Goal: Information Seeking & Learning: Learn about a topic

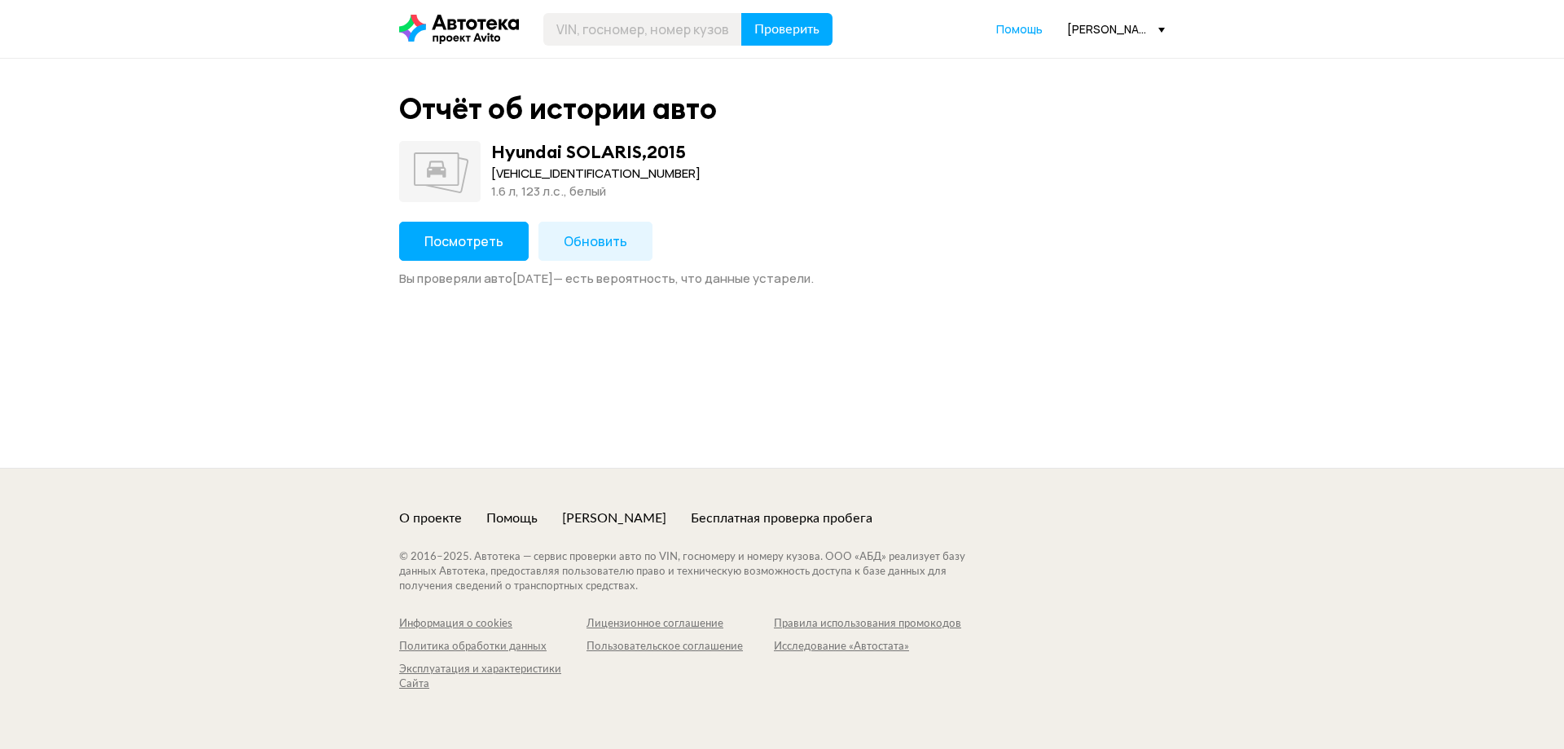
click at [502, 229] on button "Посмотреть" at bounding box center [464, 241] width 130 height 39
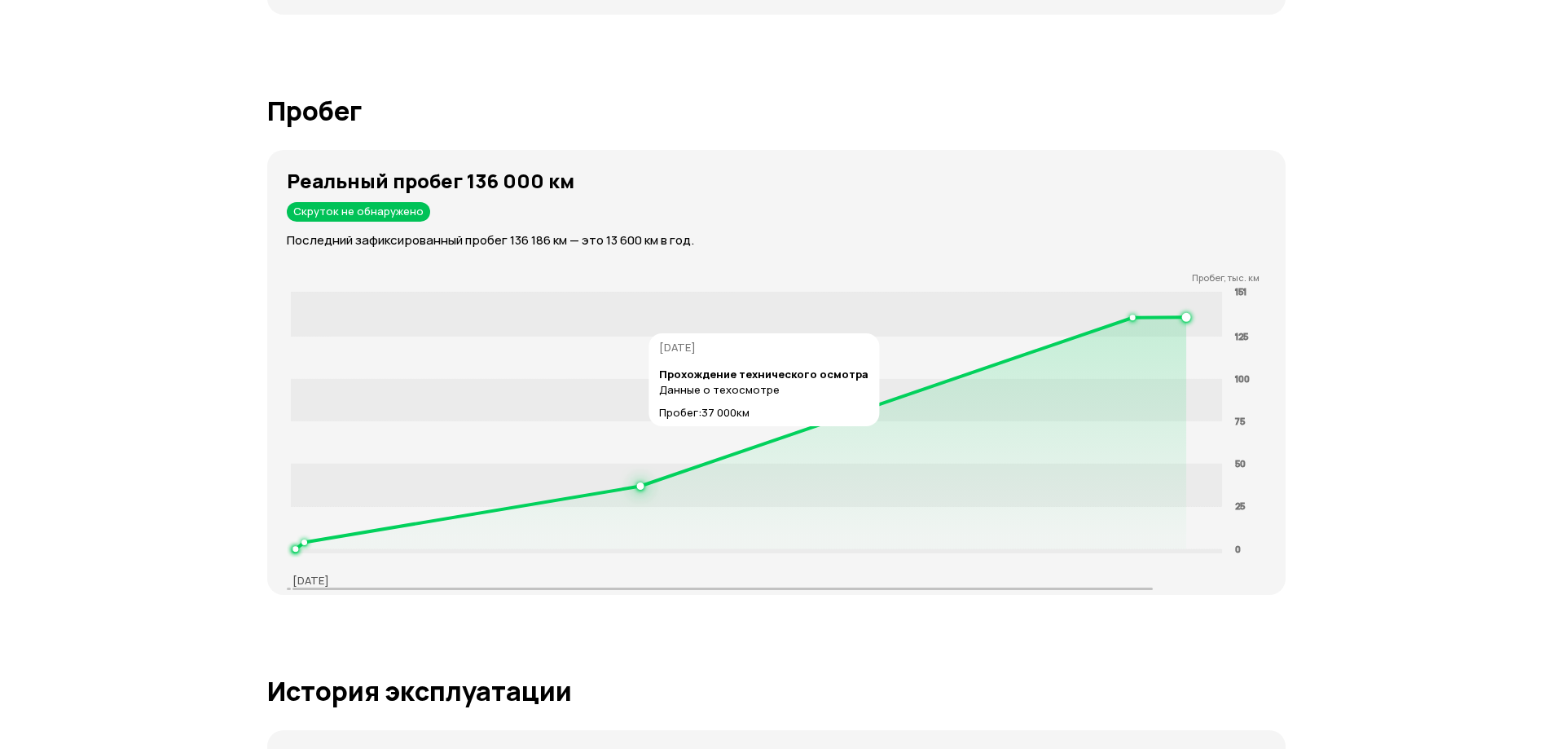
scroll to position [1711, 0]
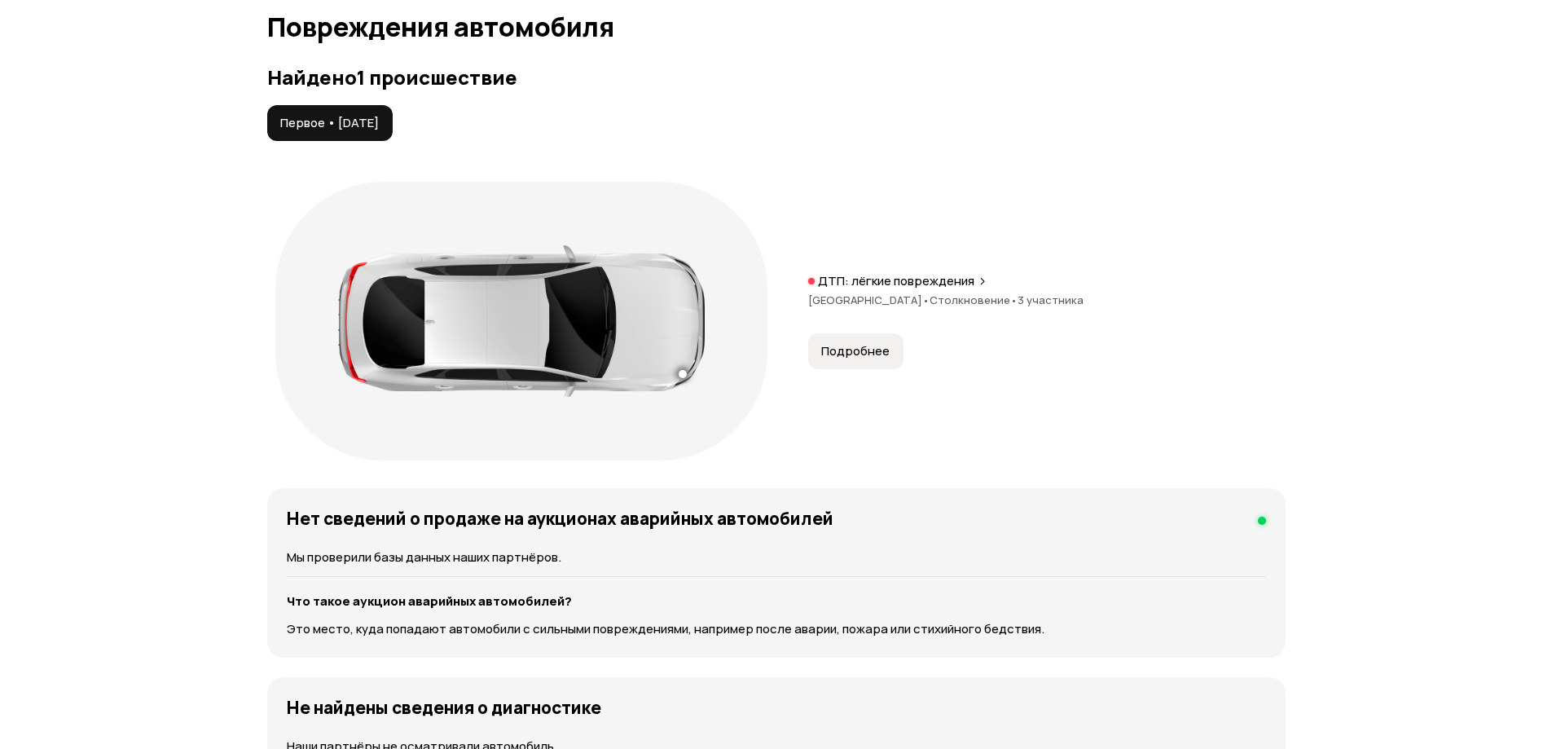
click at [873, 360] on button "Подробнее" at bounding box center [855, 351] width 95 height 36
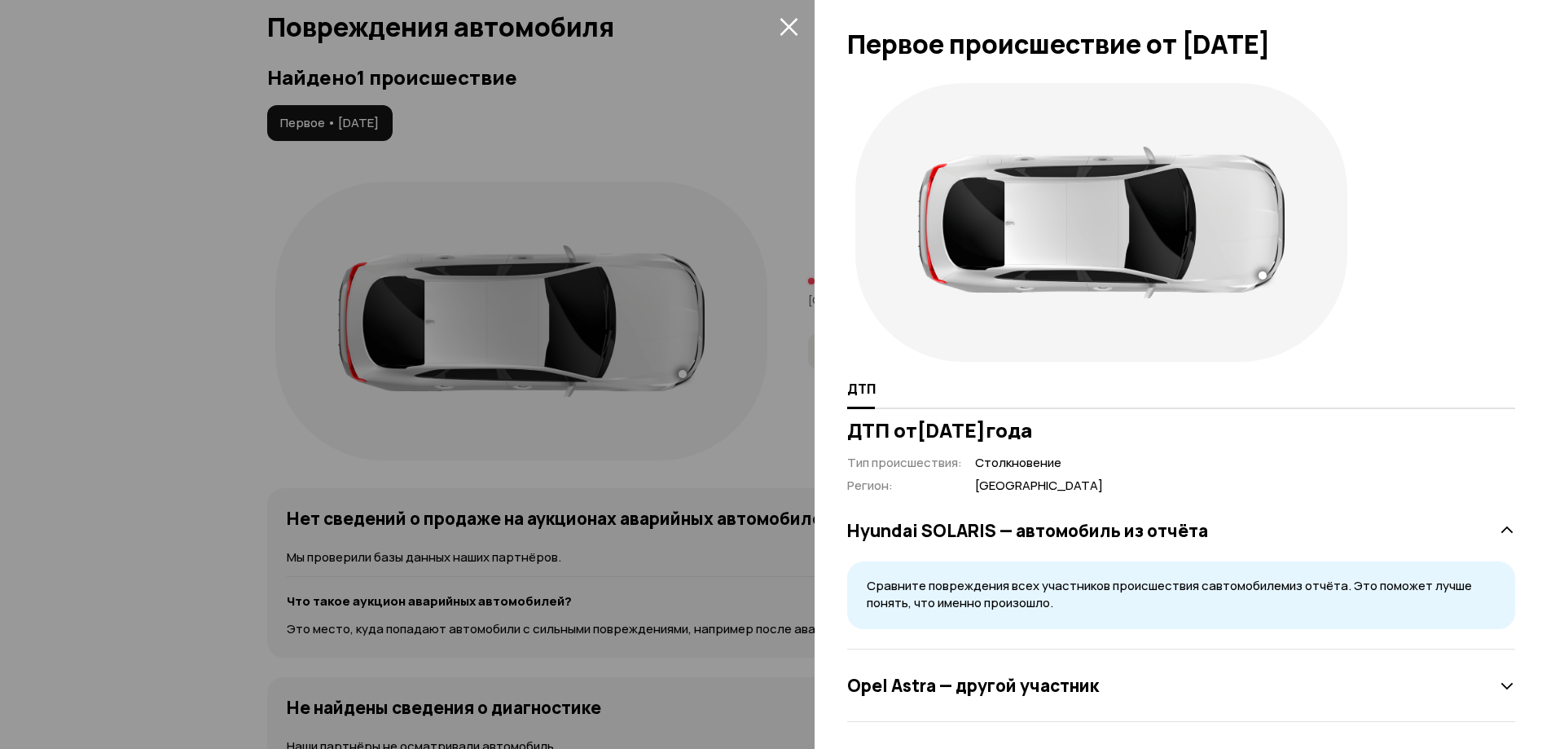
click at [790, 11] on div at bounding box center [782, 374] width 1564 height 749
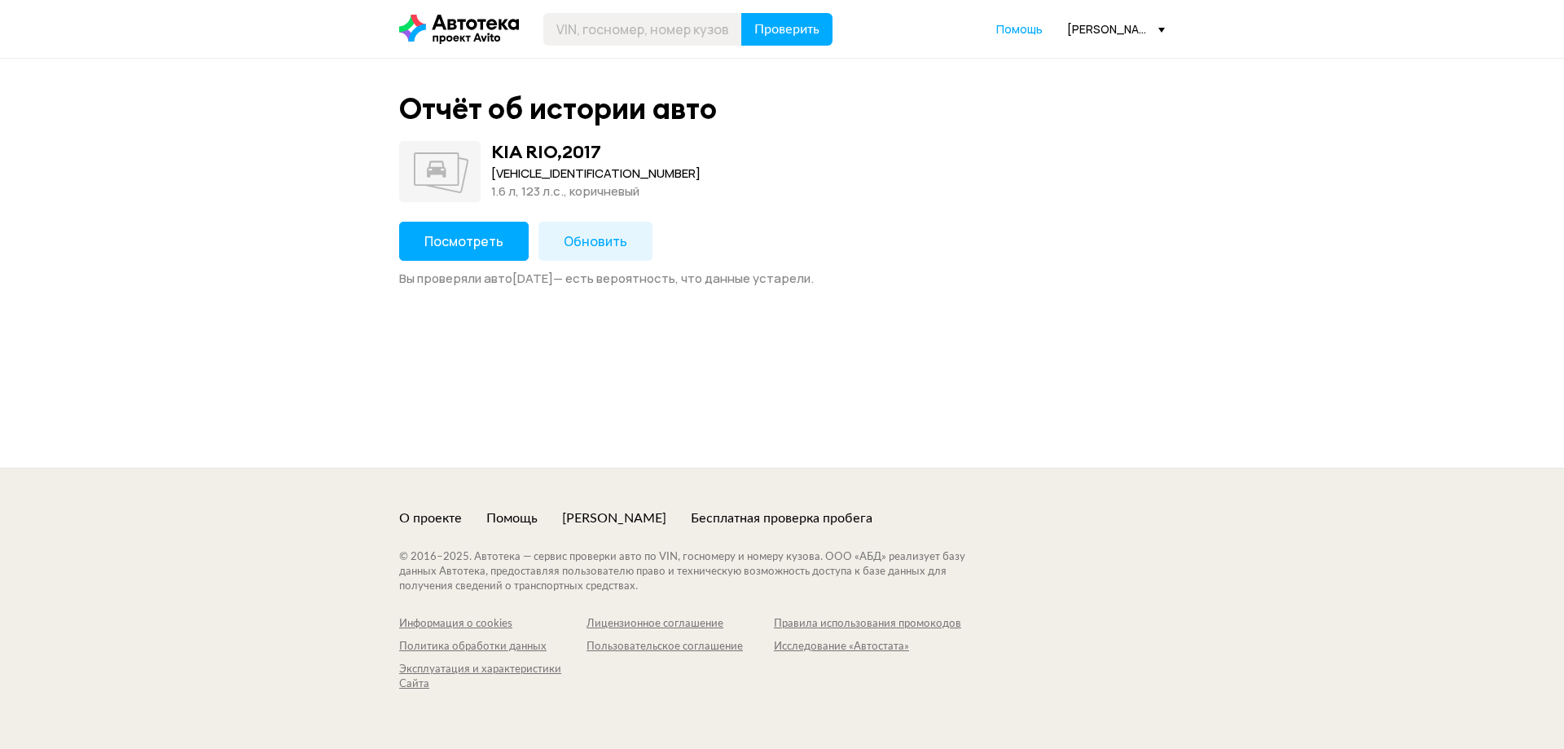
click at [486, 244] on span "Посмотреть" at bounding box center [463, 241] width 79 height 18
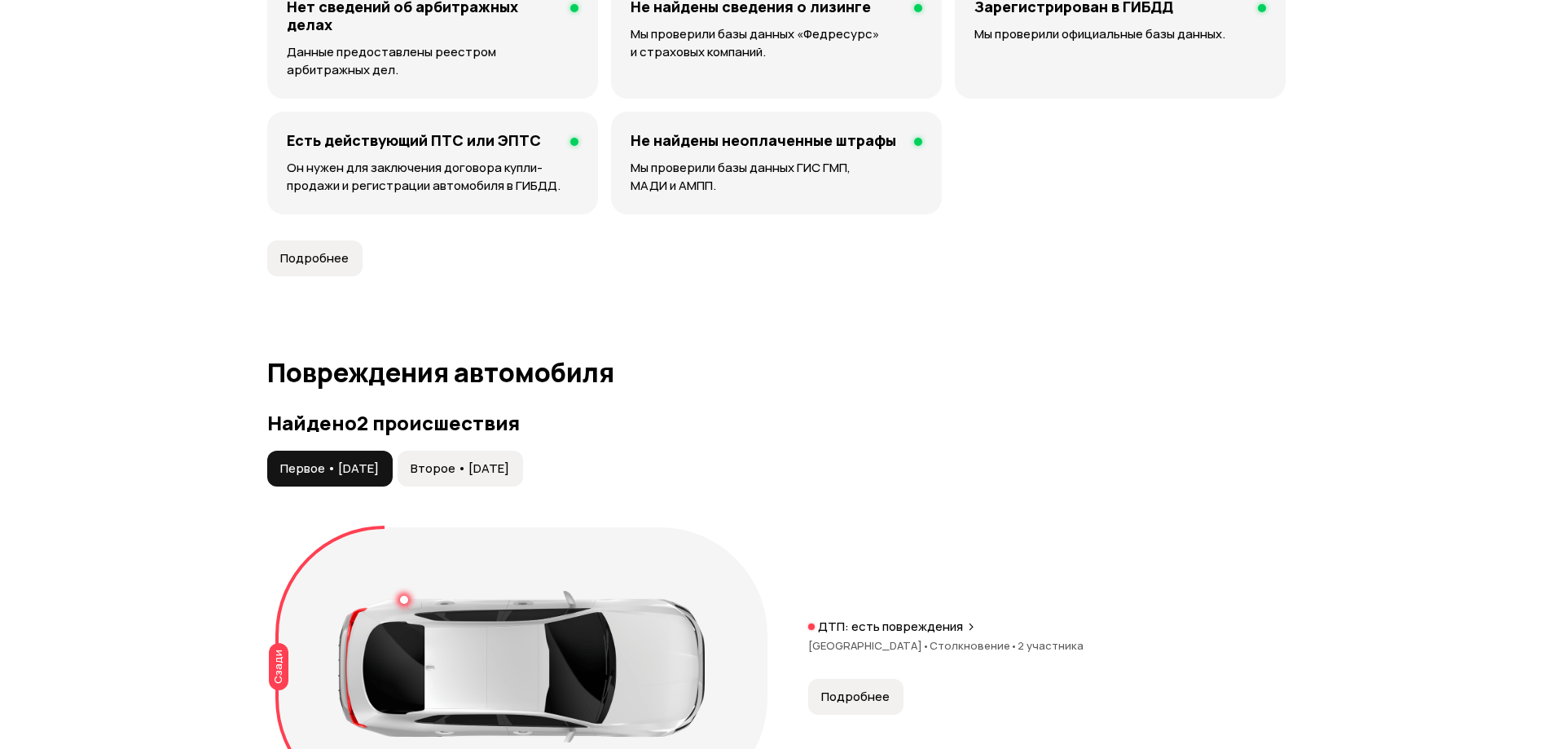
scroll to position [1711, 0]
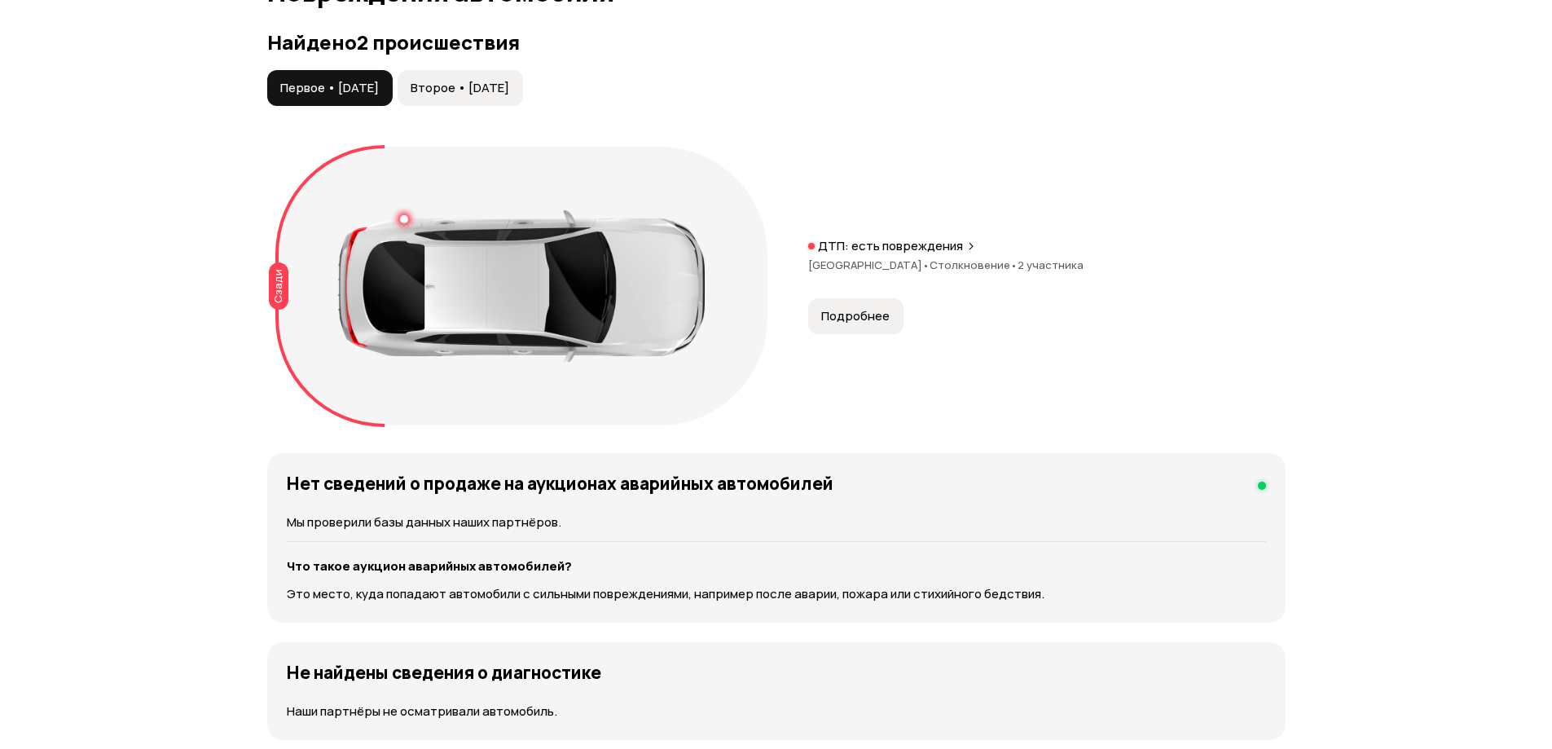
click at [484, 81] on span "Второе • [DATE]" at bounding box center [460, 88] width 99 height 16
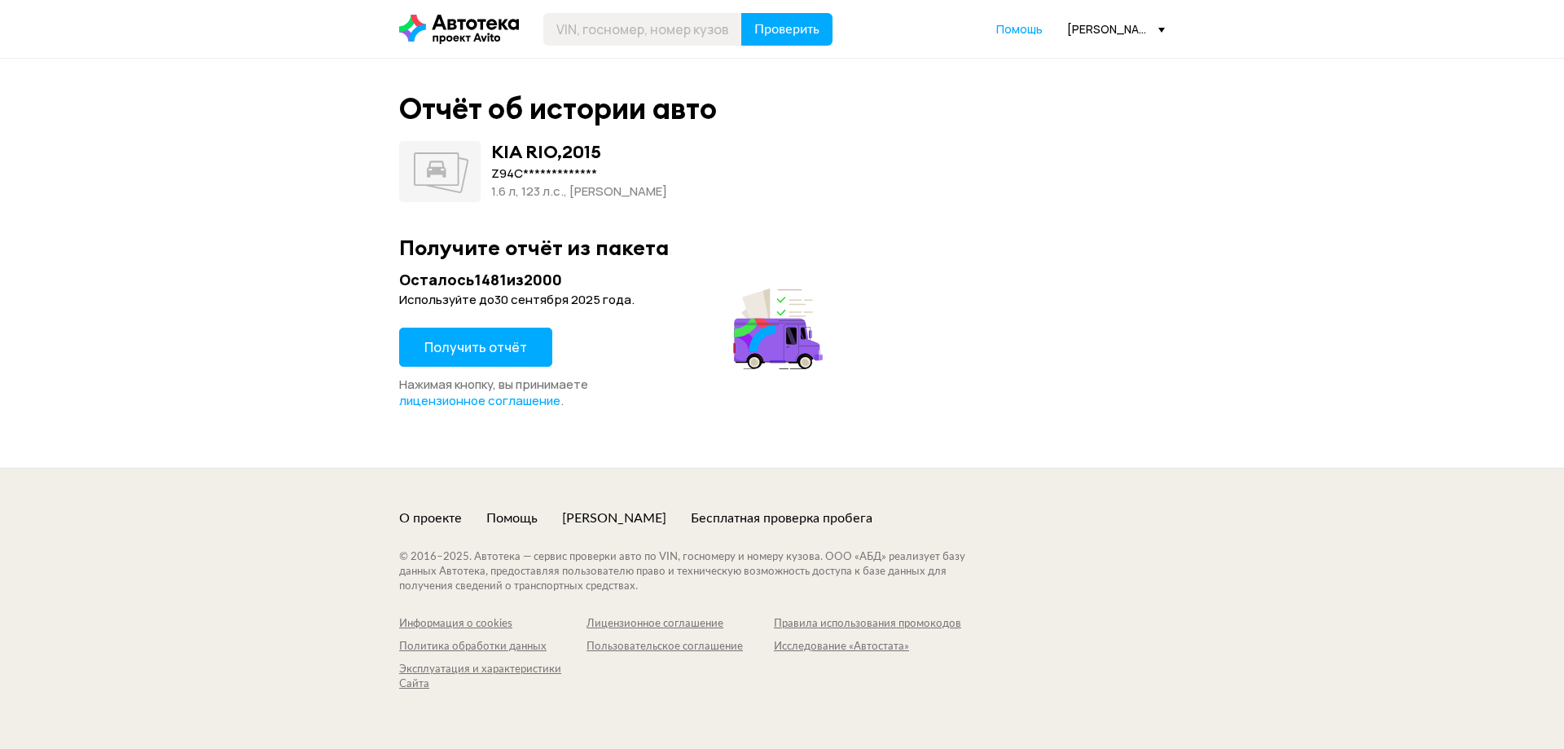
click at [486, 357] on button "Получить отчёт" at bounding box center [475, 346] width 153 height 39
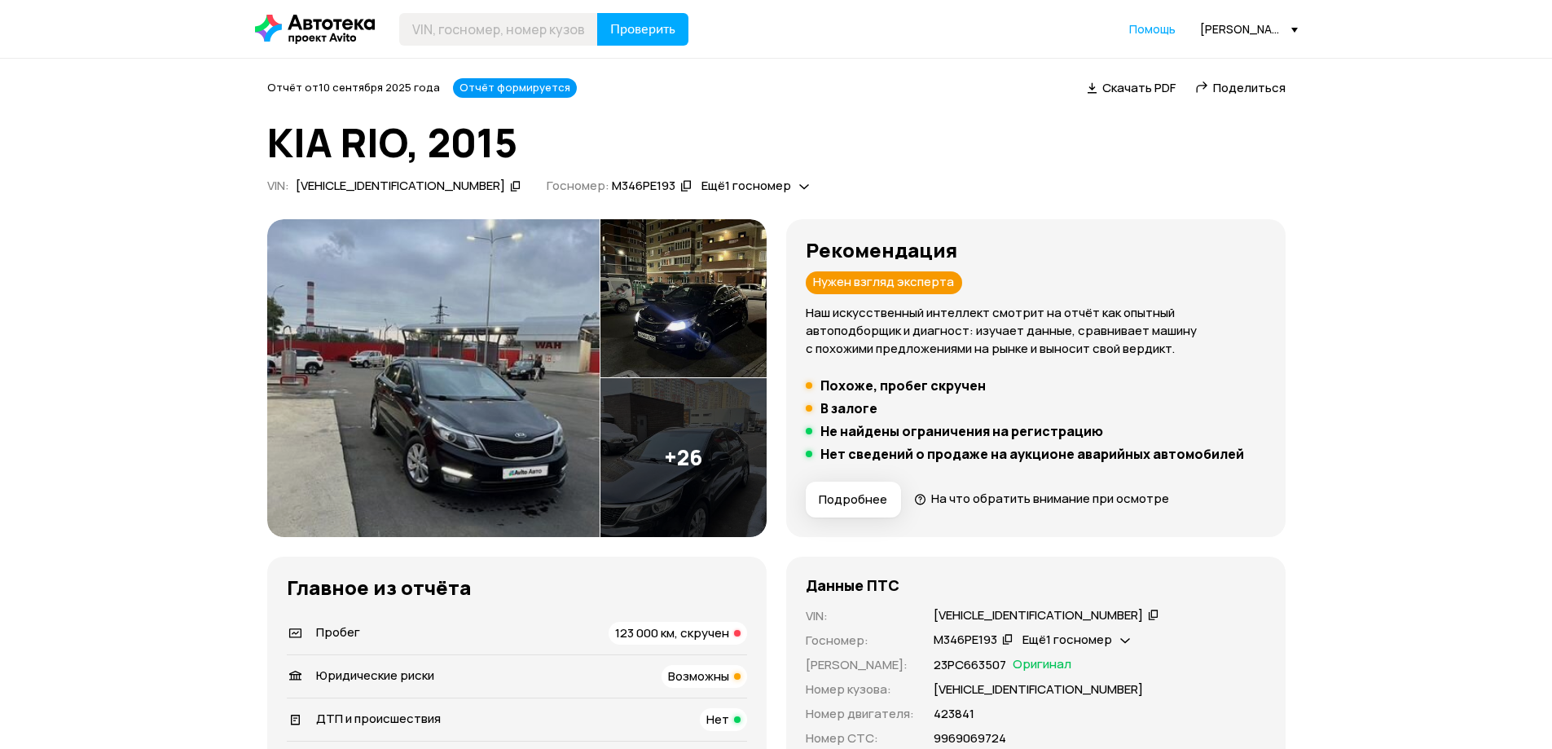
scroll to position [380, 0]
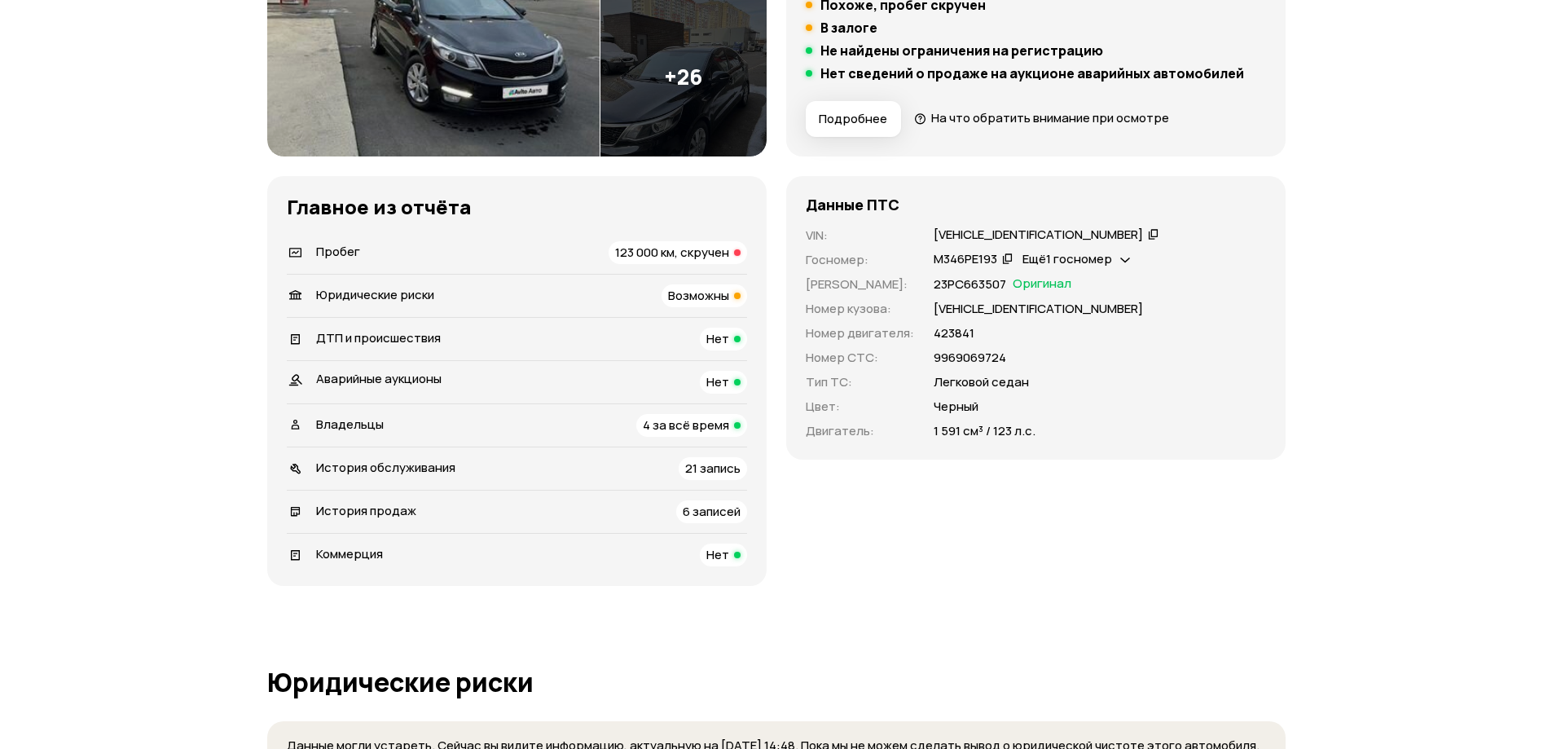
click at [690, 246] on span "123 000 км, скручен" at bounding box center [672, 252] width 114 height 17
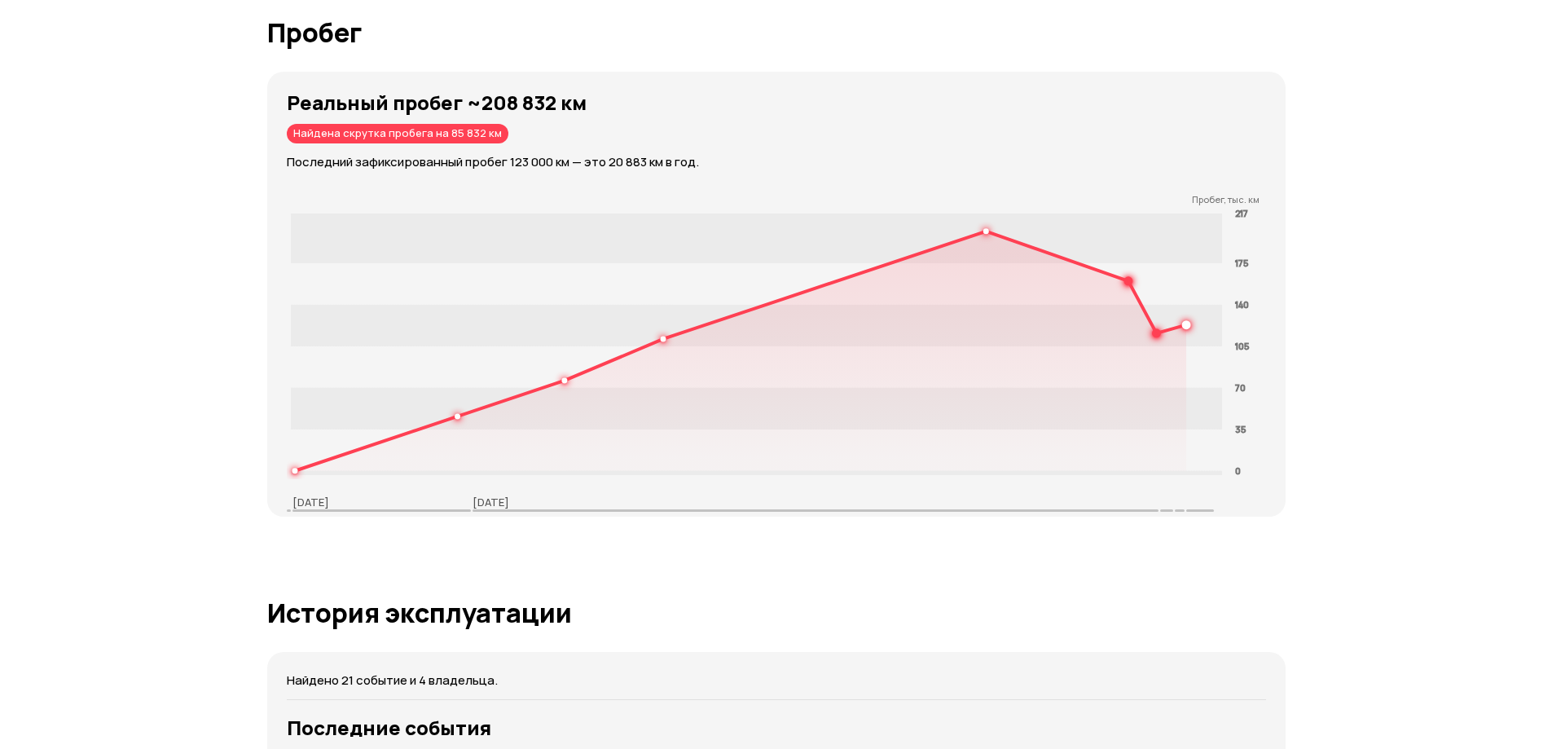
scroll to position [2411, 0]
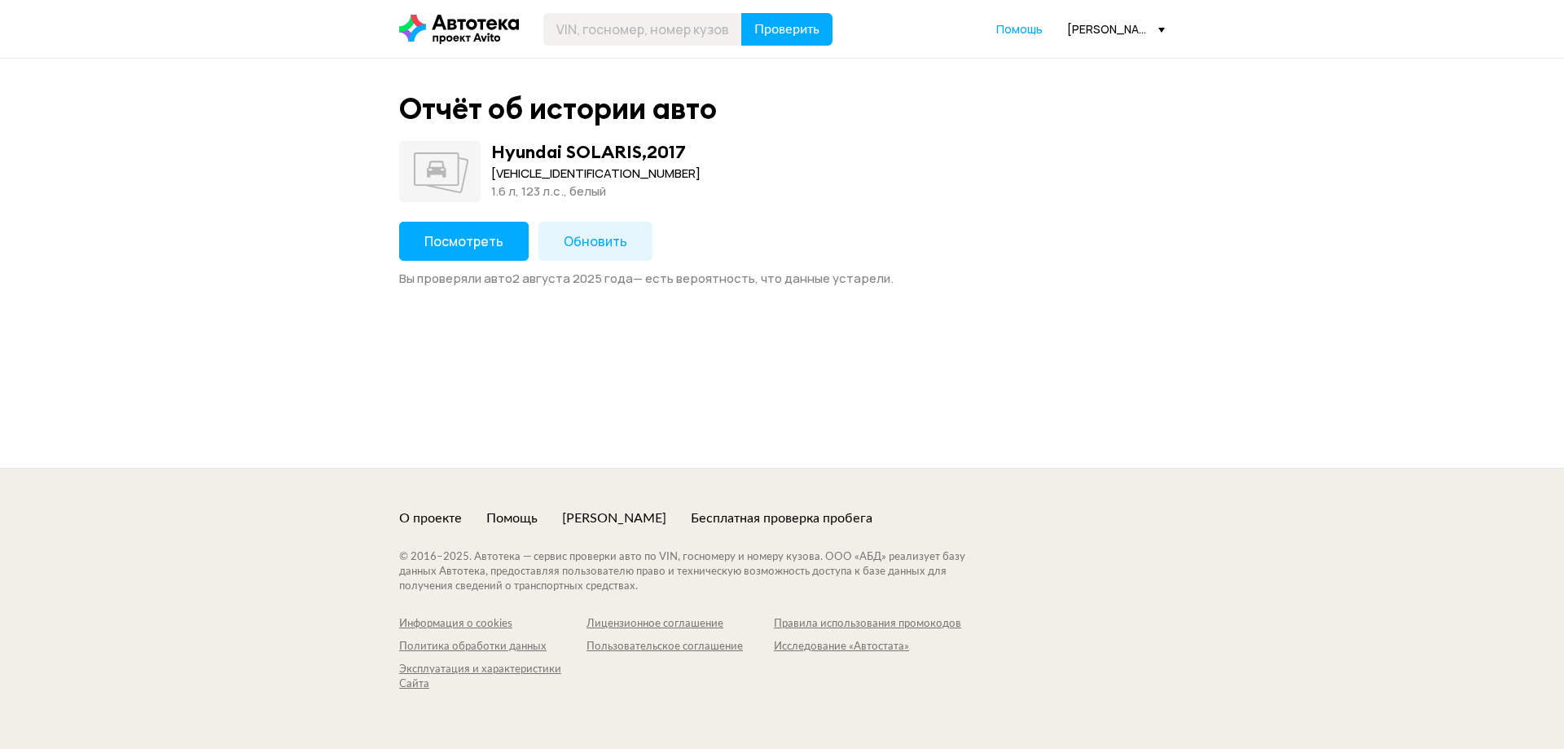
click at [446, 249] on span "Посмотреть" at bounding box center [463, 241] width 79 height 18
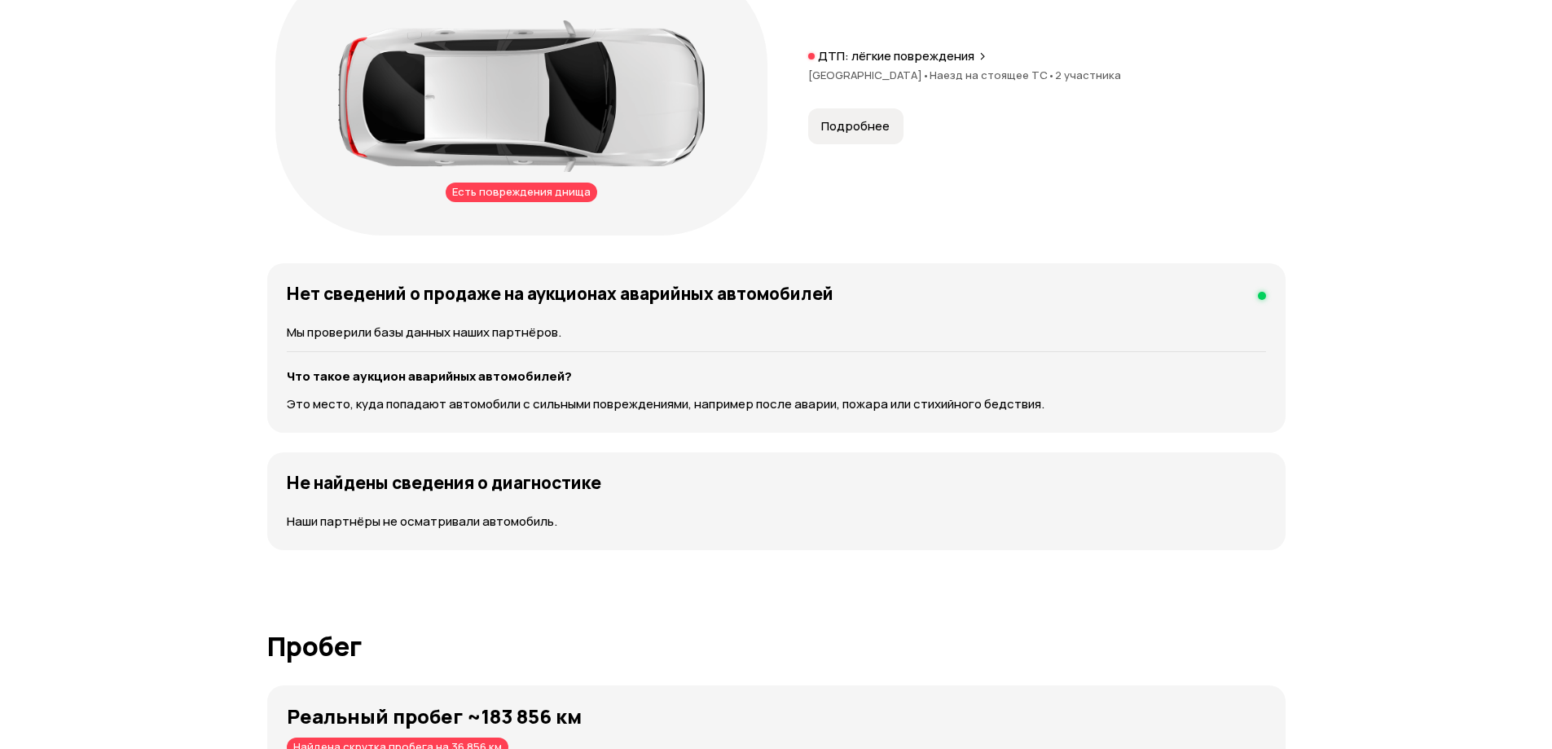
scroll to position [2281, 0]
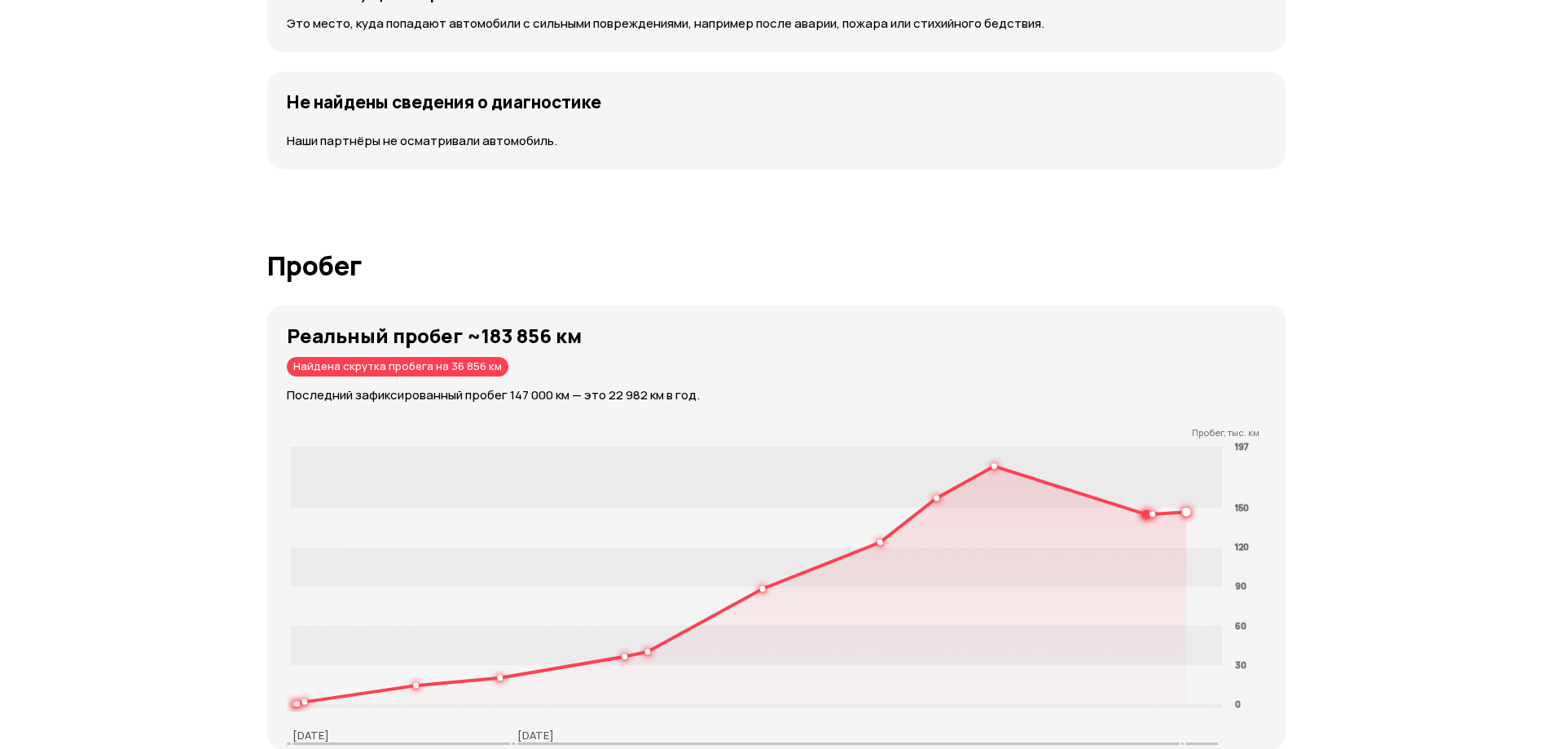
click at [410, 373] on div "Найдена скрутка пробега на 36 856 км" at bounding box center [398, 367] width 222 height 20
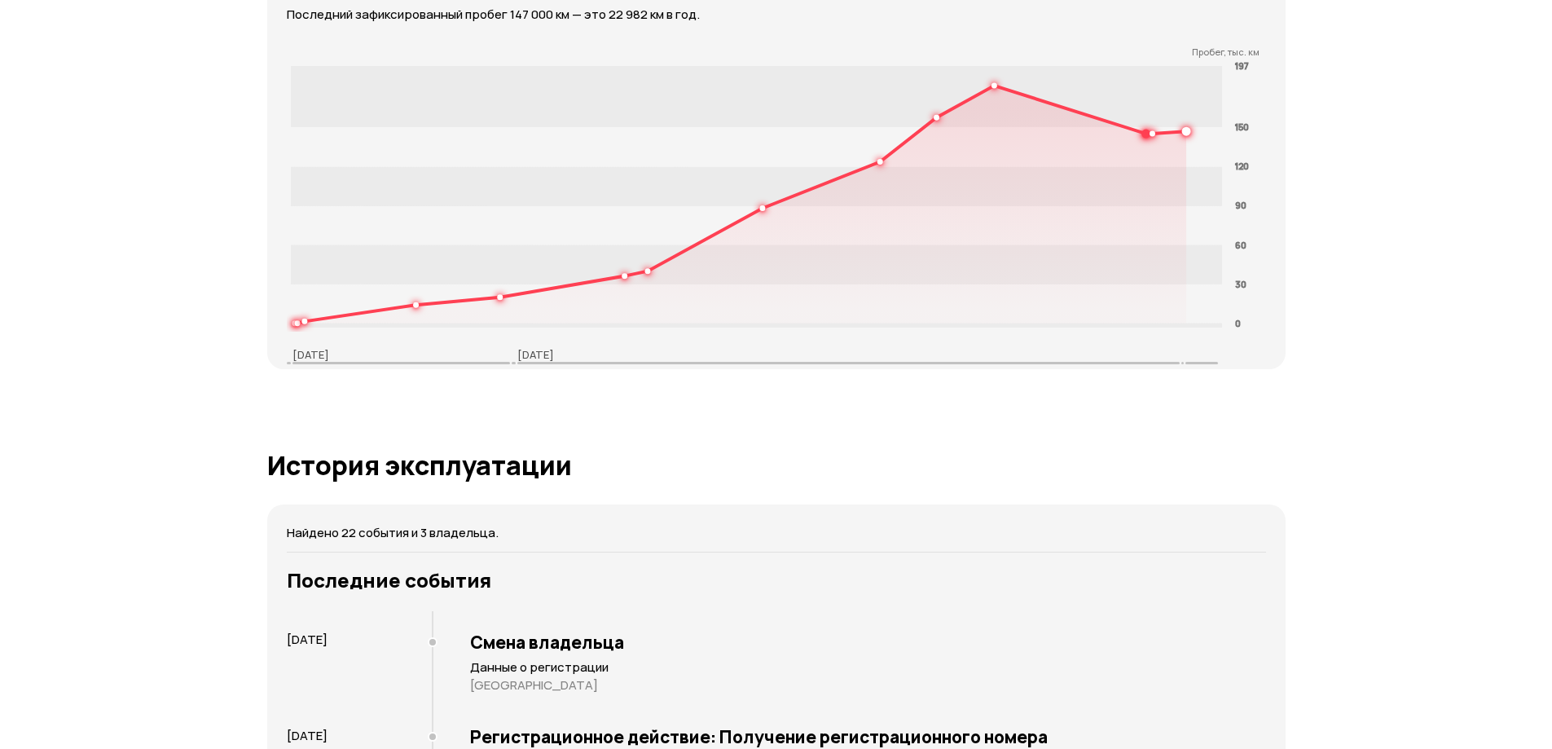
scroll to position [2471, 0]
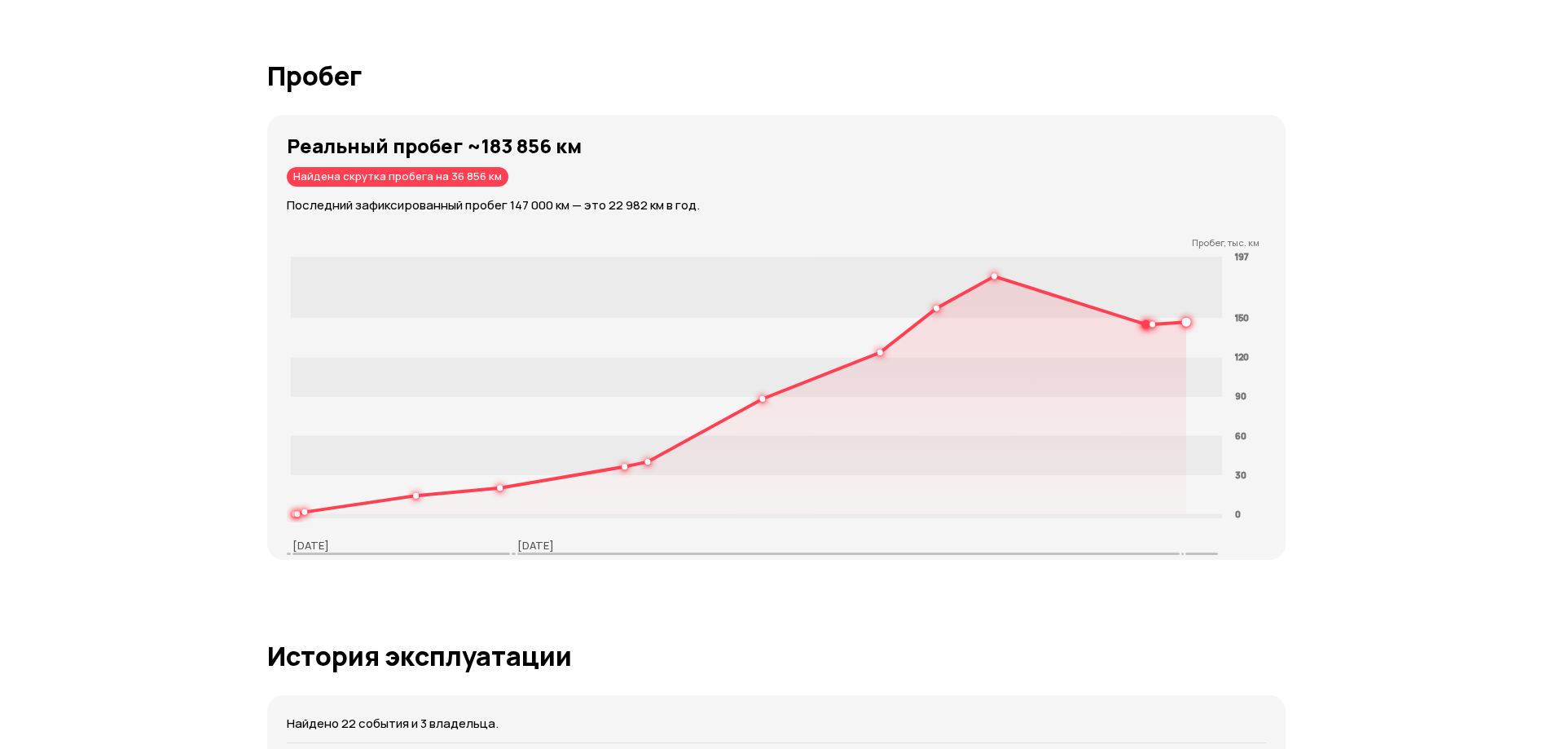
click at [358, 192] on div "Реальный пробег ~183 856 км Найдена скрутка пробега на 36 856 км Последний зафи…" at bounding box center [786, 174] width 999 height 80
click at [363, 168] on div "Найдена скрутка пробега на 36 856 км" at bounding box center [398, 177] width 222 height 20
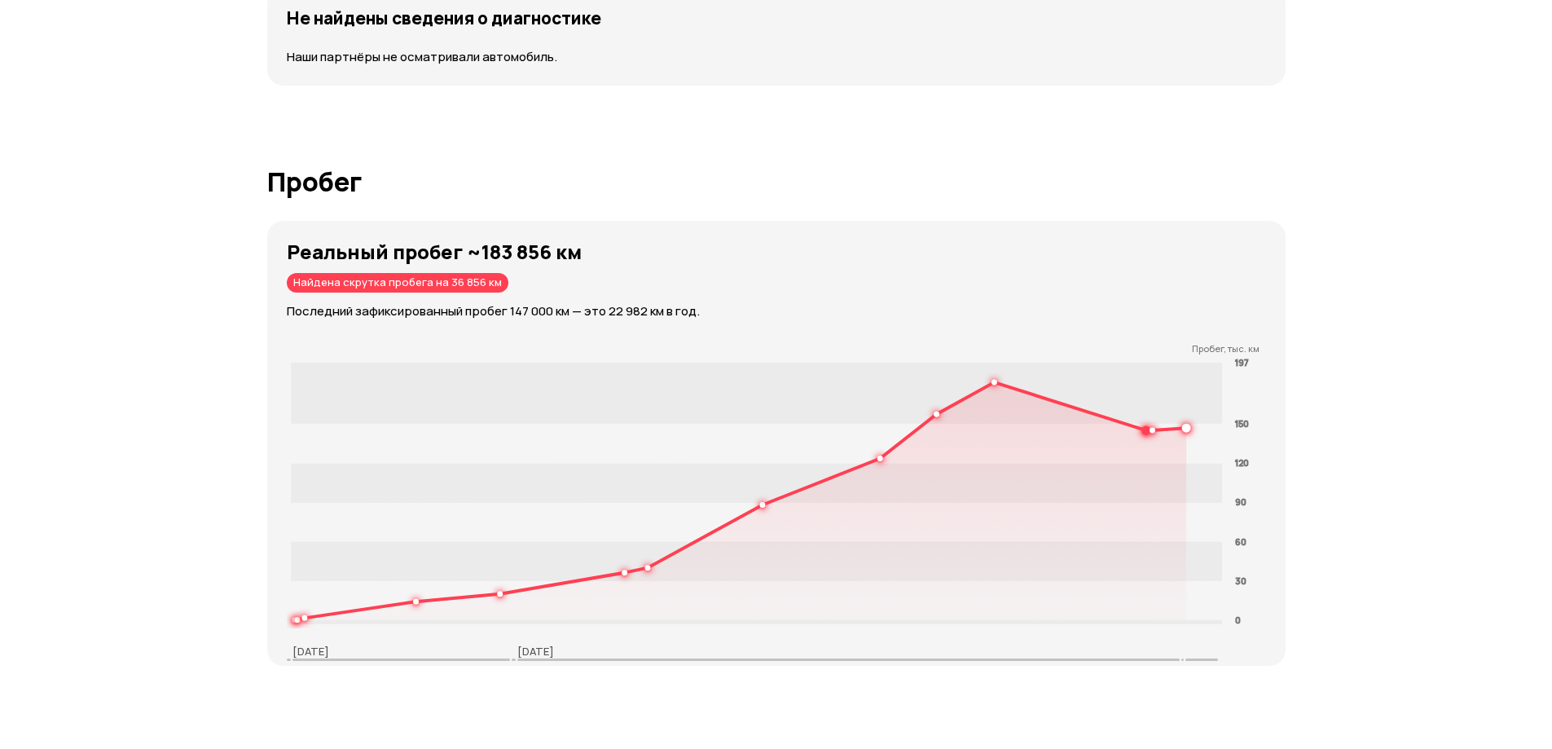
scroll to position [2175, 0]
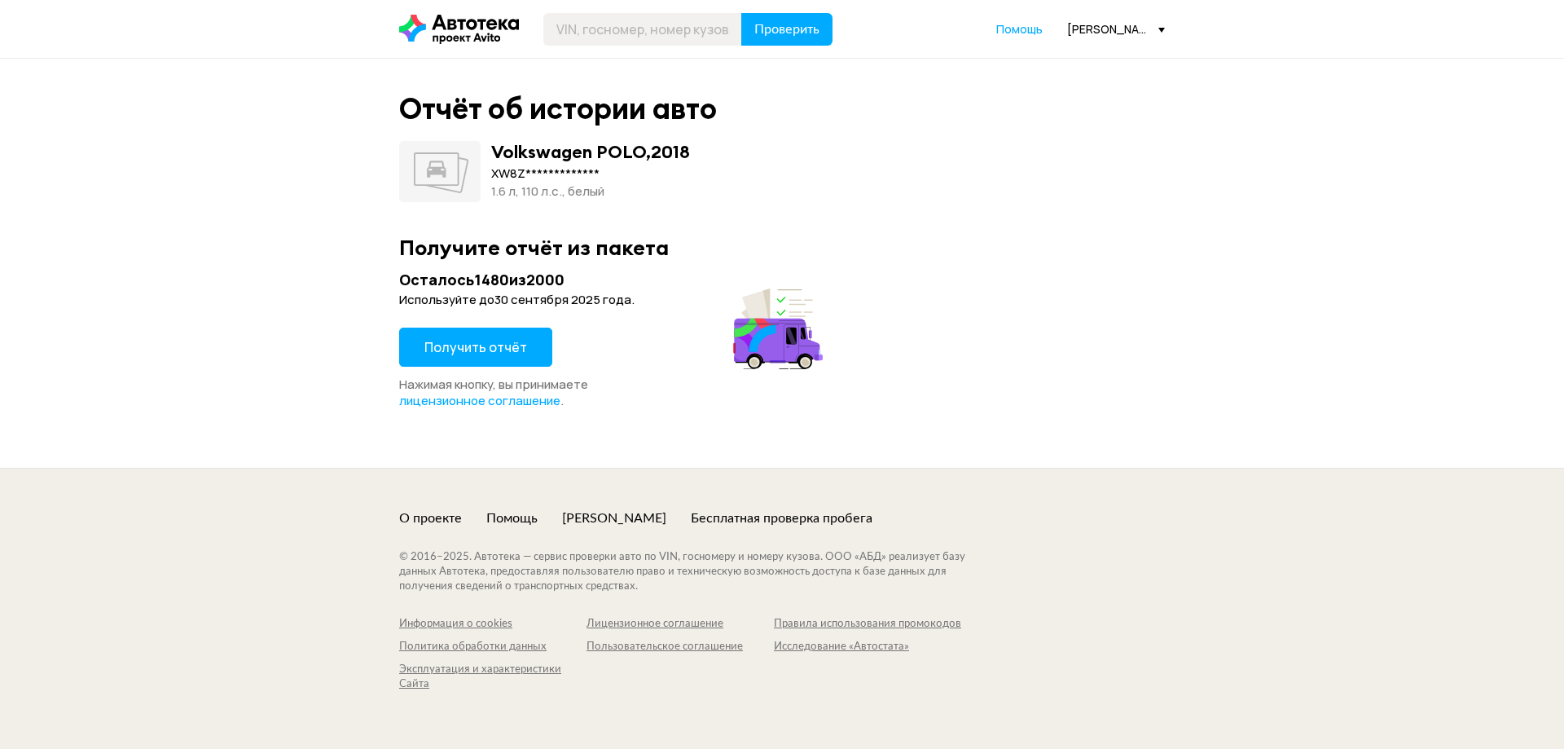
click at [498, 343] on span "Получить отчёт" at bounding box center [475, 347] width 103 height 18
click at [515, 354] on span "Получить отчёт" at bounding box center [475, 347] width 103 height 18
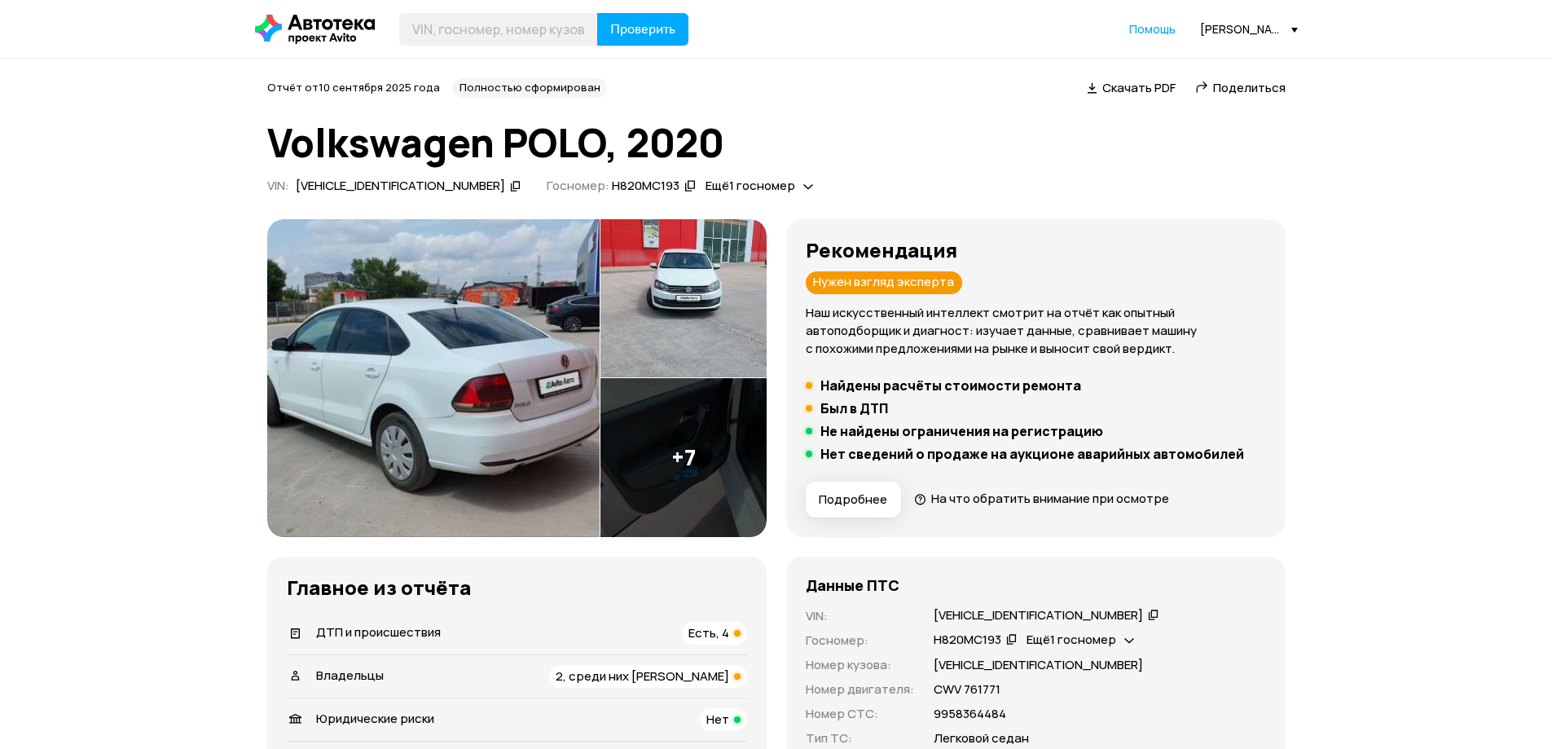
click at [1106, 86] on span "Скачать PDF" at bounding box center [1138, 87] width 73 height 17
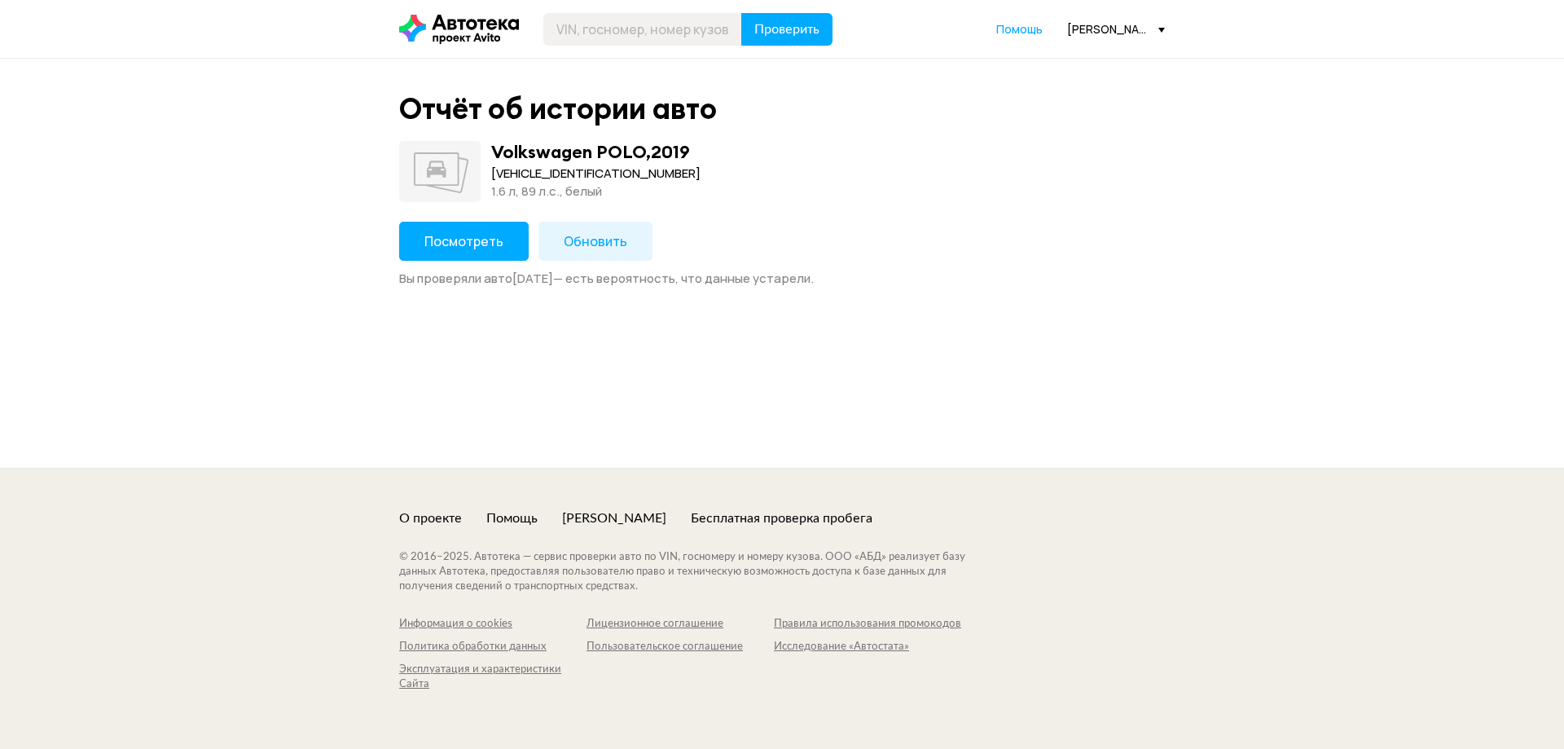
click at [471, 243] on span "Посмотреть" at bounding box center [463, 241] width 79 height 18
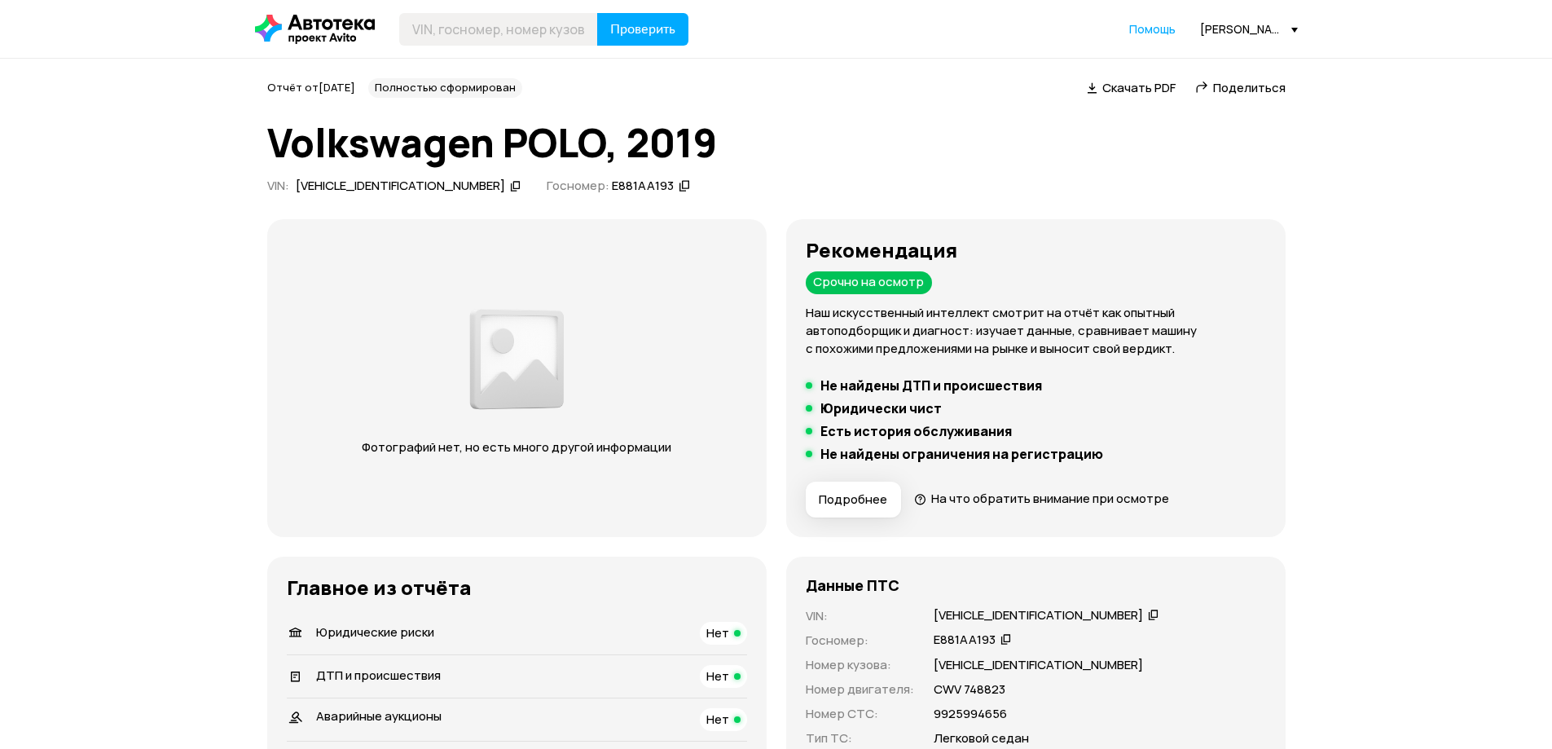
scroll to position [190, 0]
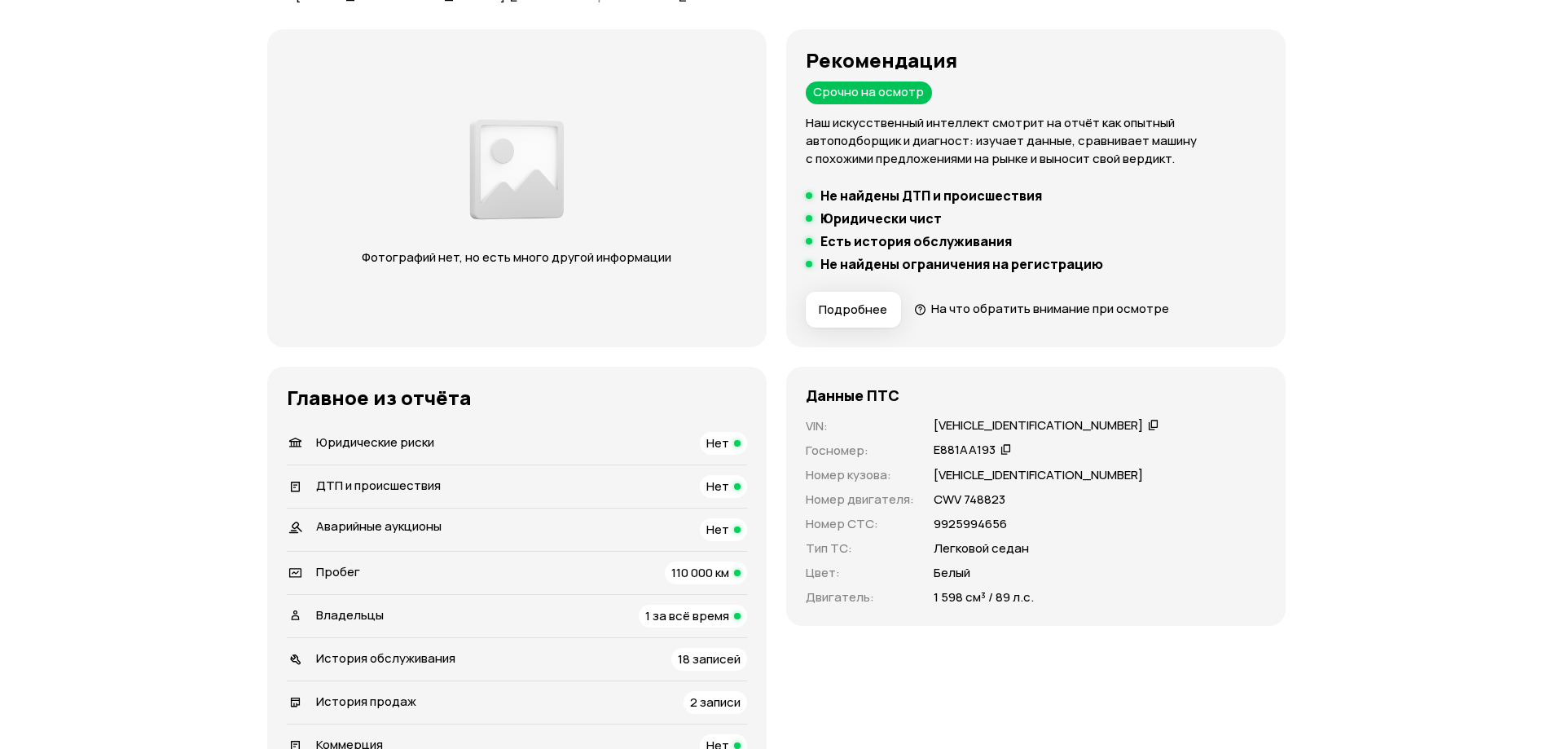
click at [1148, 424] on icon at bounding box center [1153, 424] width 11 height 16
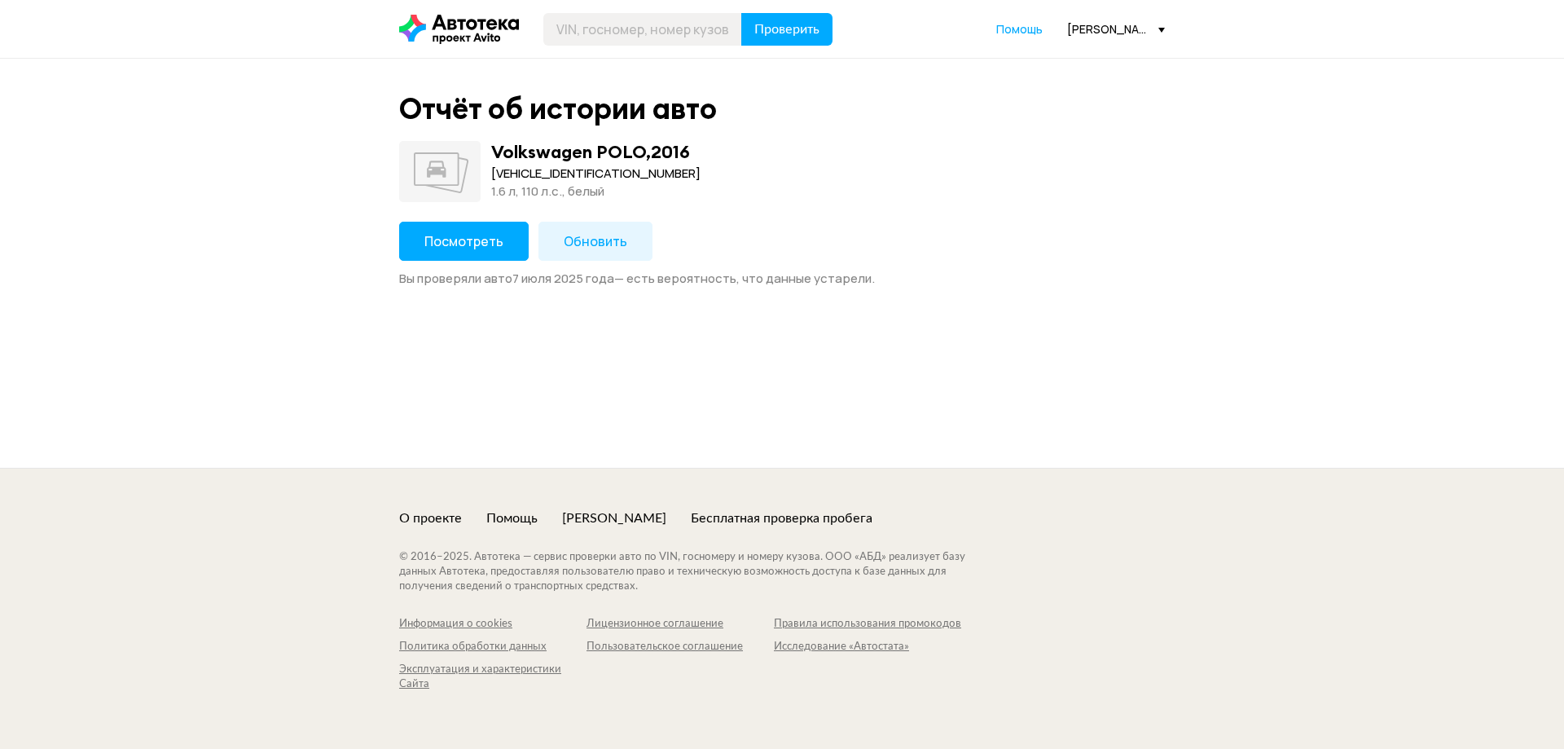
click at [490, 245] on span "Посмотреть" at bounding box center [463, 241] width 79 height 18
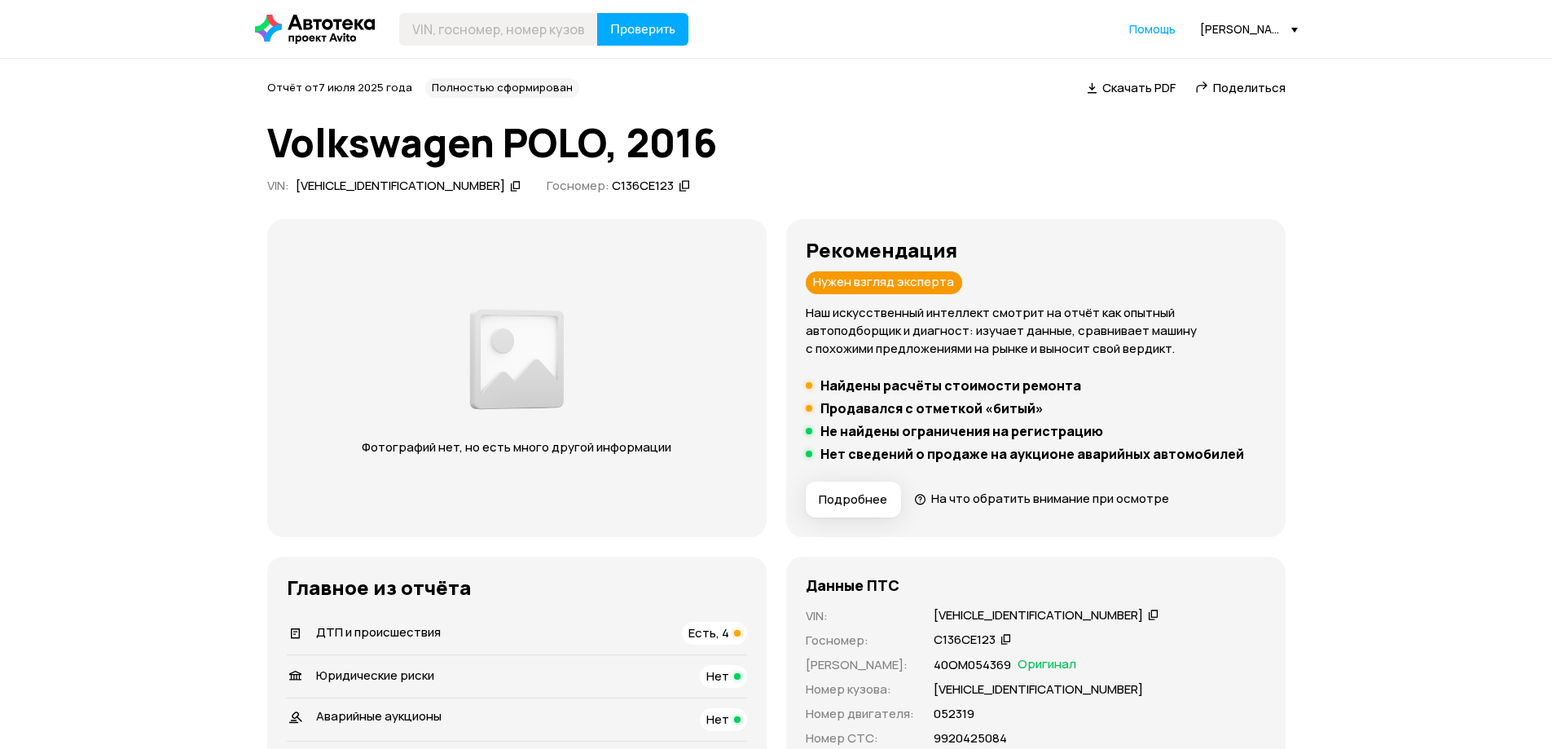
scroll to position [380, 0]
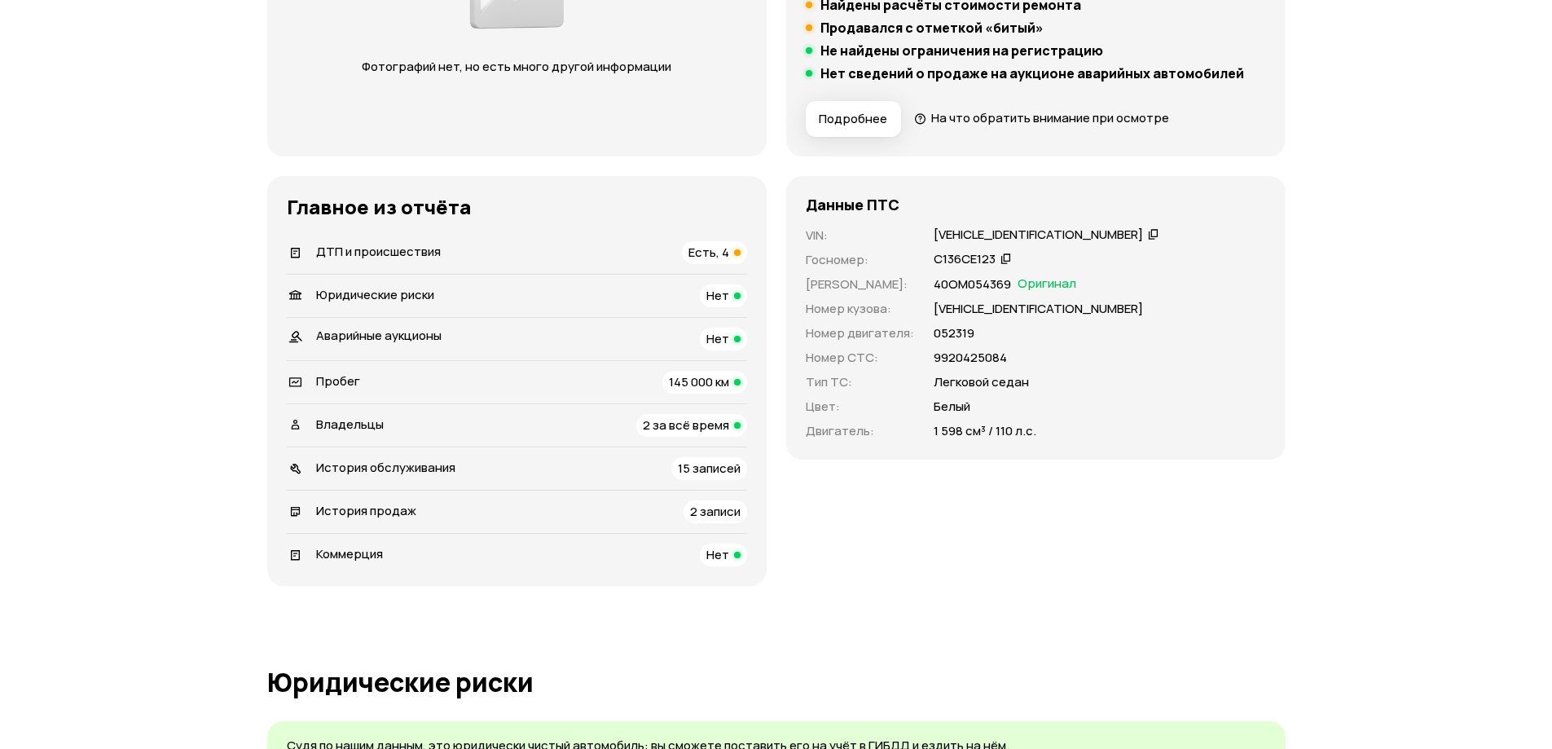
click at [714, 257] on span "Есть, 4" at bounding box center [708, 252] width 41 height 17
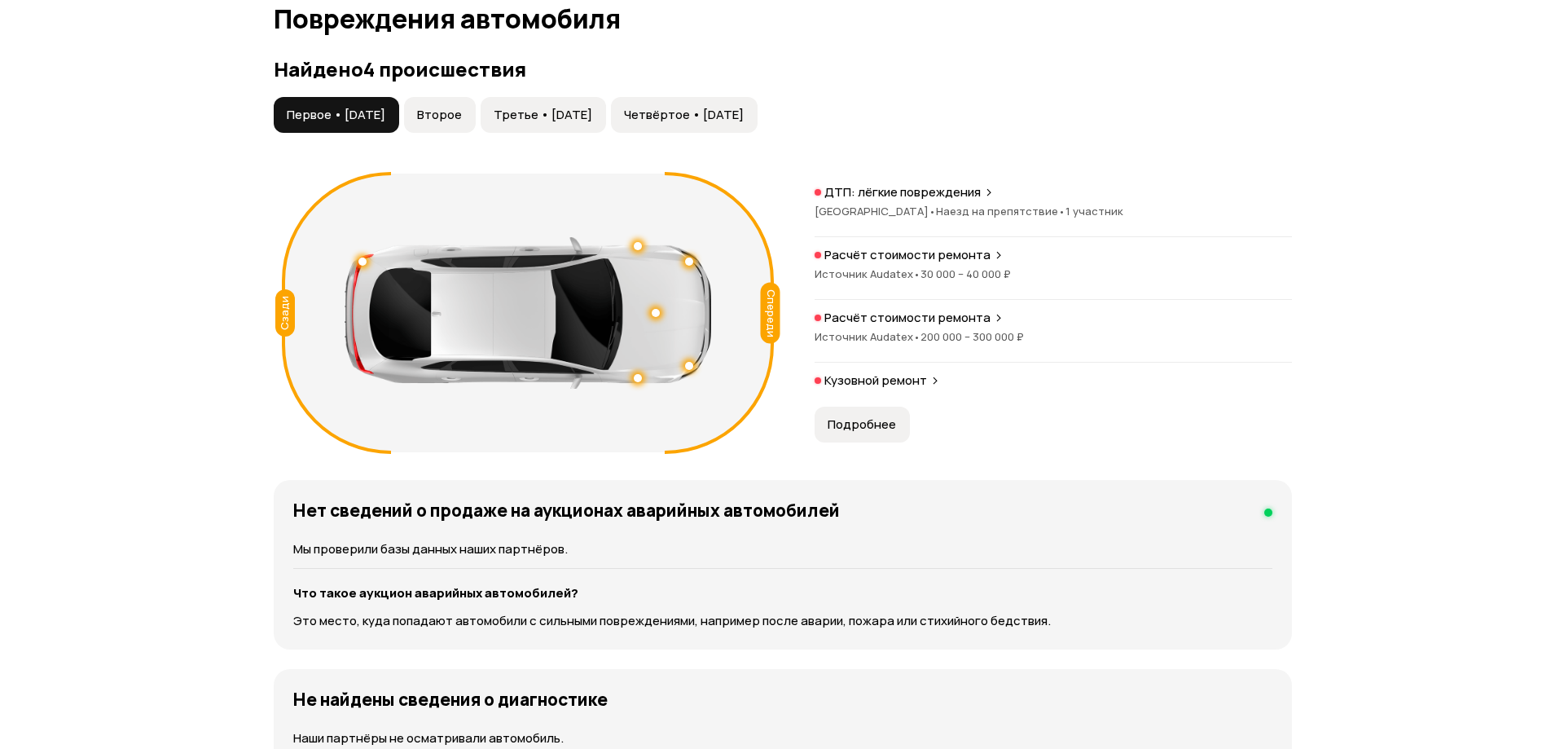
scroll to position [1688, 0]
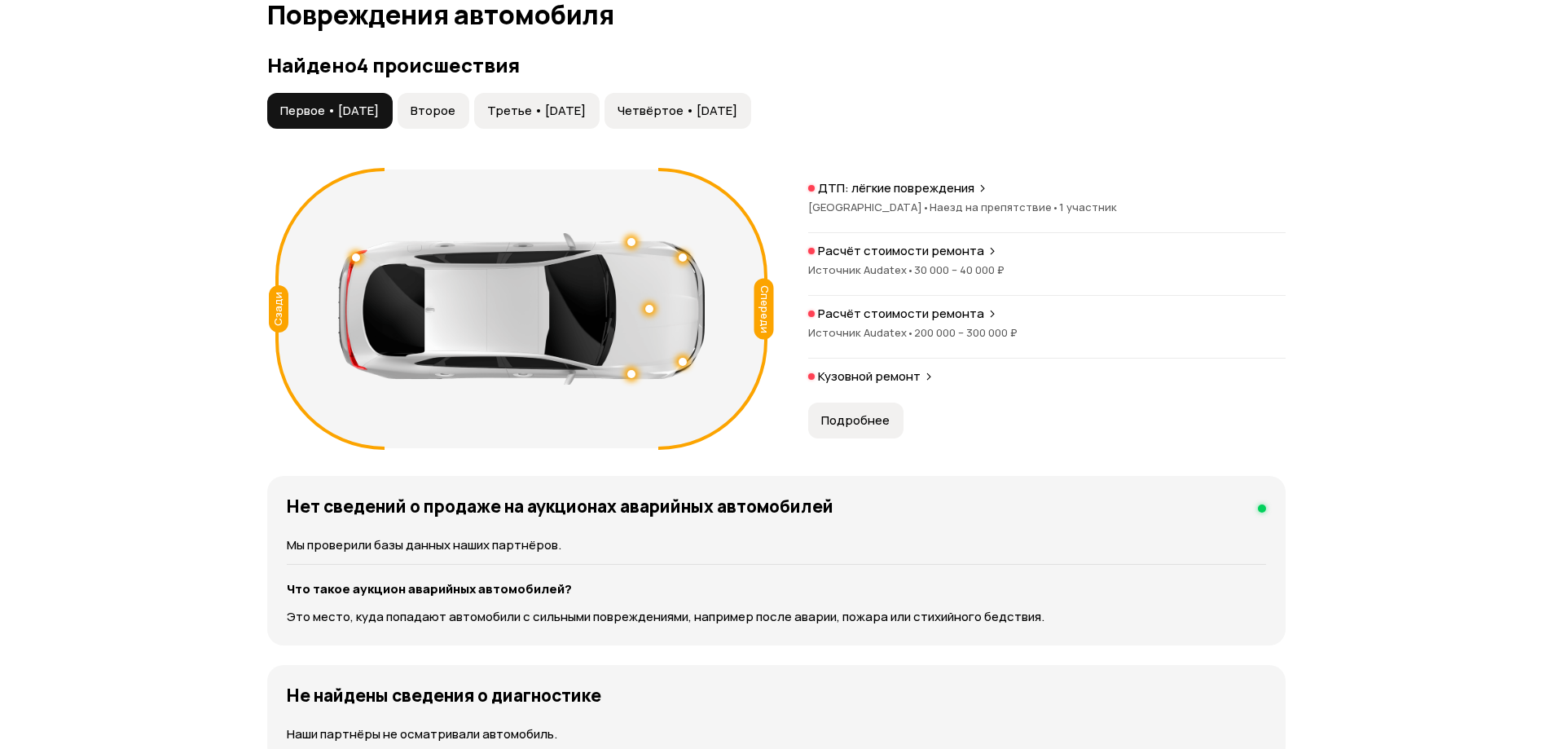
click at [892, 203] on span "Краснодарский край •" at bounding box center [868, 207] width 121 height 15
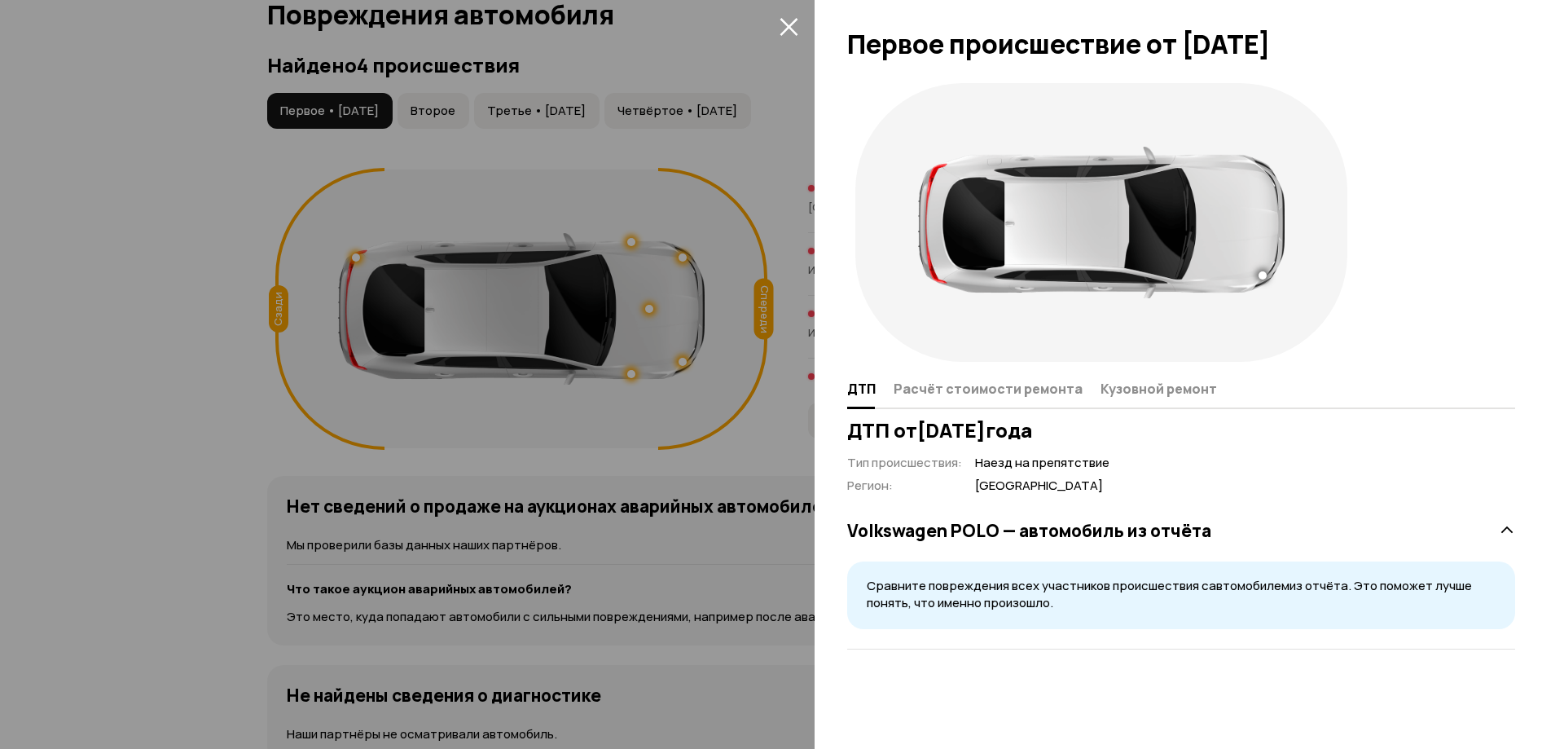
click at [780, 21] on icon "закрыть" at bounding box center [789, 26] width 19 height 19
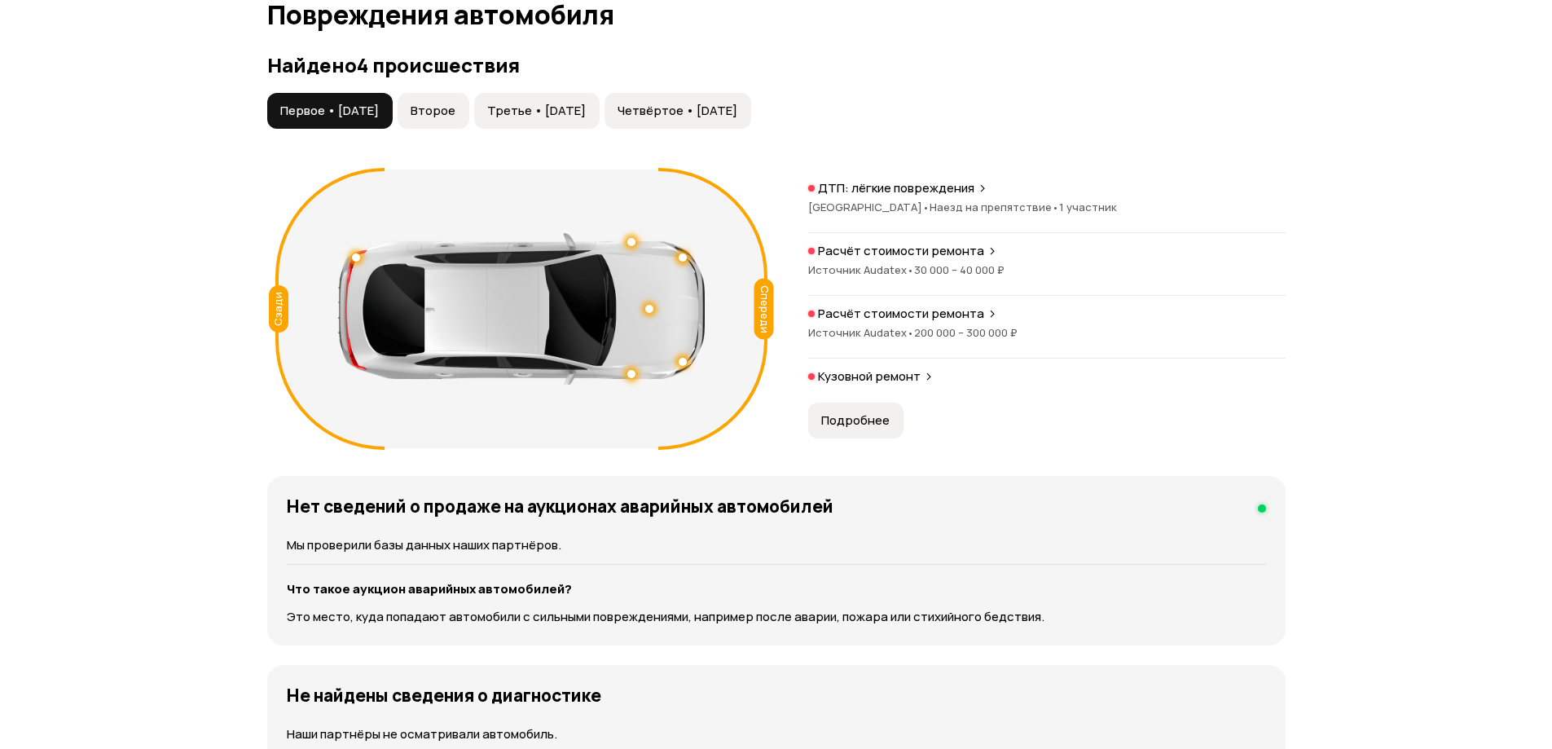
click at [922, 319] on p "Расчёт стоимости ремонта" at bounding box center [901, 313] width 166 height 16
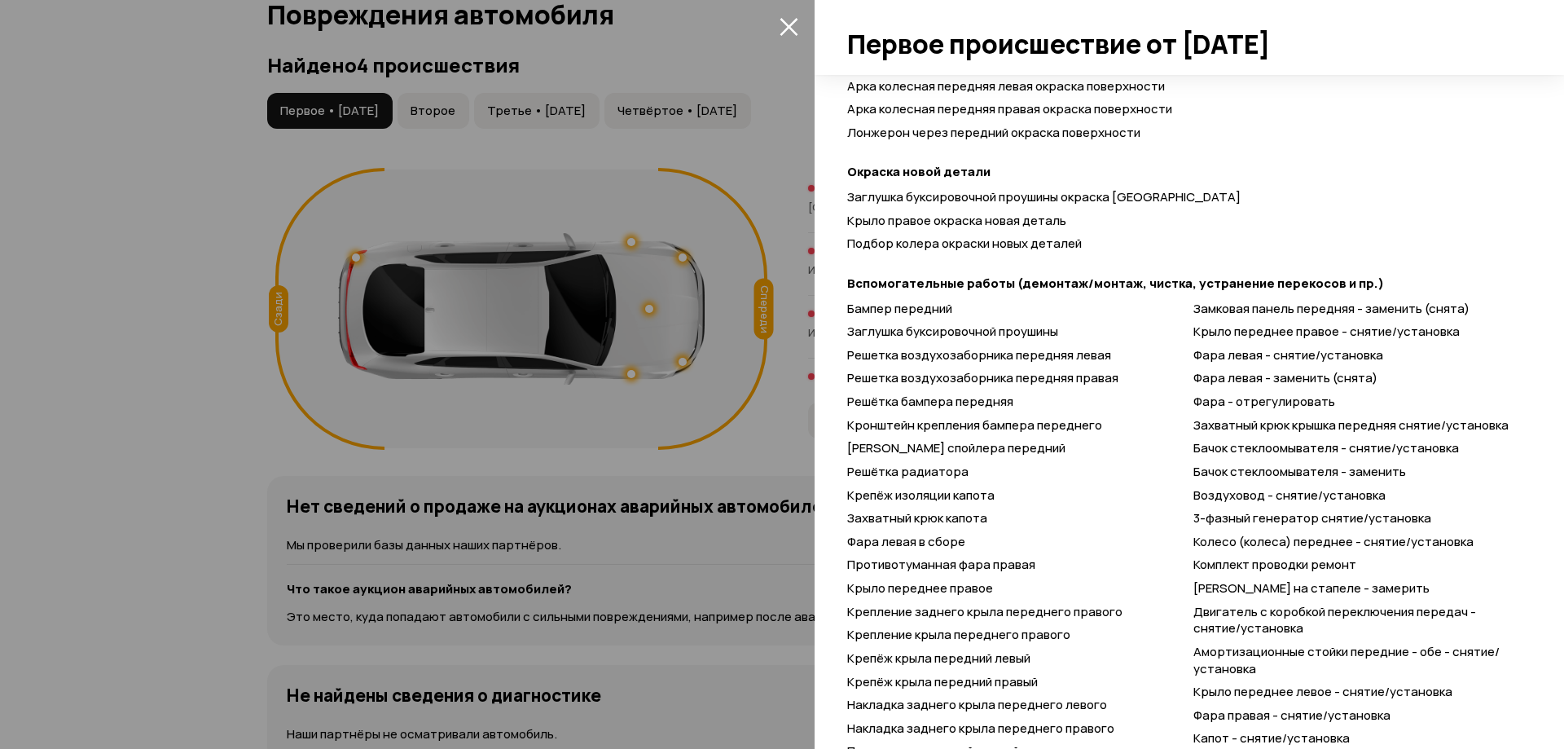
scroll to position [570, 0]
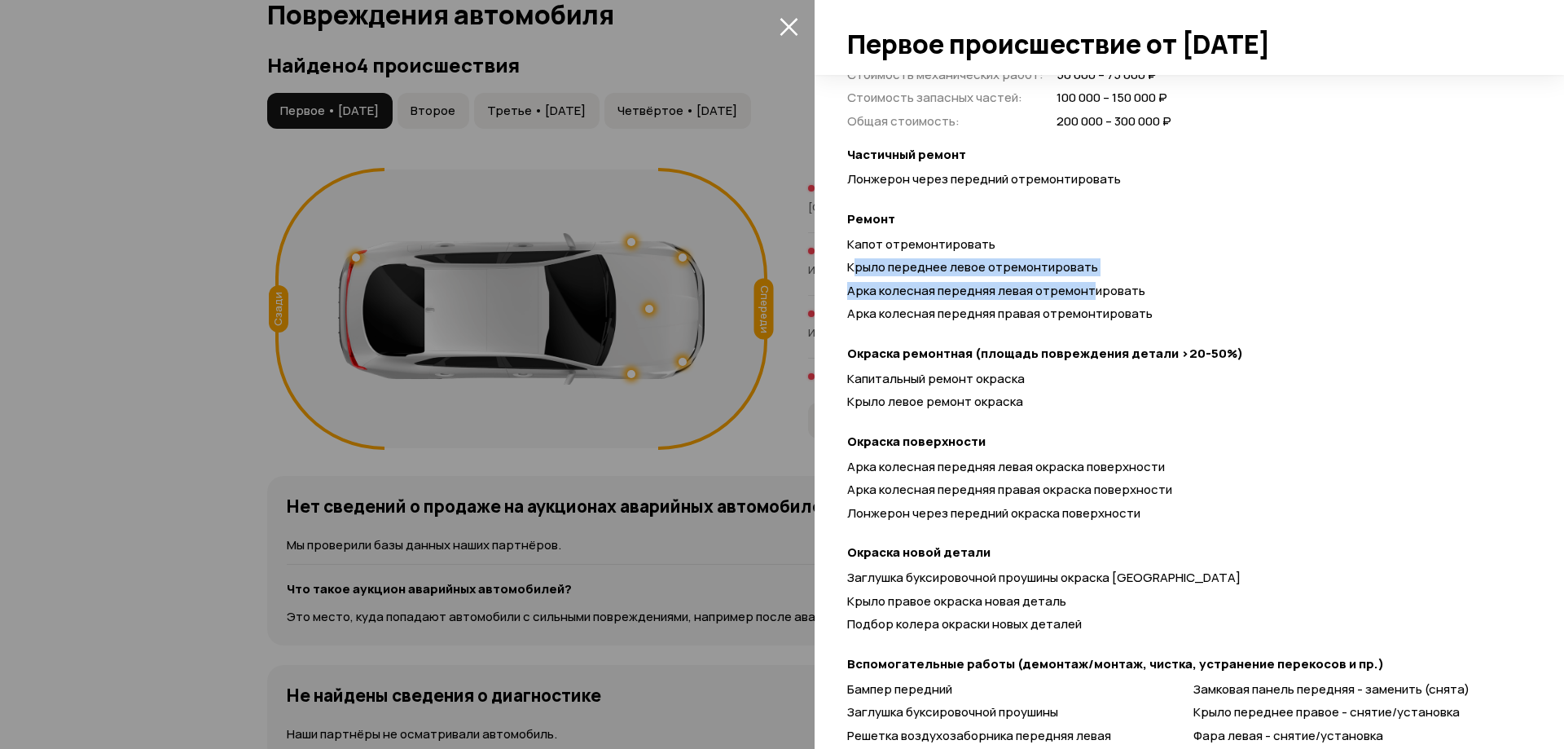
drag, startPoint x: 916, startPoint y: 270, endPoint x: 1090, endPoint y: 276, distance: 174.5
click at [1090, 276] on div "Капот отремонтировать Крыло переднее левое отремонтировать Арка колесная передн…" at bounding box center [1181, 283] width 668 height 94
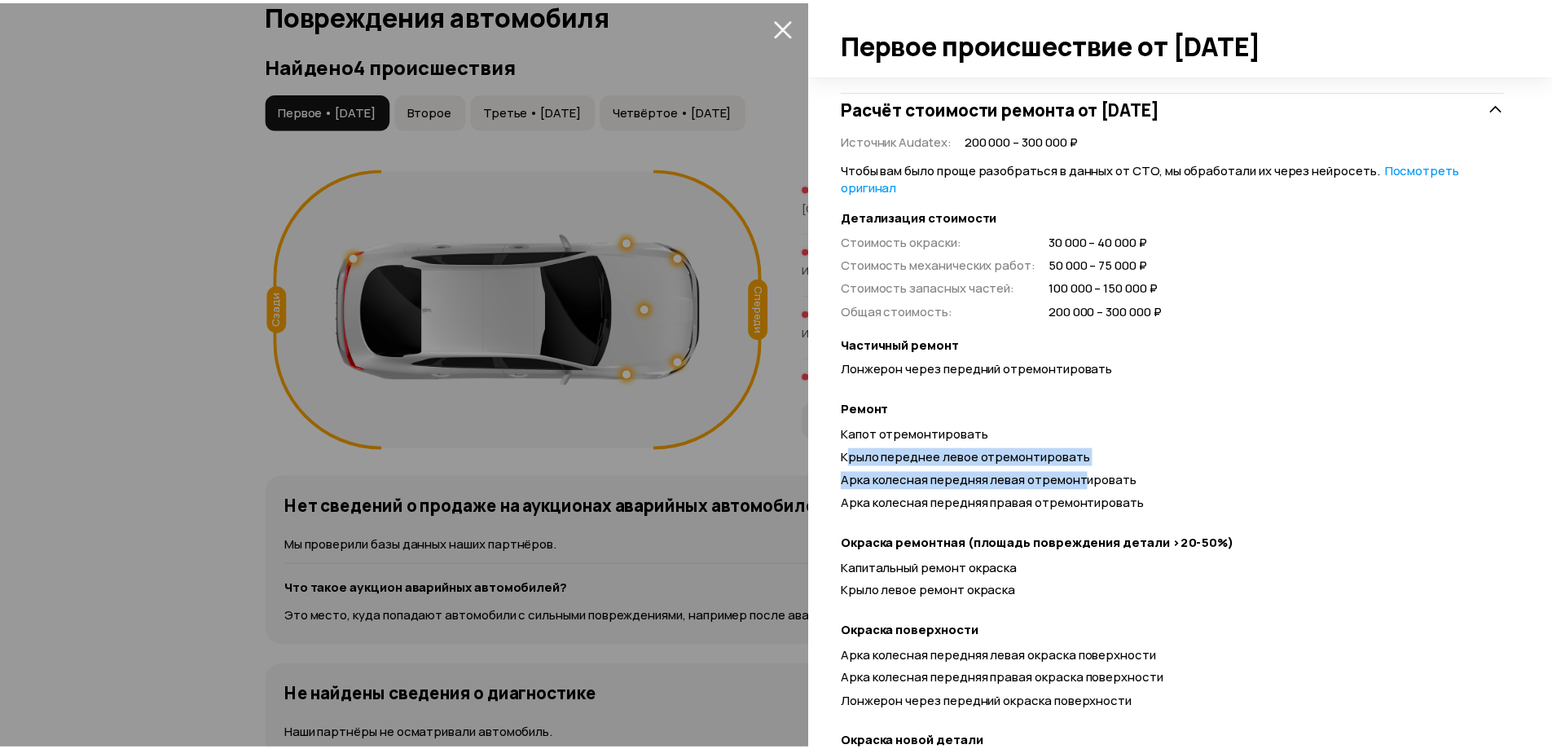
scroll to position [760, 0]
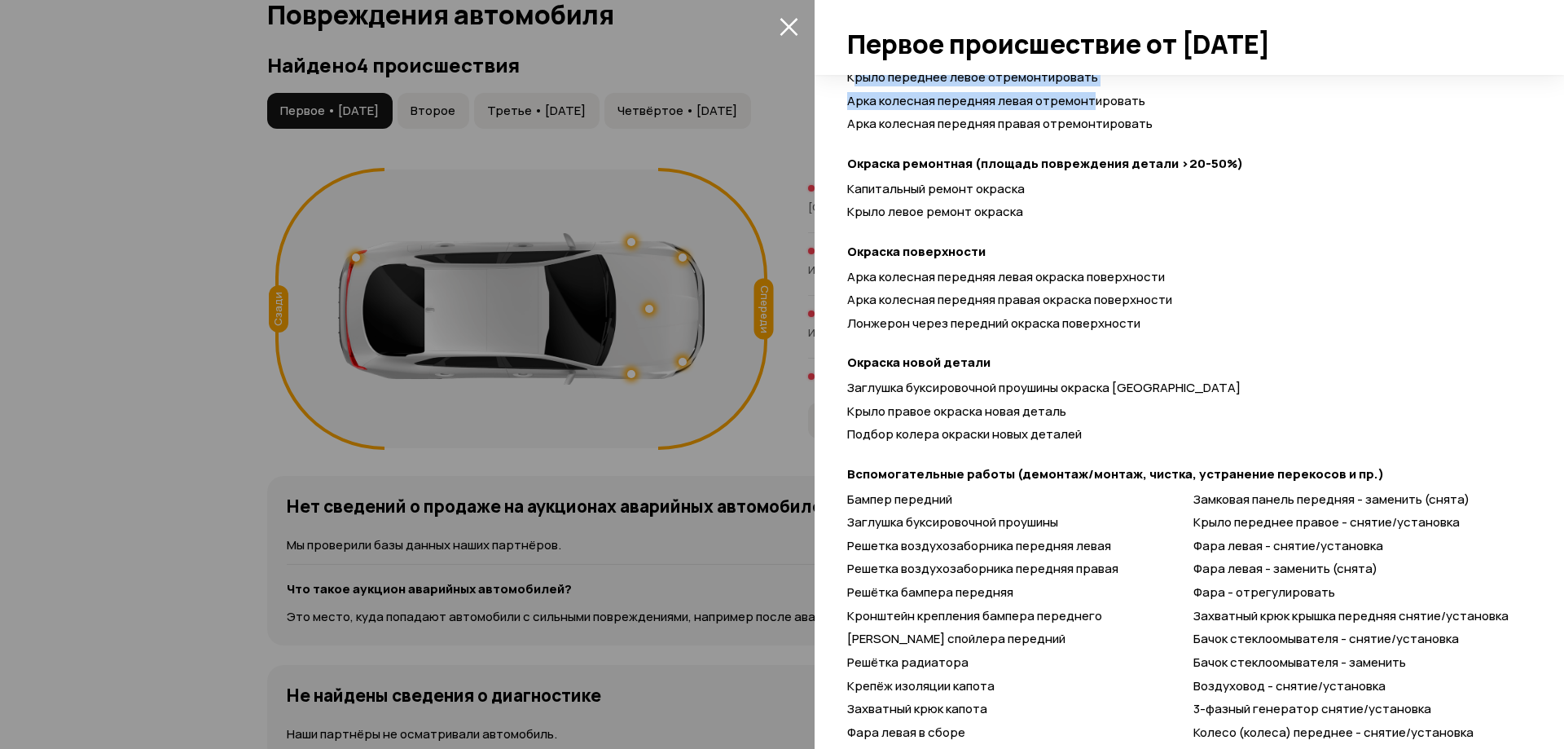
click at [783, 27] on icon "закрыть" at bounding box center [789, 26] width 19 height 19
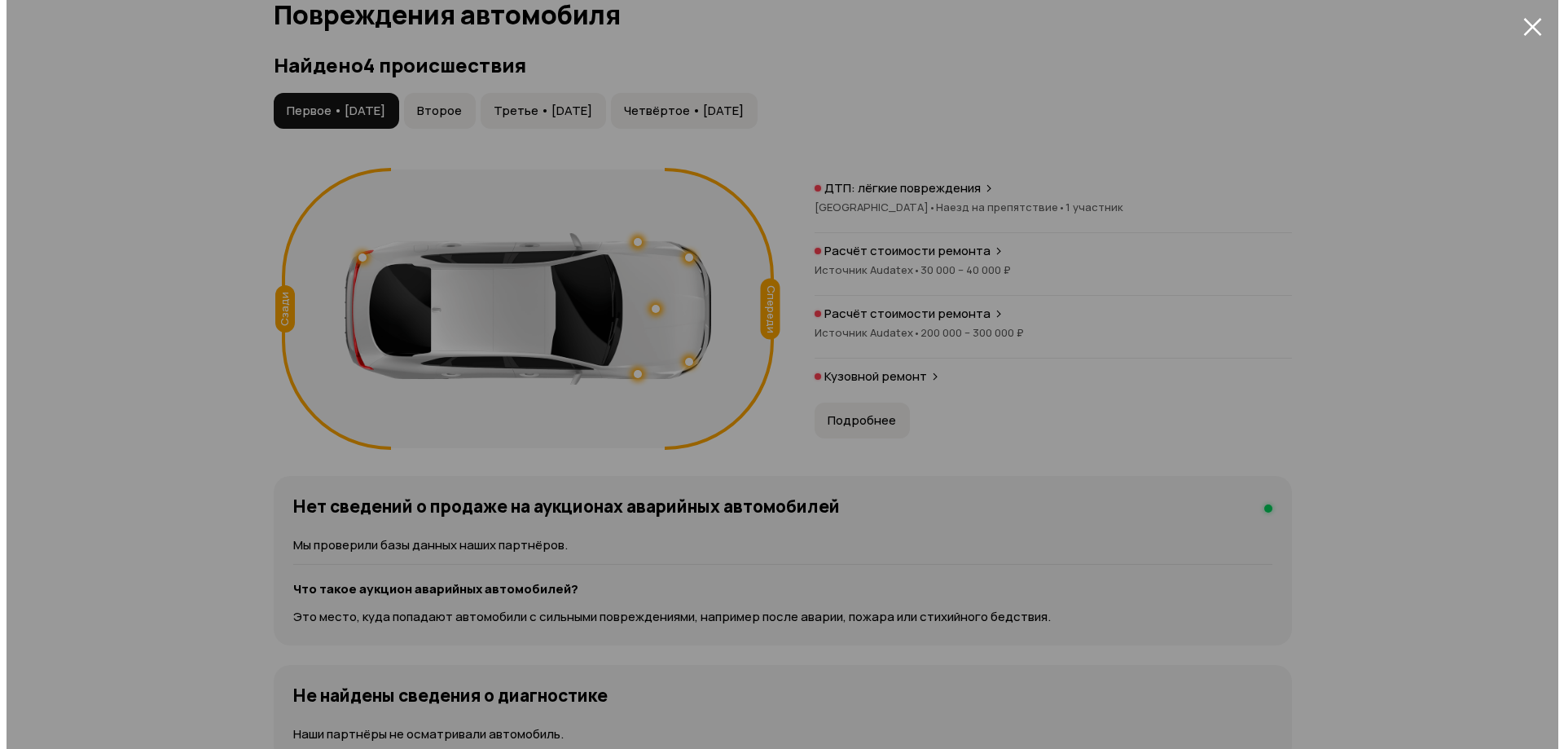
scroll to position [0, 0]
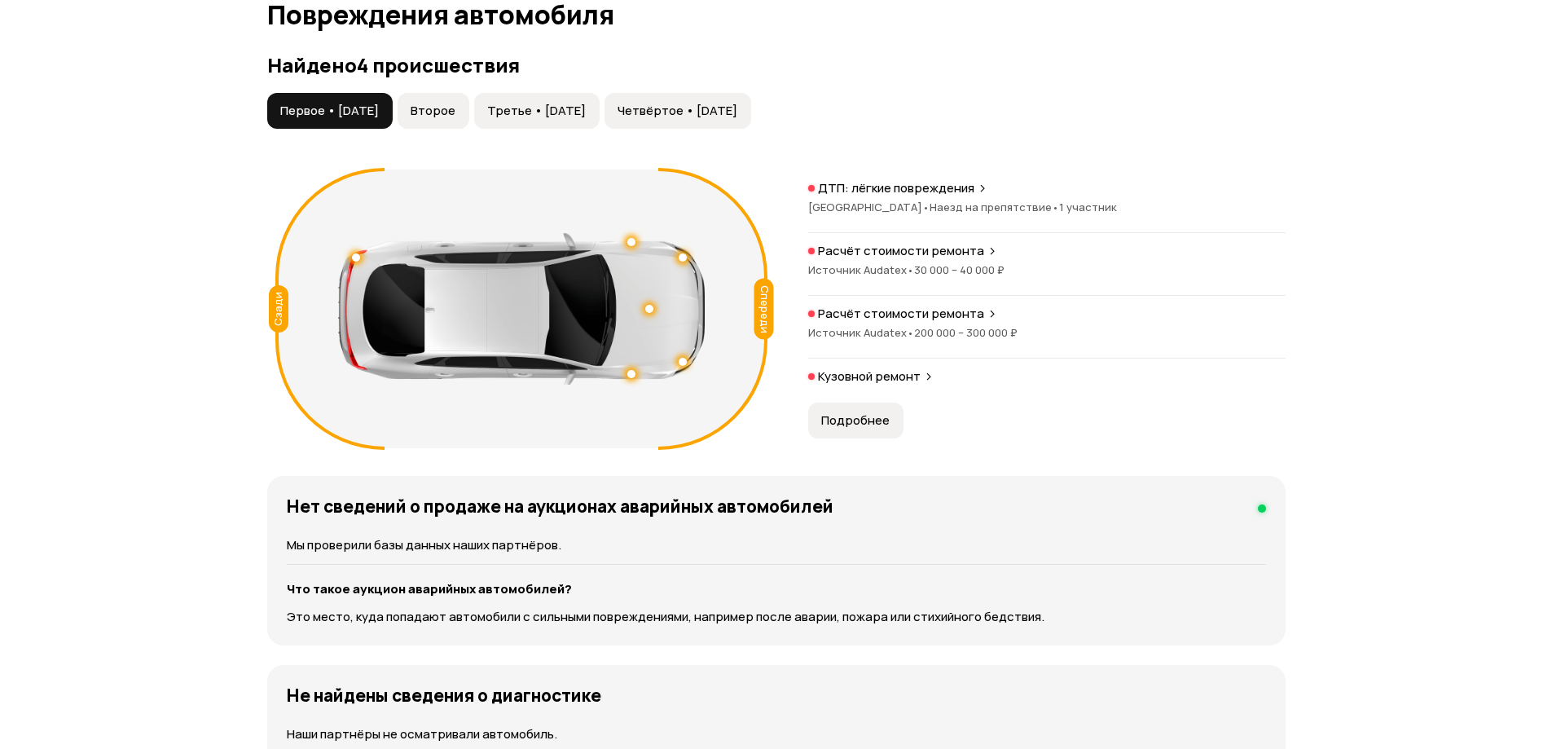
click at [455, 112] on span "Второе" at bounding box center [433, 111] width 45 height 16
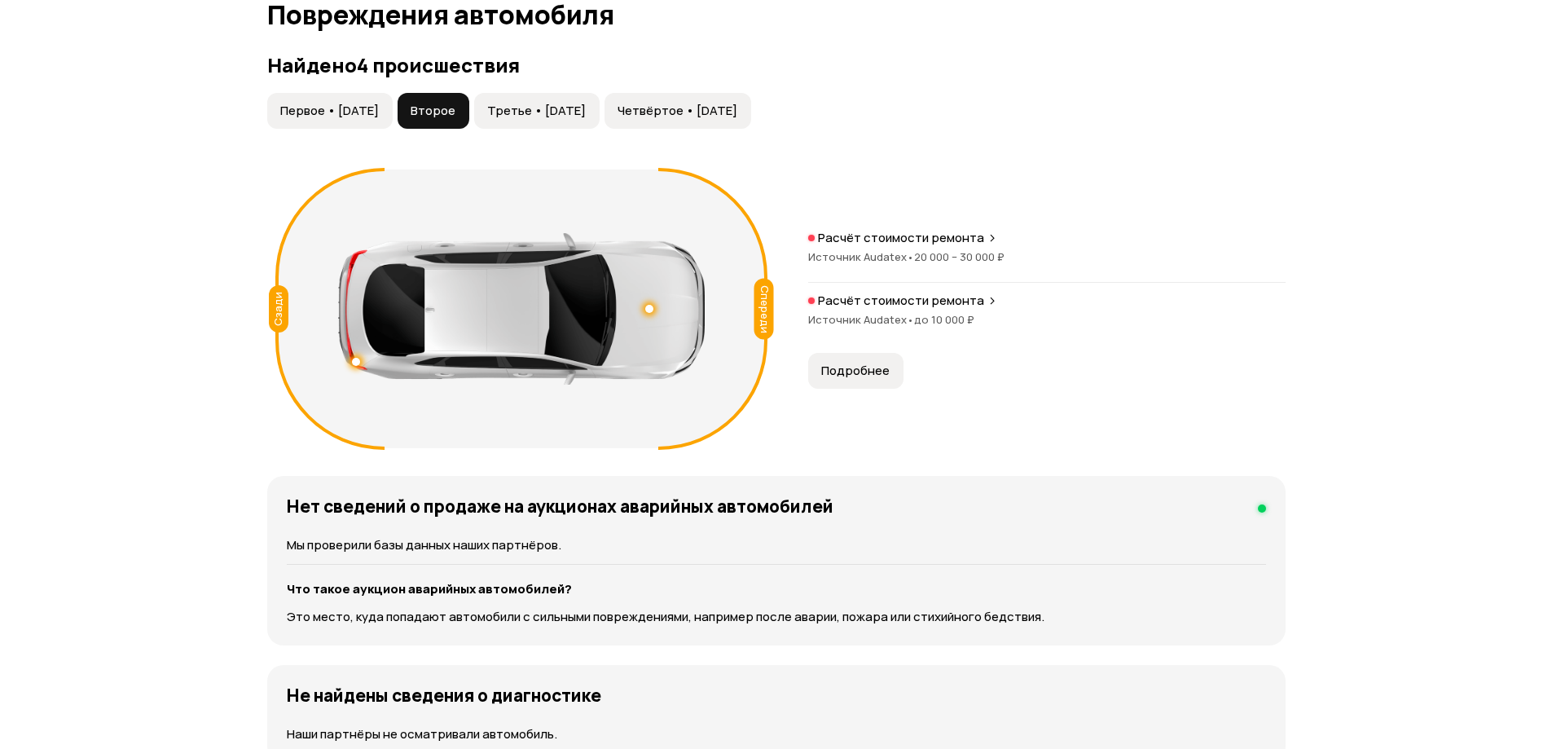
click at [836, 370] on span "Подробнее" at bounding box center [855, 371] width 68 height 16
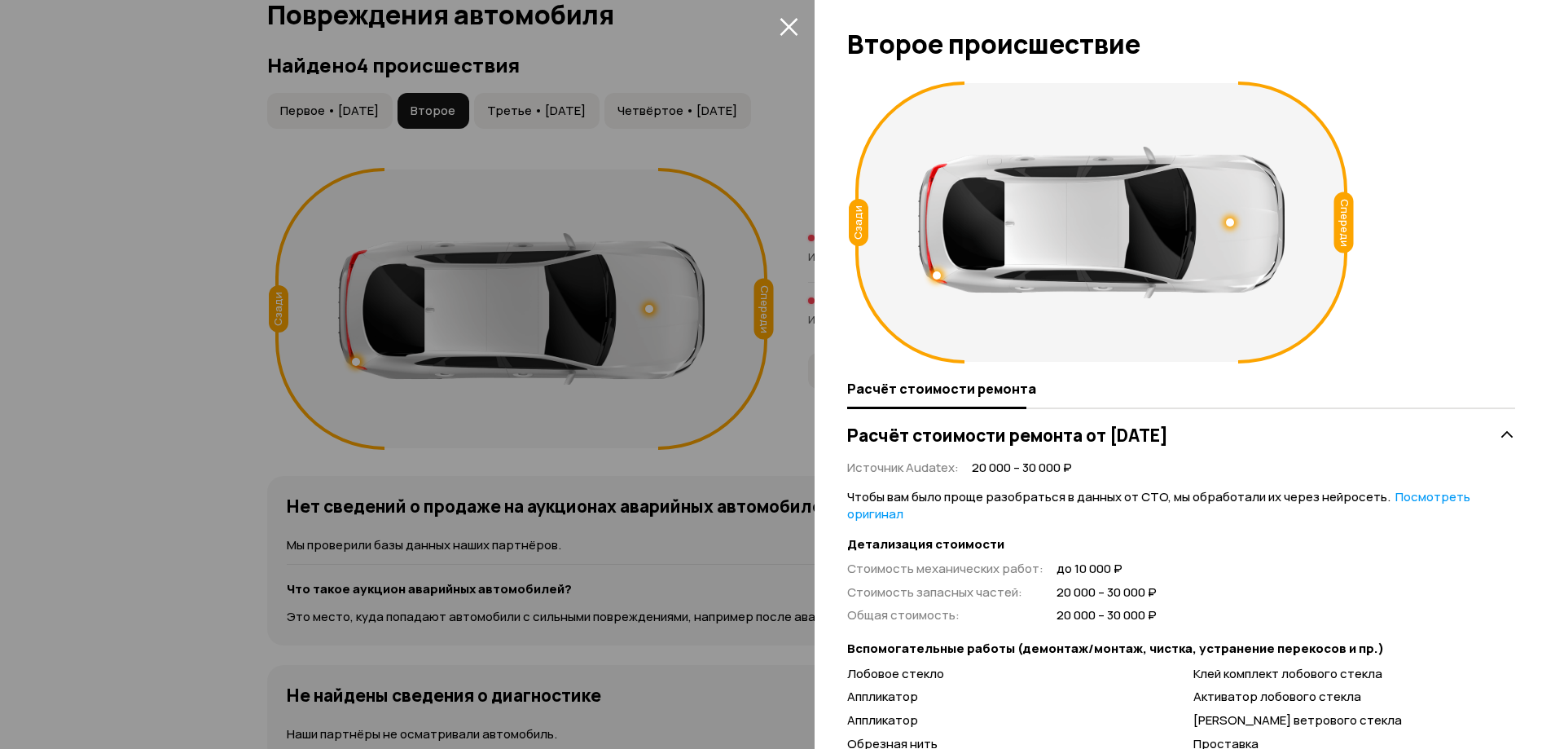
click at [794, 22] on icon "закрыть" at bounding box center [789, 27] width 18 height 18
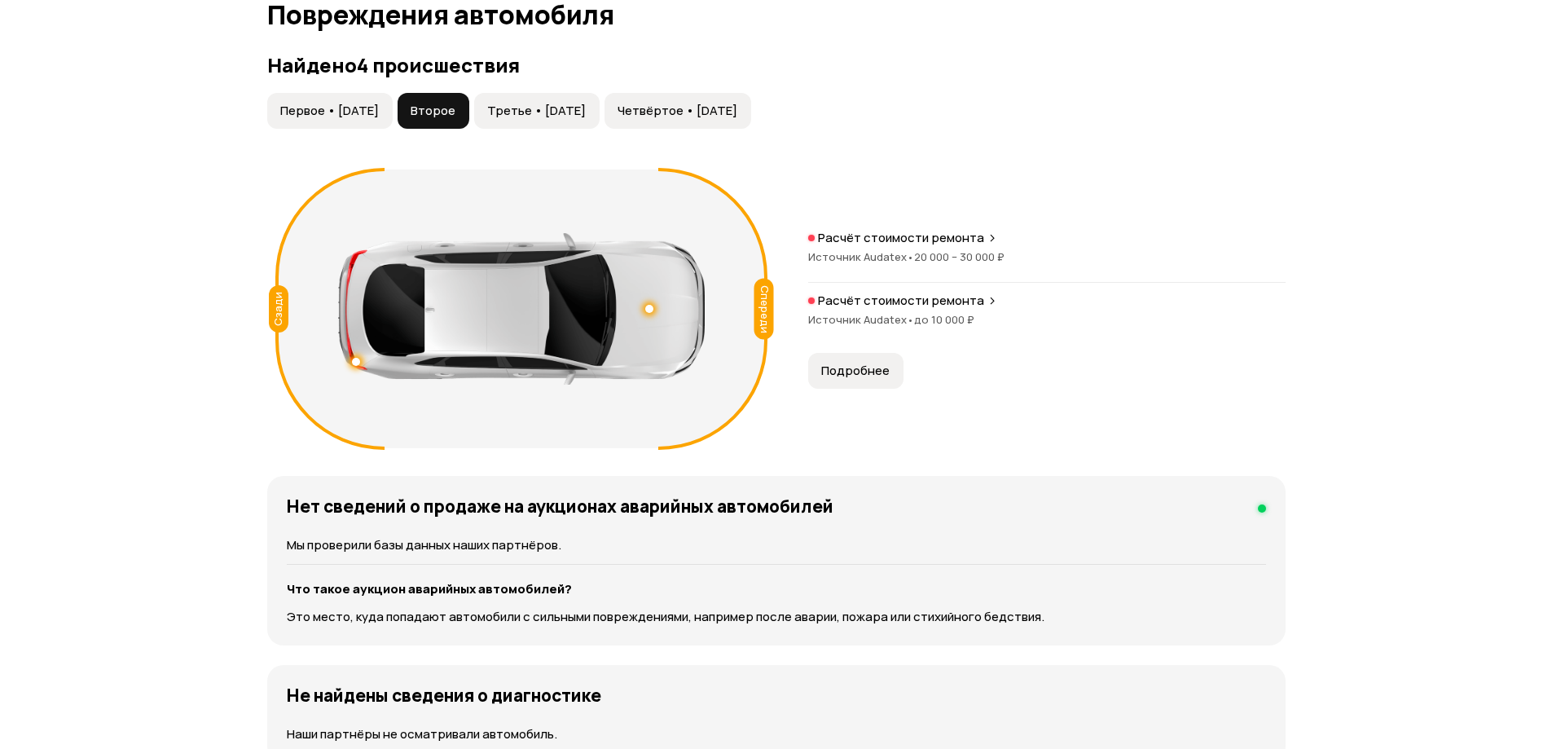
click at [577, 107] on span "Третье • 14 авг 2020" at bounding box center [536, 111] width 99 height 16
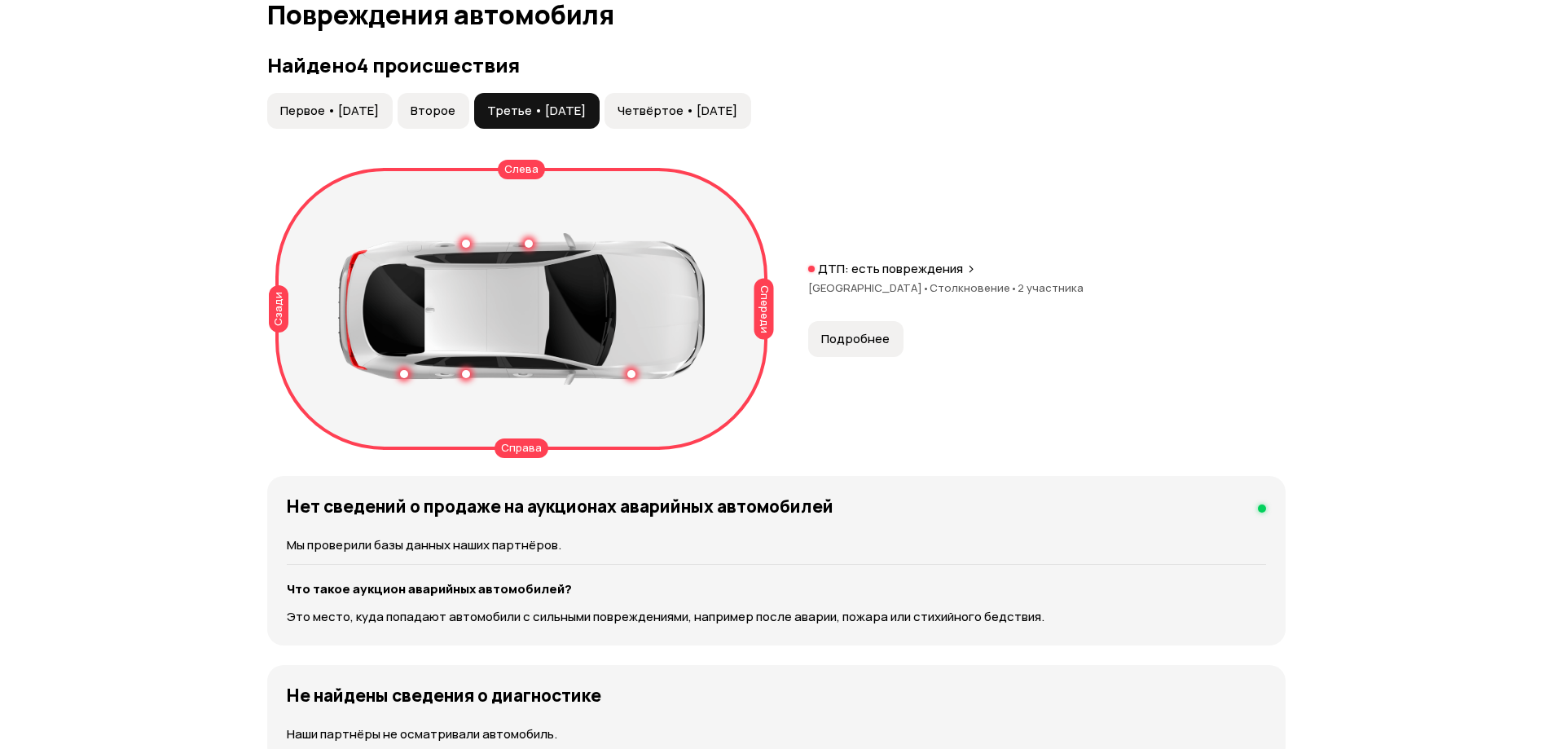
click at [848, 343] on span "Подробнее" at bounding box center [855, 339] width 68 height 16
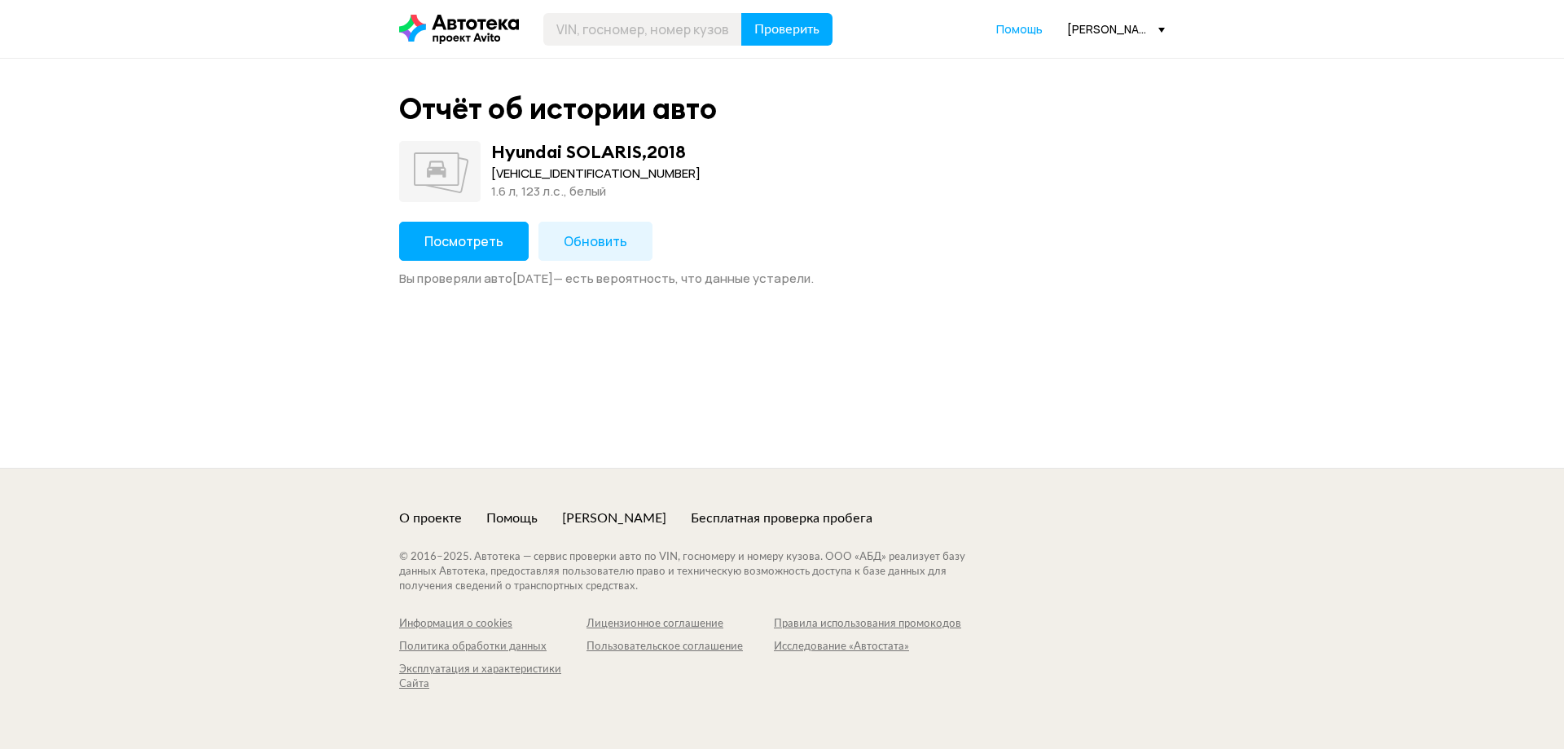
click at [494, 253] on button "Посмотреть" at bounding box center [464, 241] width 130 height 39
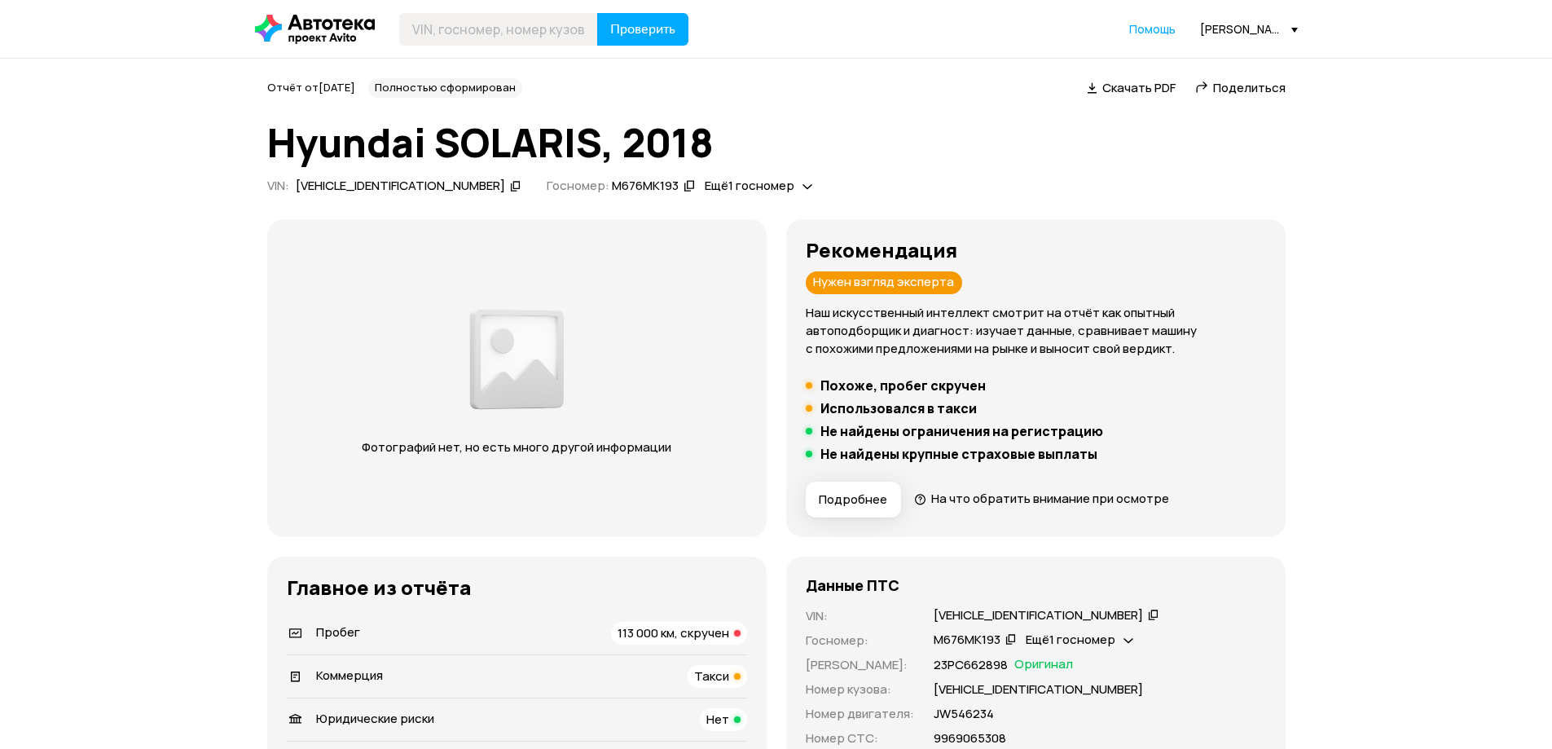
scroll to position [380, 0]
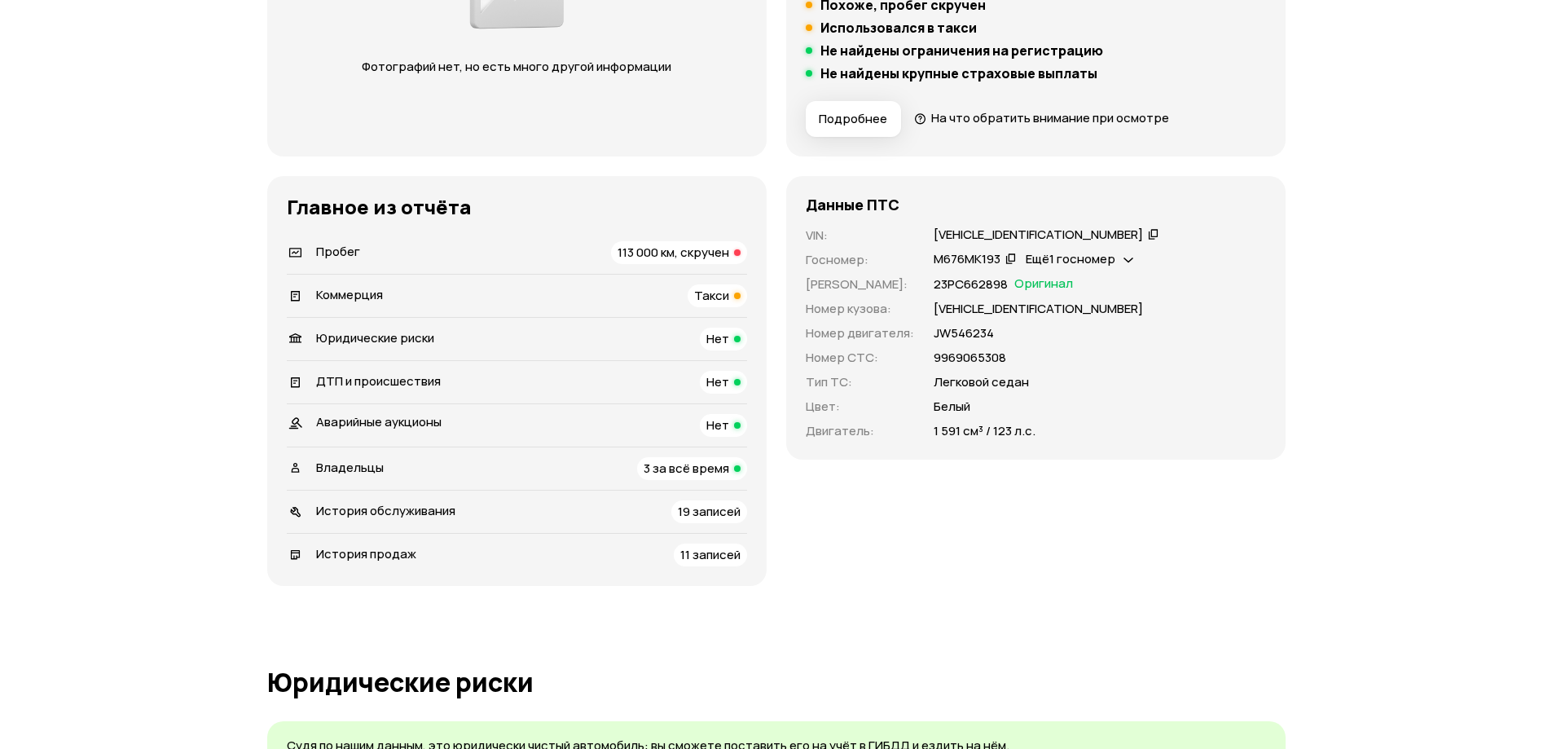
click at [661, 247] on span "113 000 км, скручен" at bounding box center [673, 252] width 112 height 17
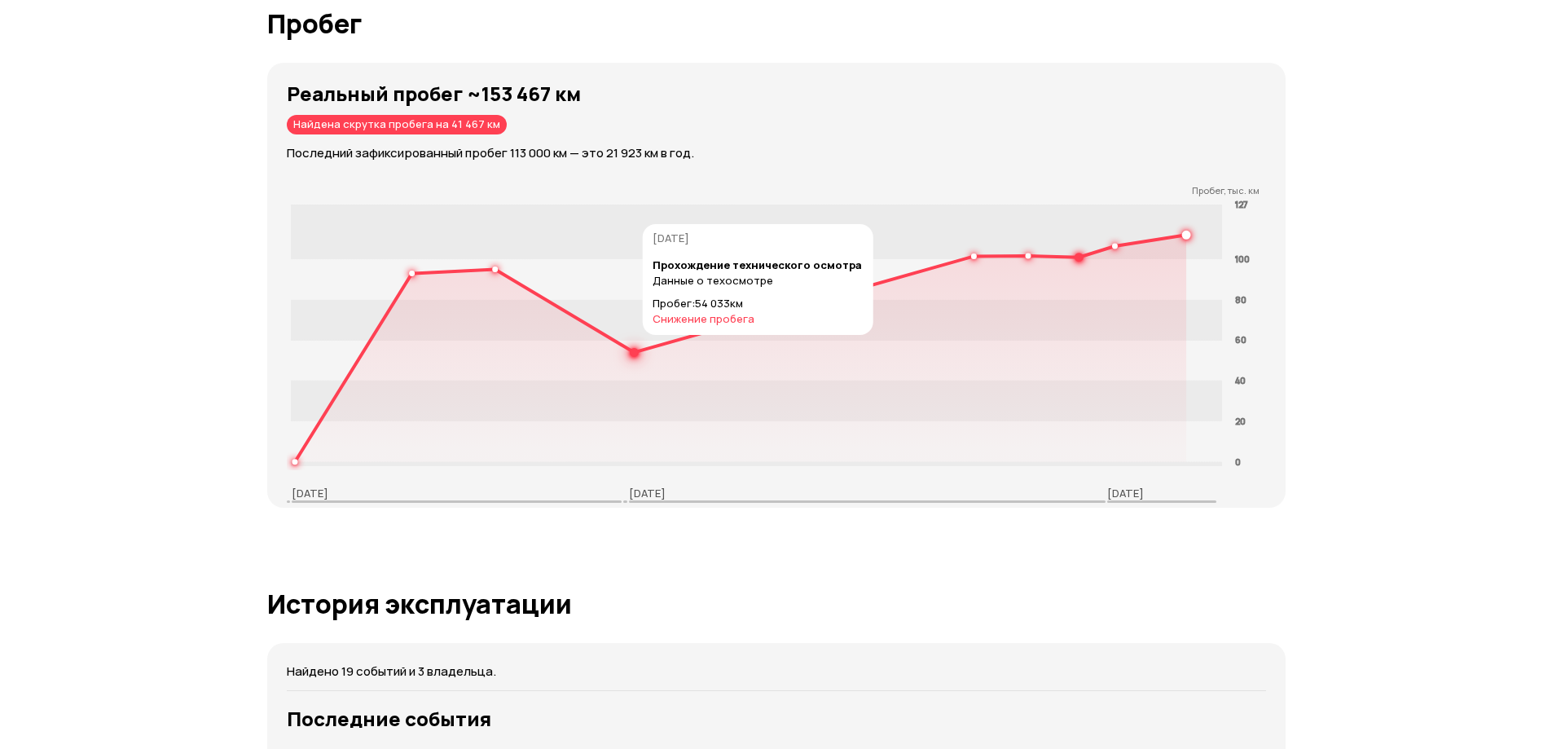
scroll to position [2334, 0]
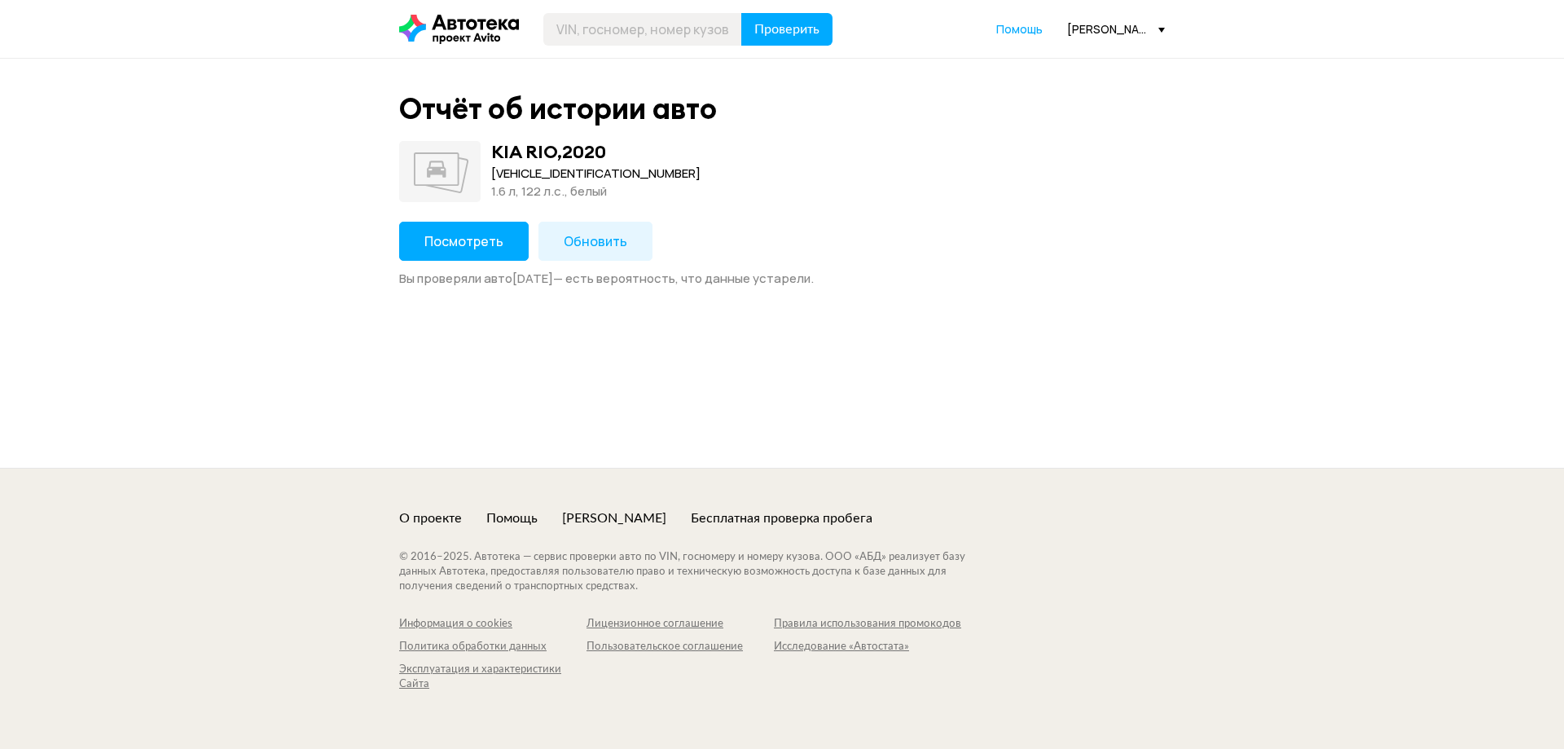
click at [481, 246] on span "Посмотреть" at bounding box center [463, 241] width 79 height 18
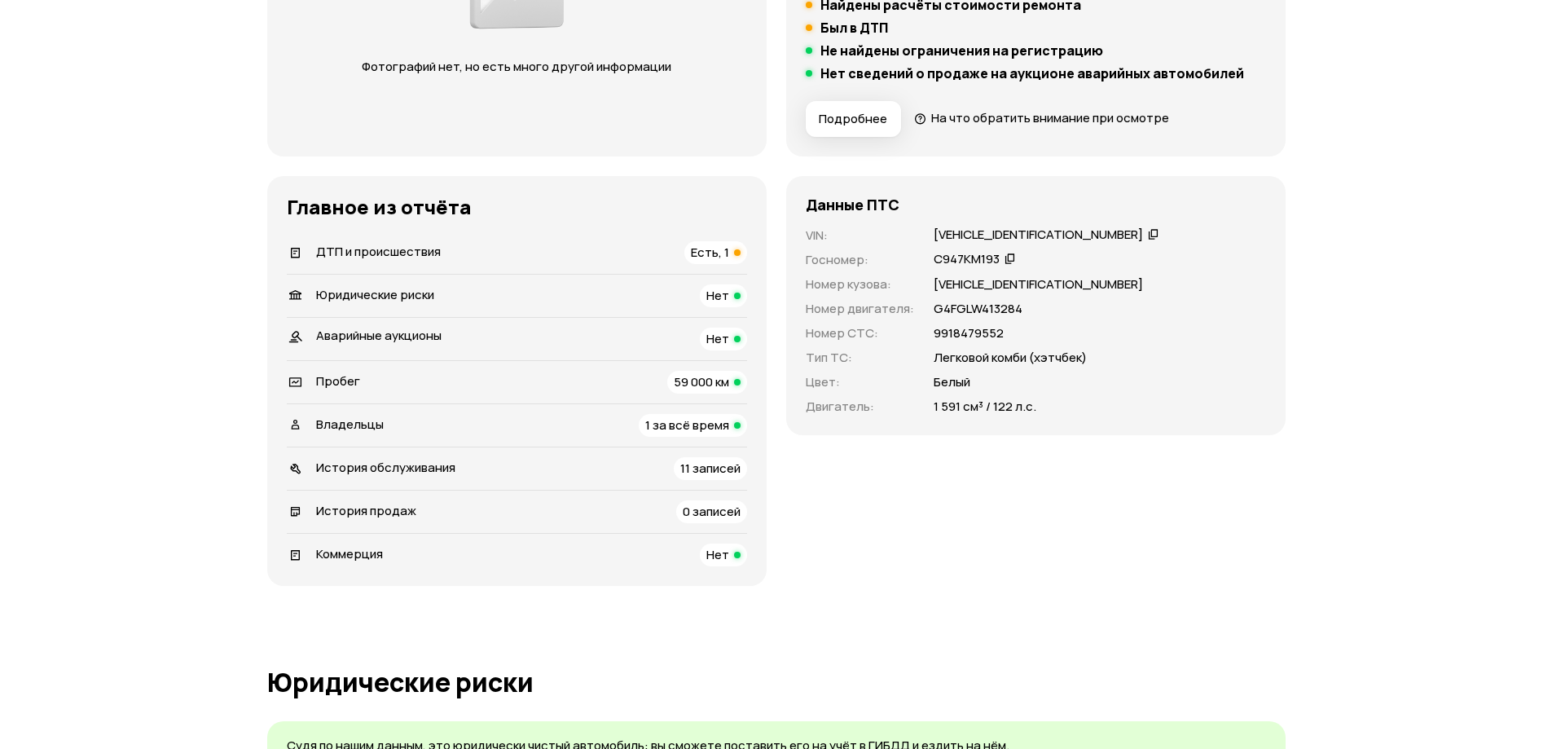
click at [698, 249] on span "Есть, 1" at bounding box center [710, 252] width 38 height 17
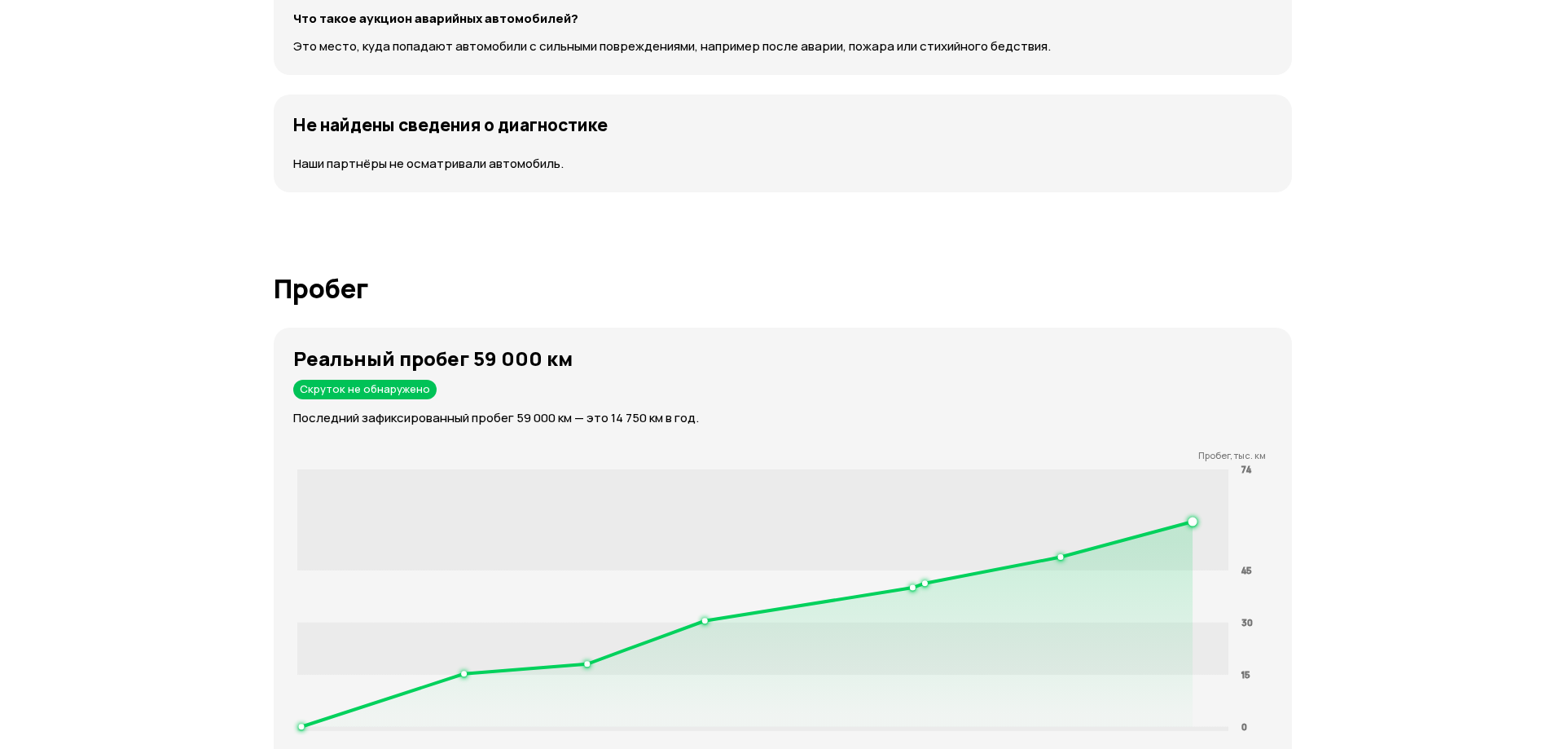
scroll to position [1688, 0]
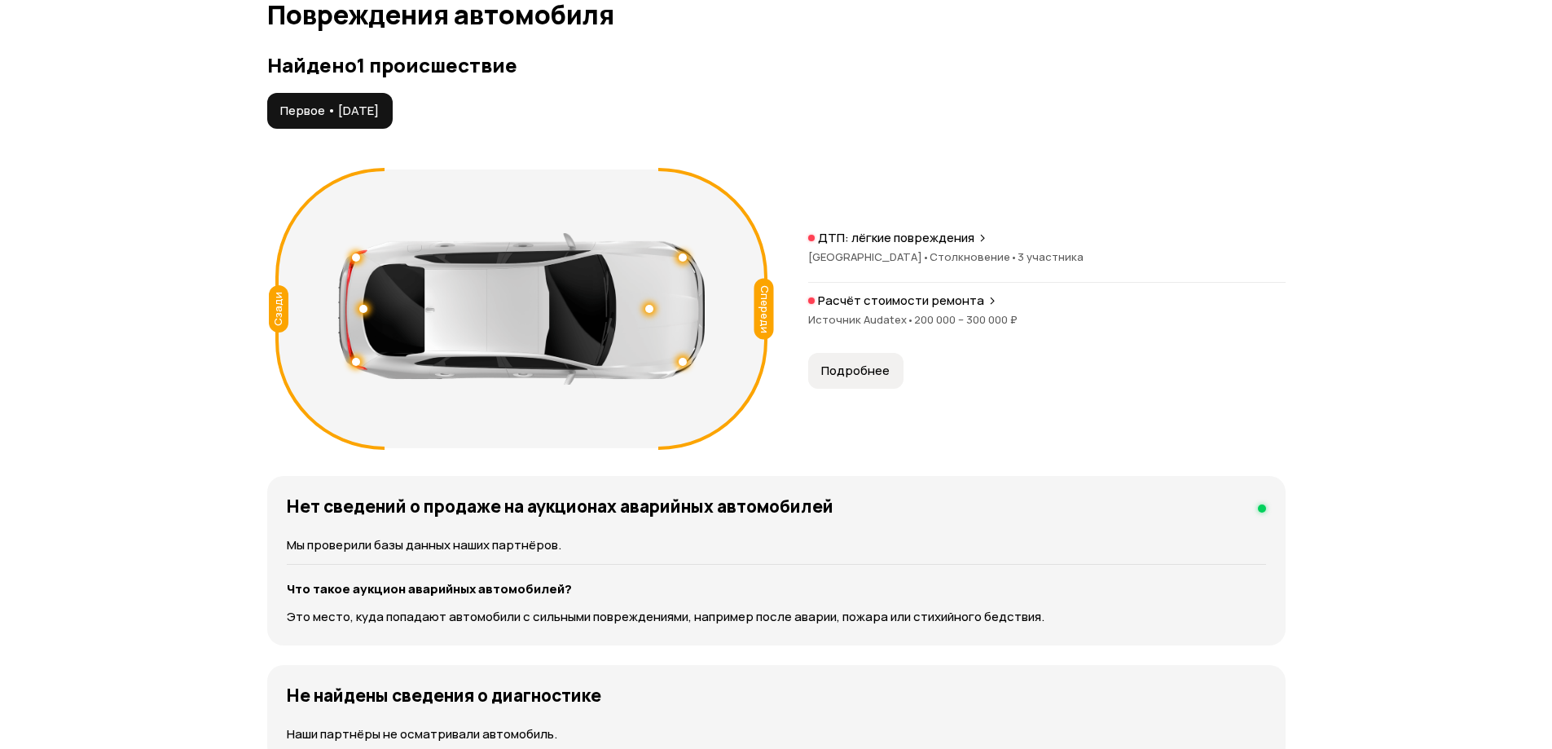
click at [871, 242] on p "ДТП: лёгкие повреждения" at bounding box center [896, 238] width 156 height 16
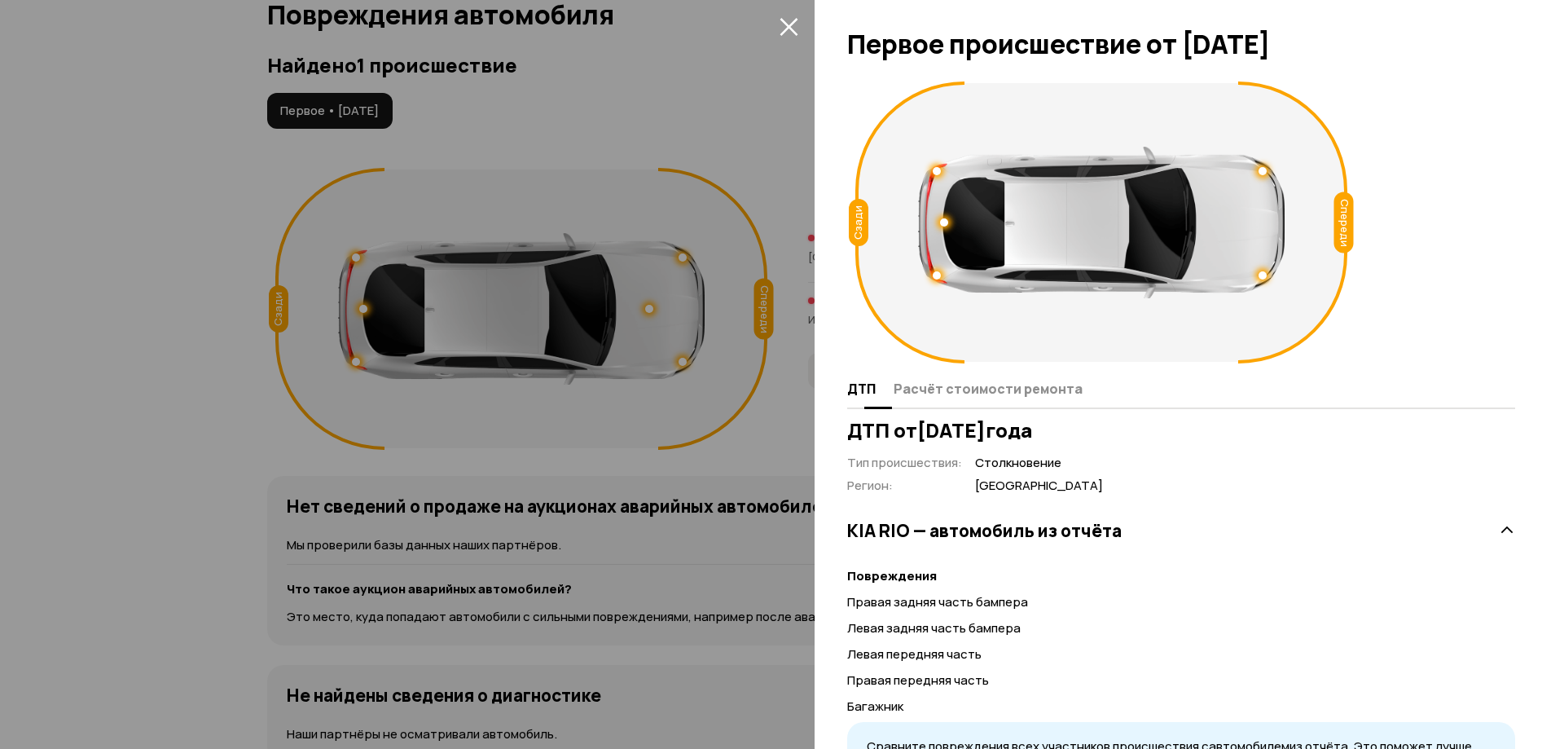
click at [960, 383] on span "Расчёт стоимости ремонта" at bounding box center [988, 388] width 189 height 16
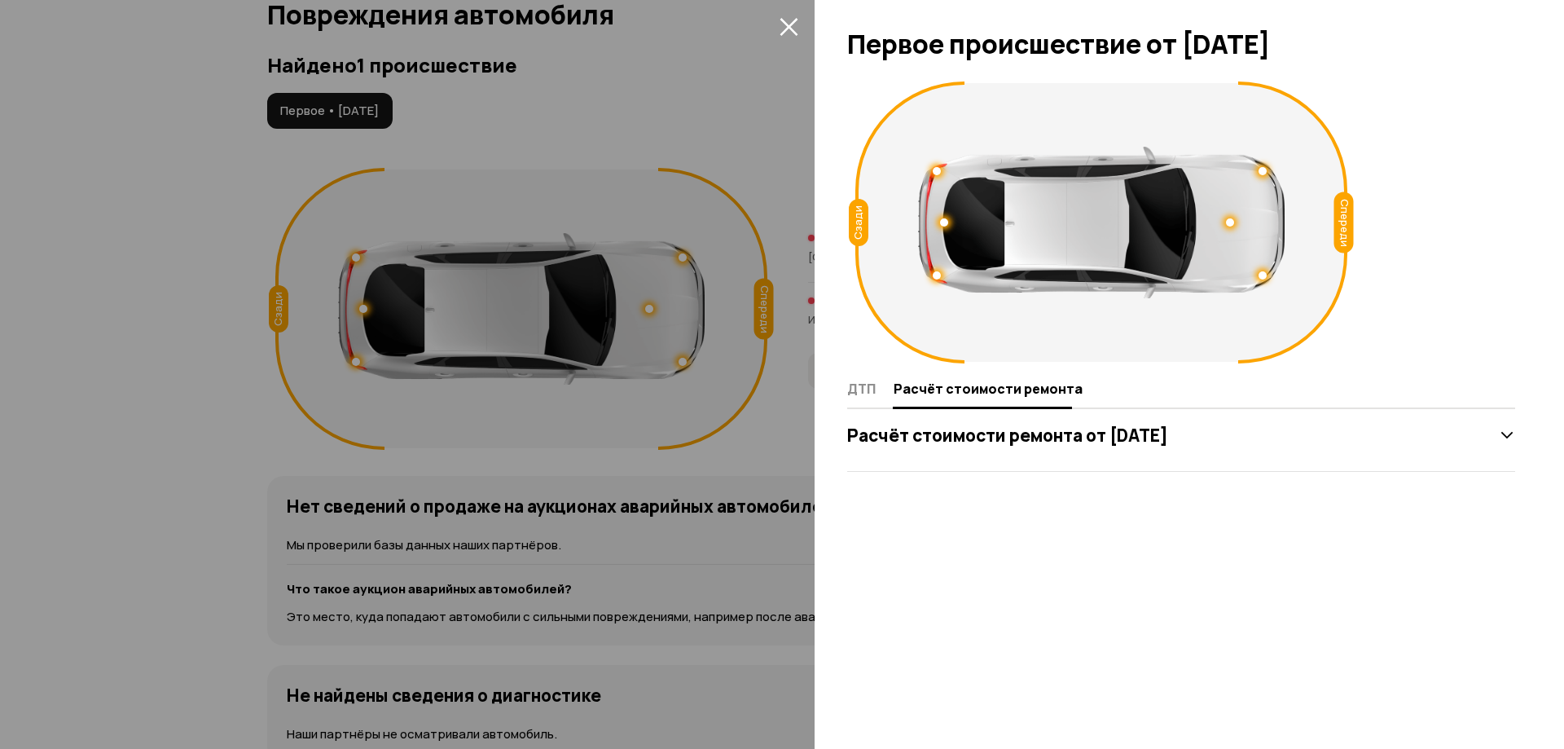
click at [897, 432] on h3 "Расчёт стоимости ремонта от [DATE]" at bounding box center [1007, 434] width 321 height 21
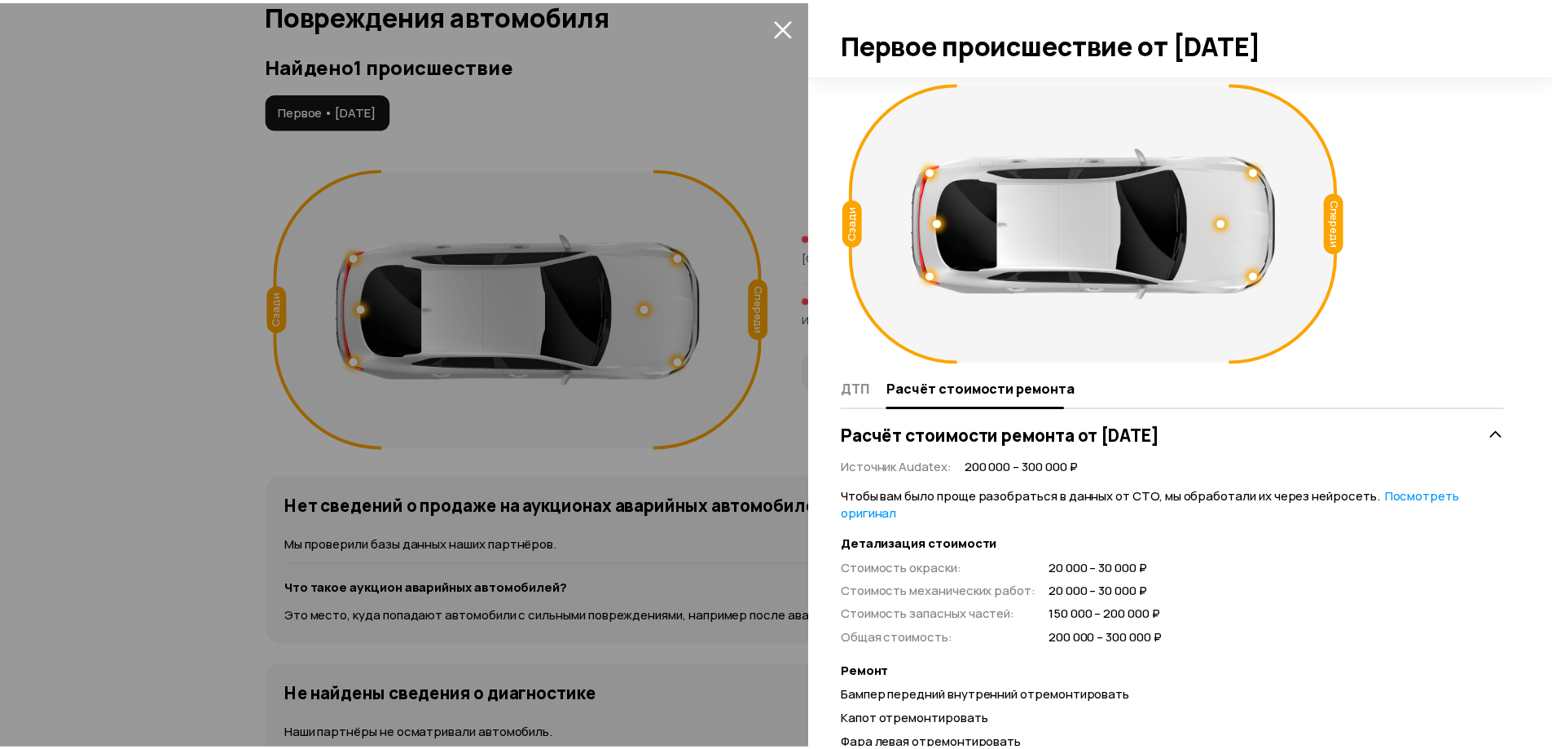
scroll to position [190, 0]
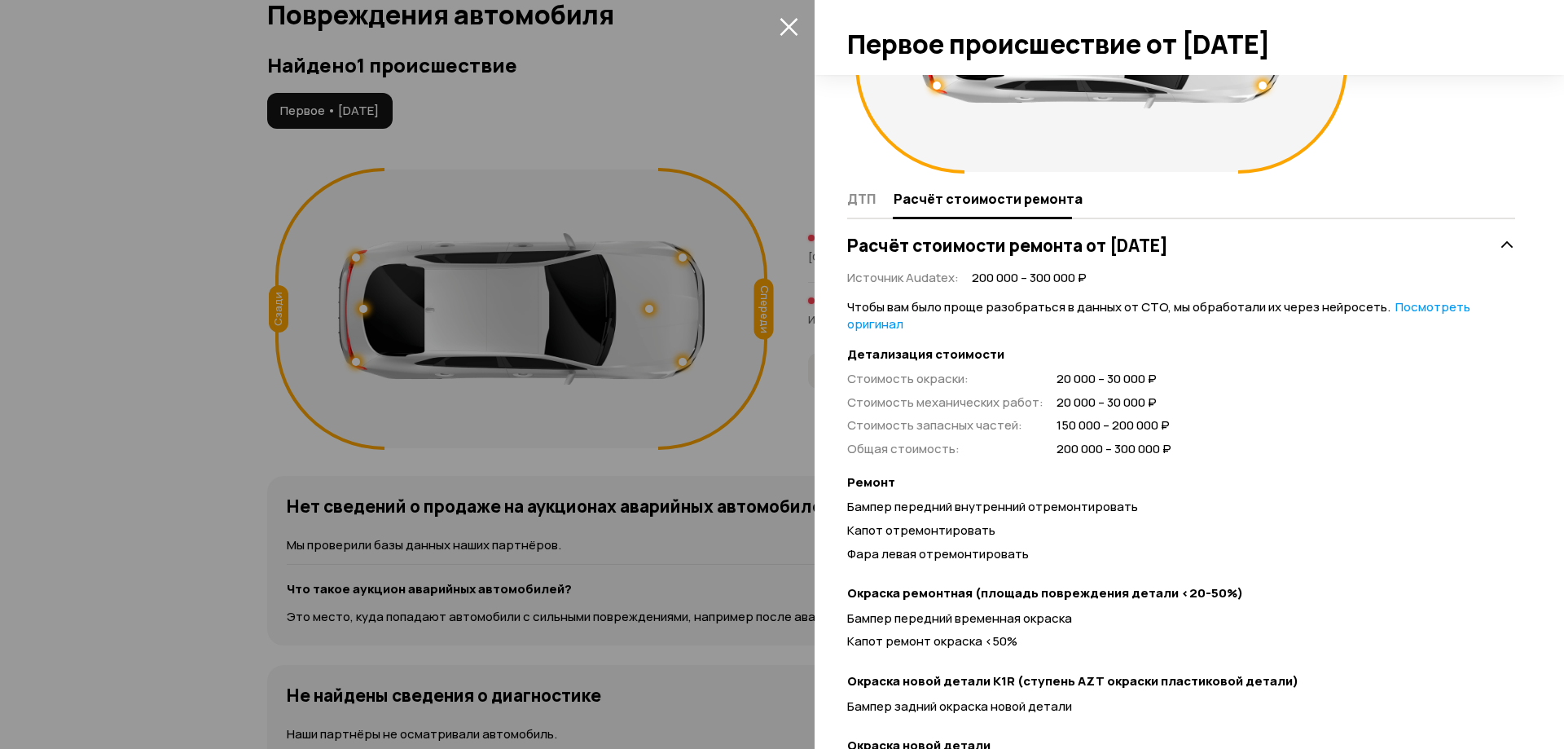
click at [787, 20] on icon "закрыть" at bounding box center [789, 26] width 19 height 19
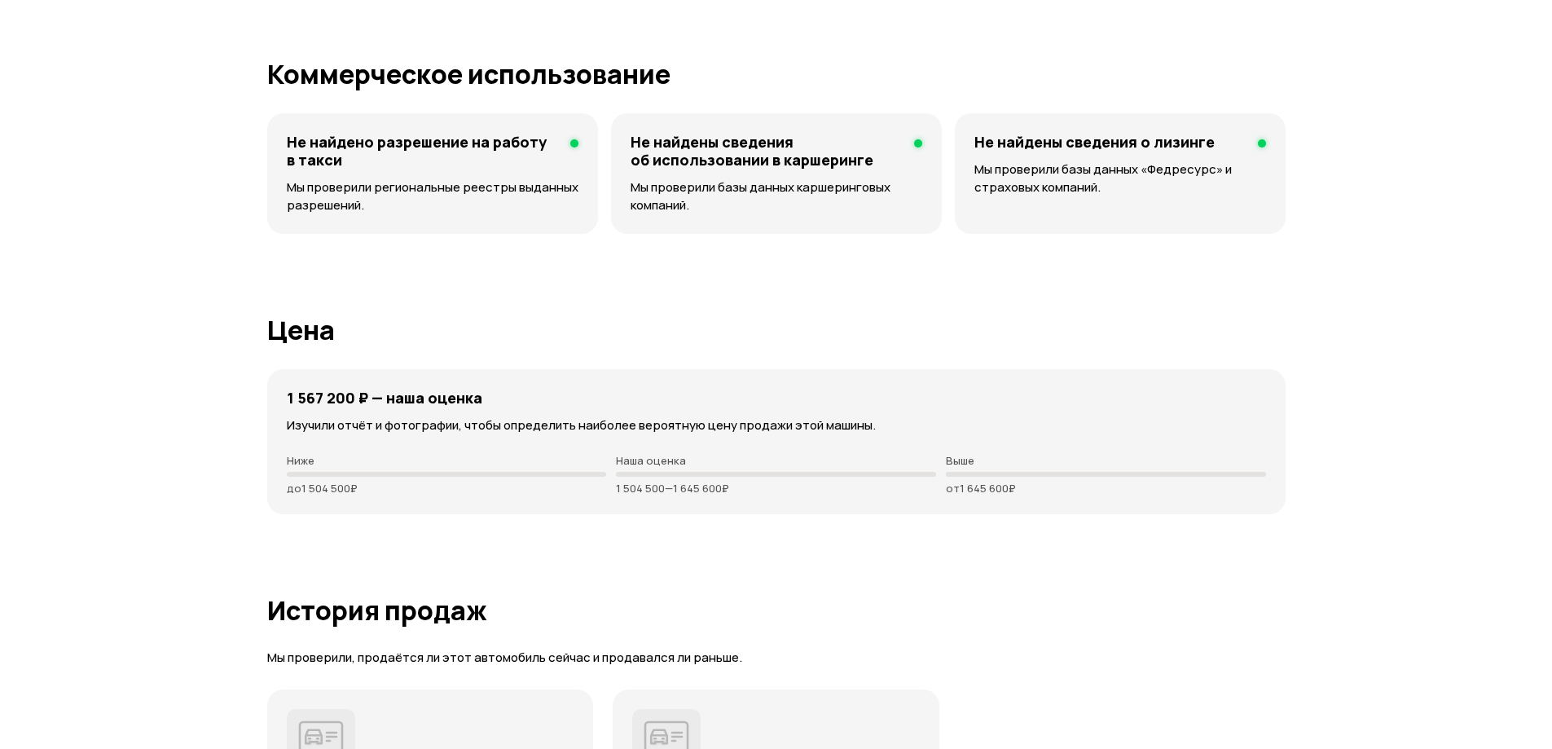
scroll to position [4159, 0]
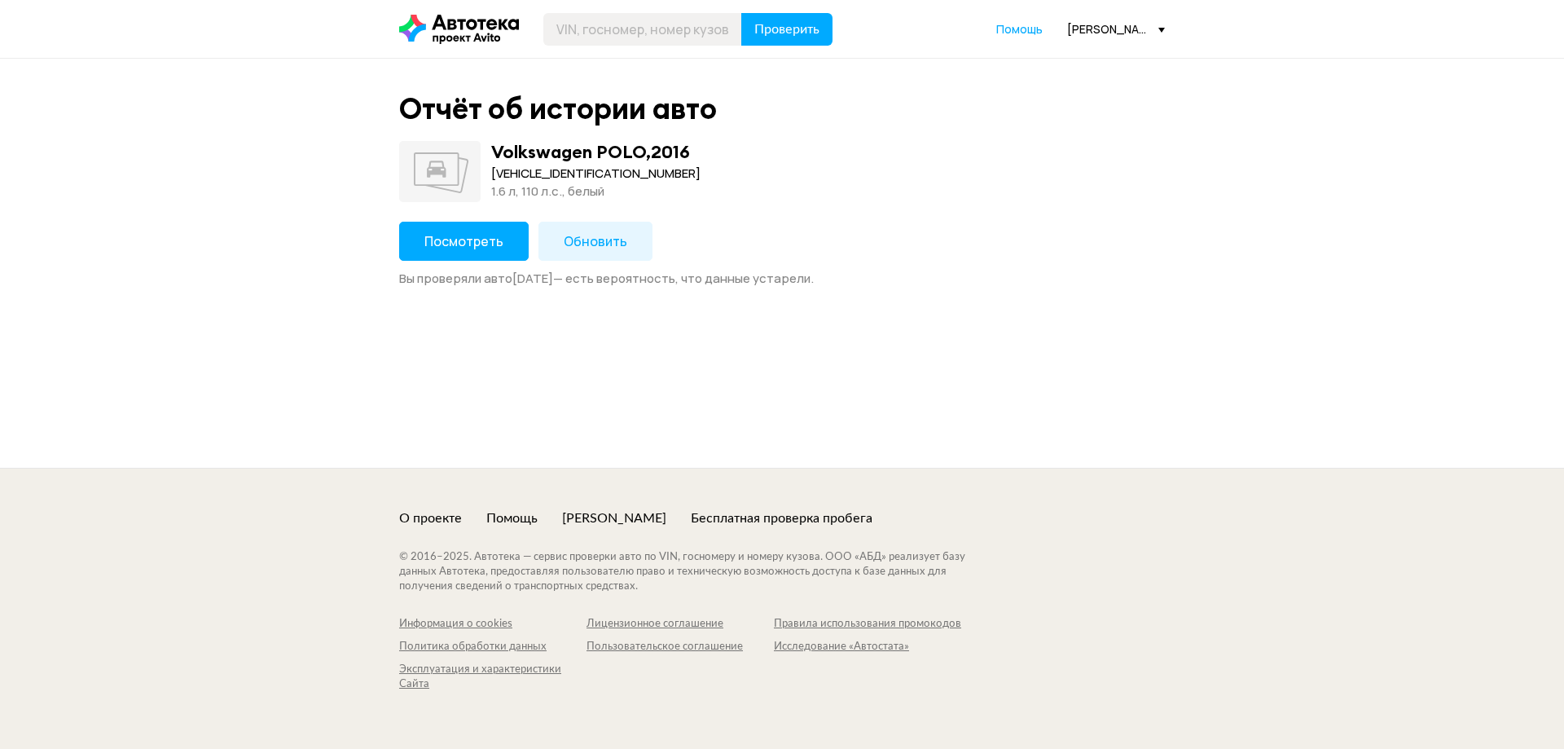
click at [498, 246] on button "Посмотреть" at bounding box center [464, 241] width 130 height 39
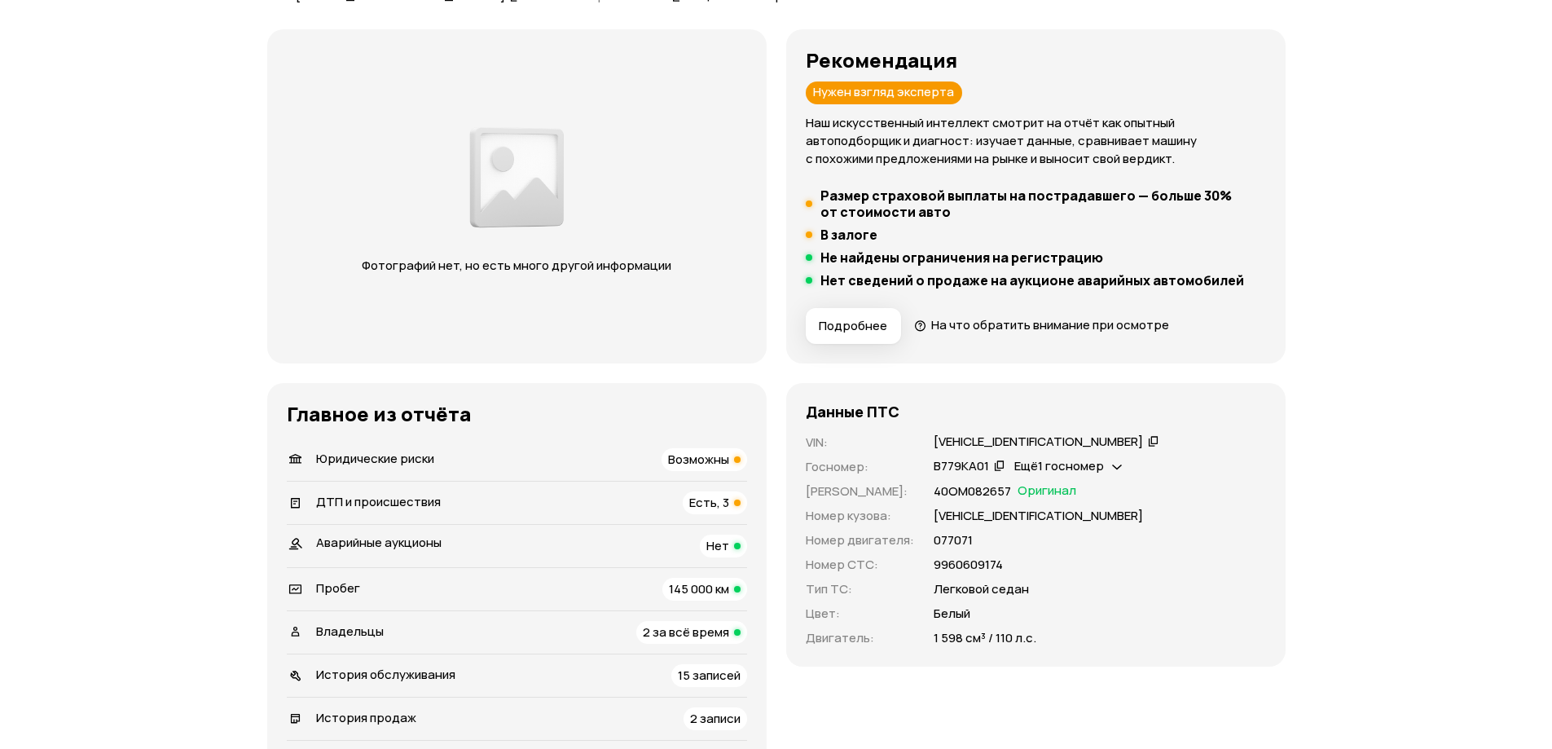
click at [719, 459] on span "Возможны" at bounding box center [698, 458] width 61 height 17
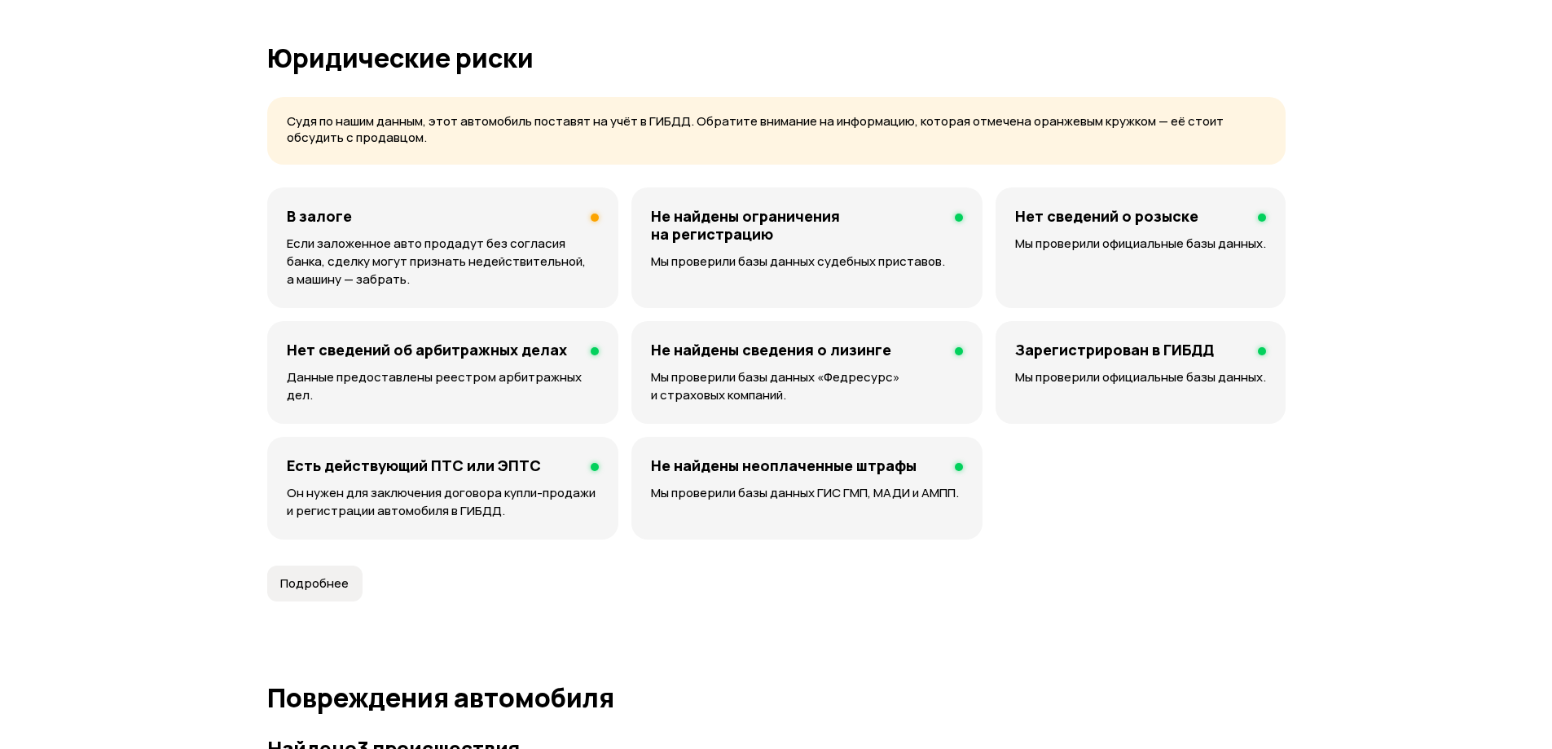
scroll to position [1064, 0]
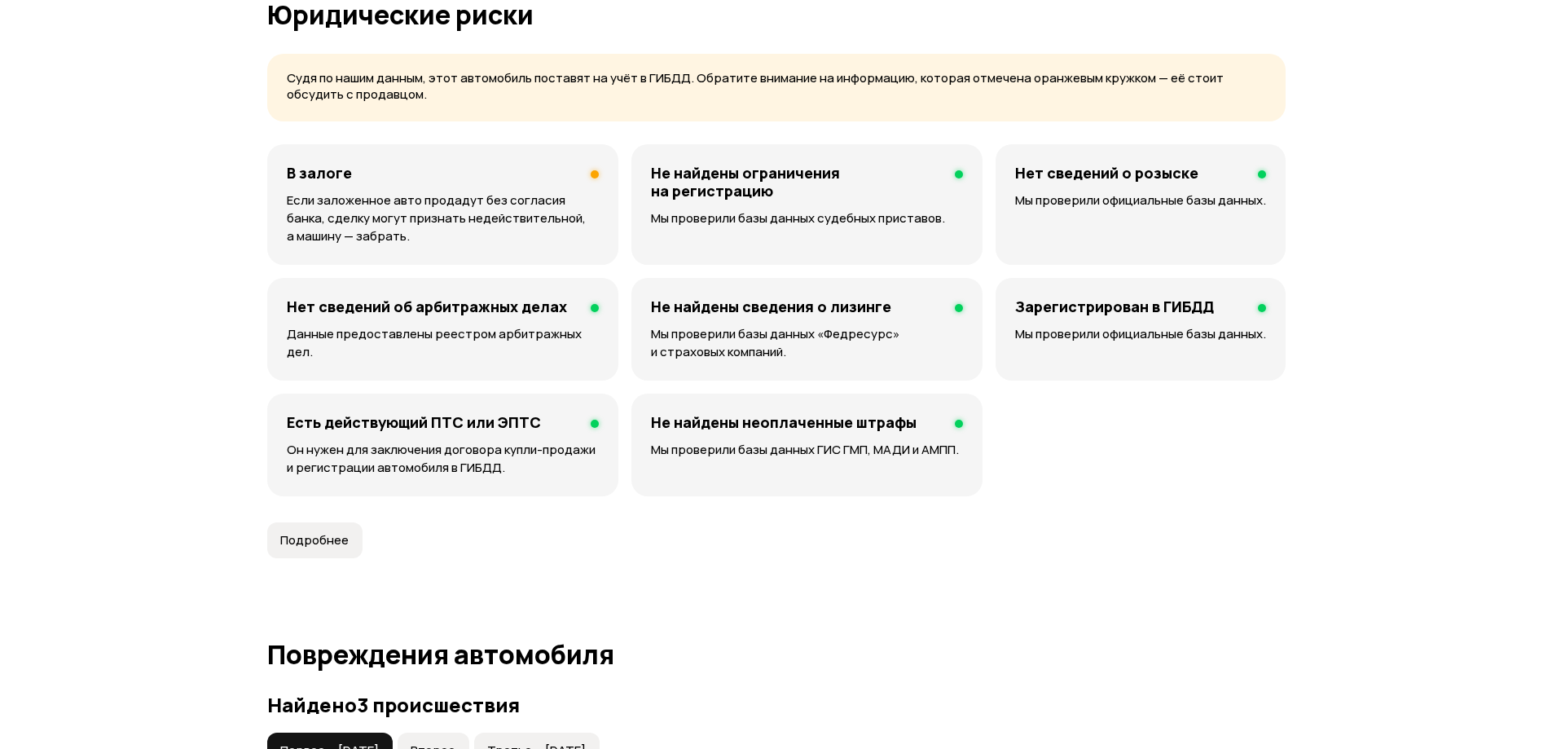
click at [504, 204] on p "Если заложенное авто продадут без согласия банка, сделку могут признать недейст…" at bounding box center [443, 218] width 312 height 54
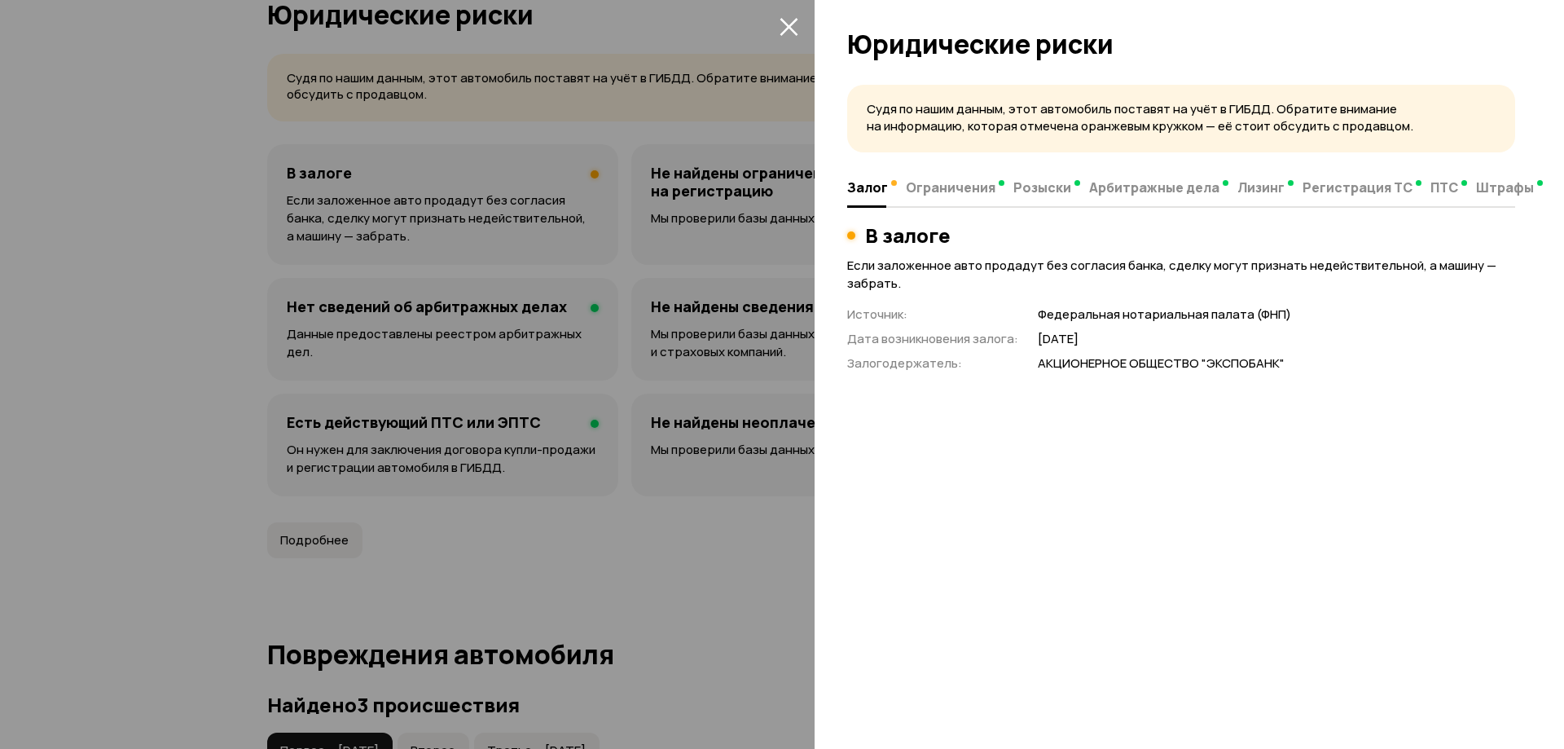
click at [783, 22] on icon "закрыть" at bounding box center [789, 27] width 18 height 18
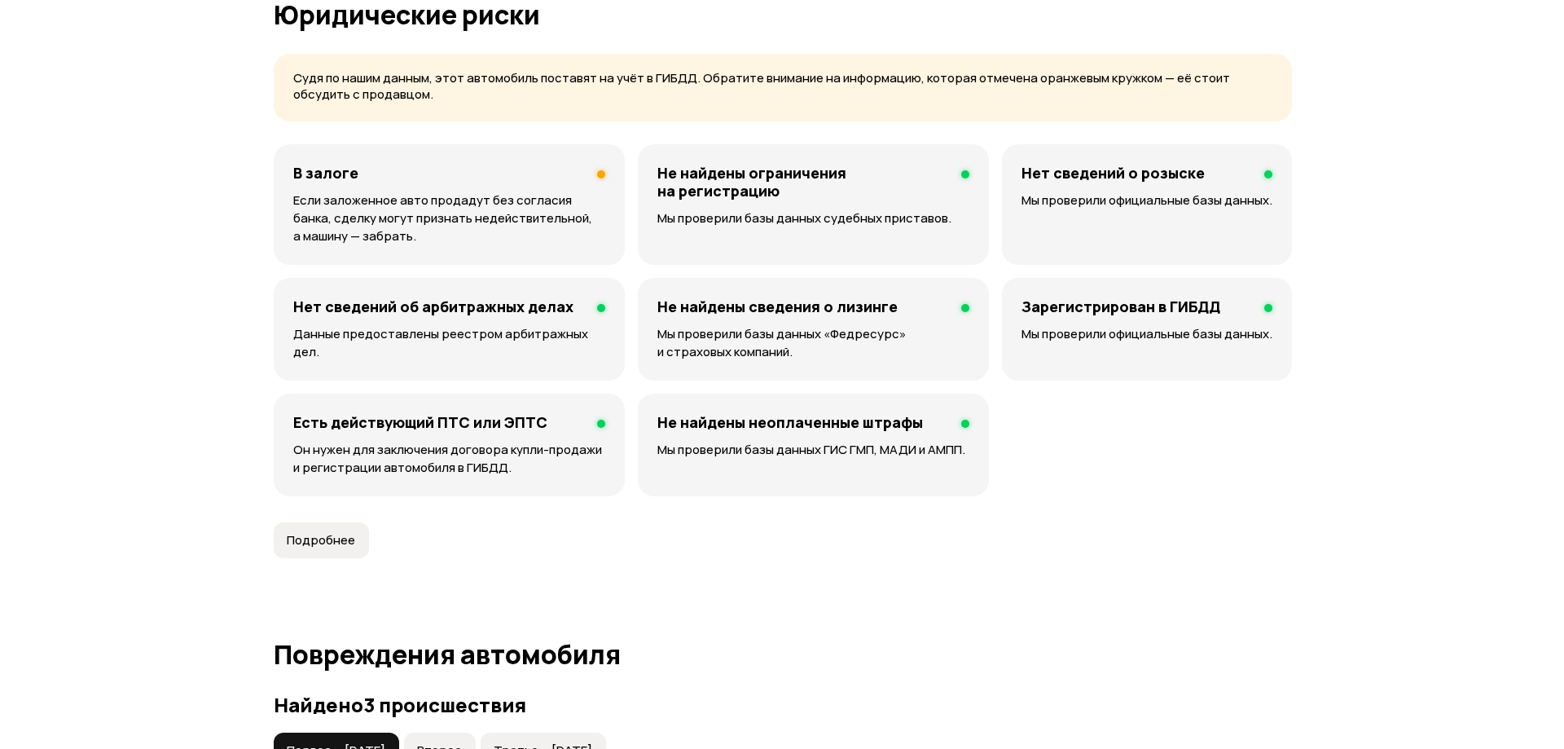
scroll to position [1634, 0]
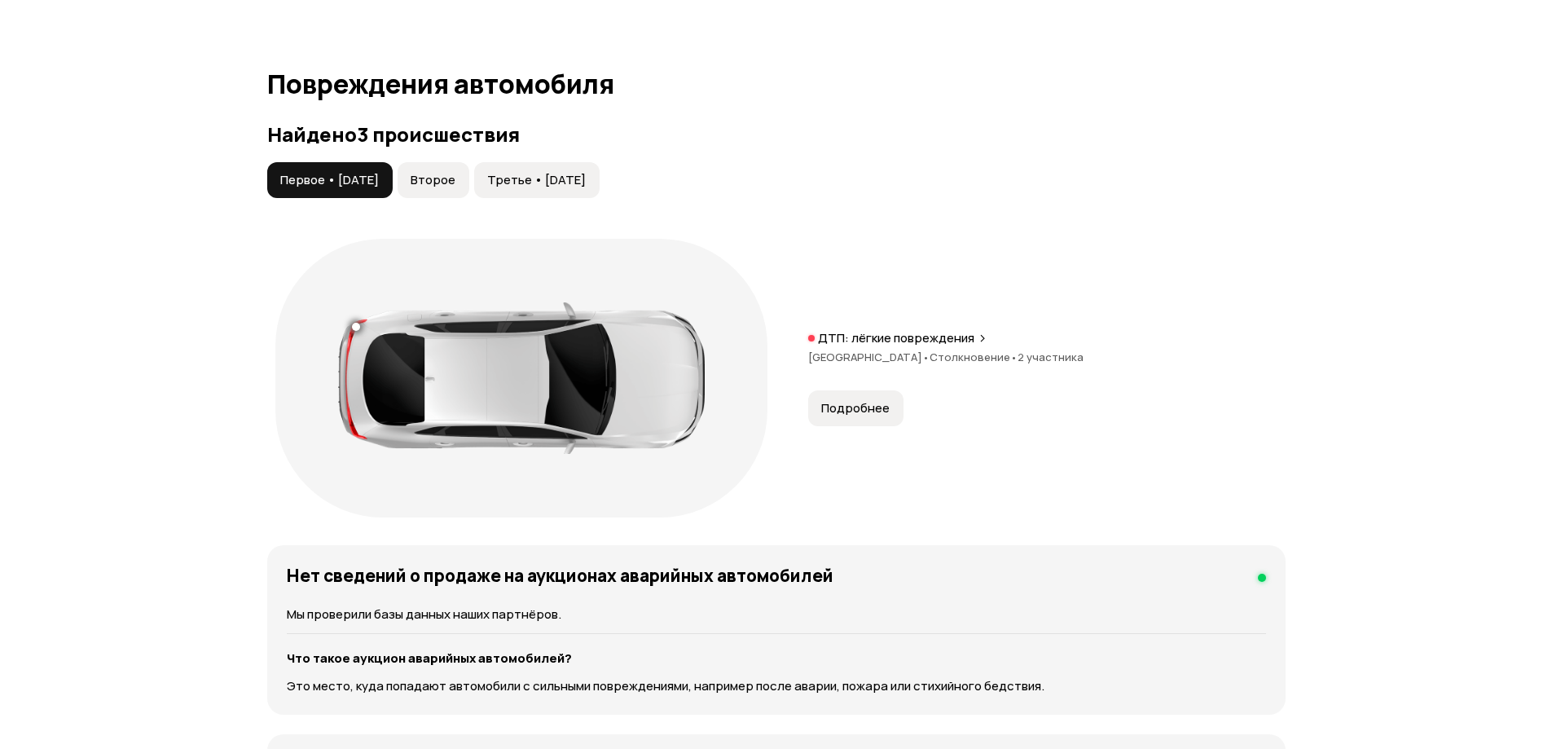
click at [455, 174] on span "Второе" at bounding box center [433, 180] width 45 height 16
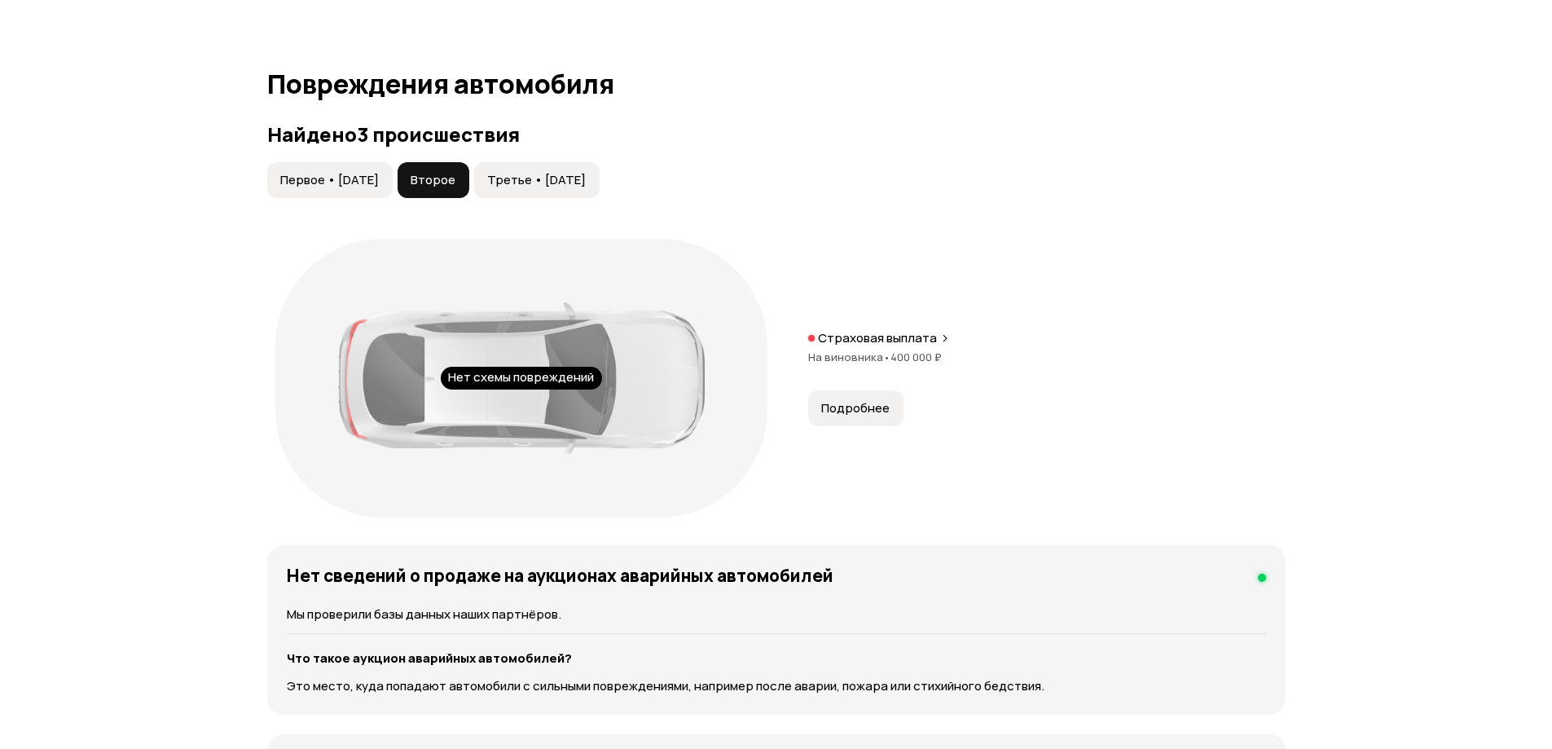
click at [542, 178] on span "Третье • 08 июн 2023" at bounding box center [536, 180] width 99 height 16
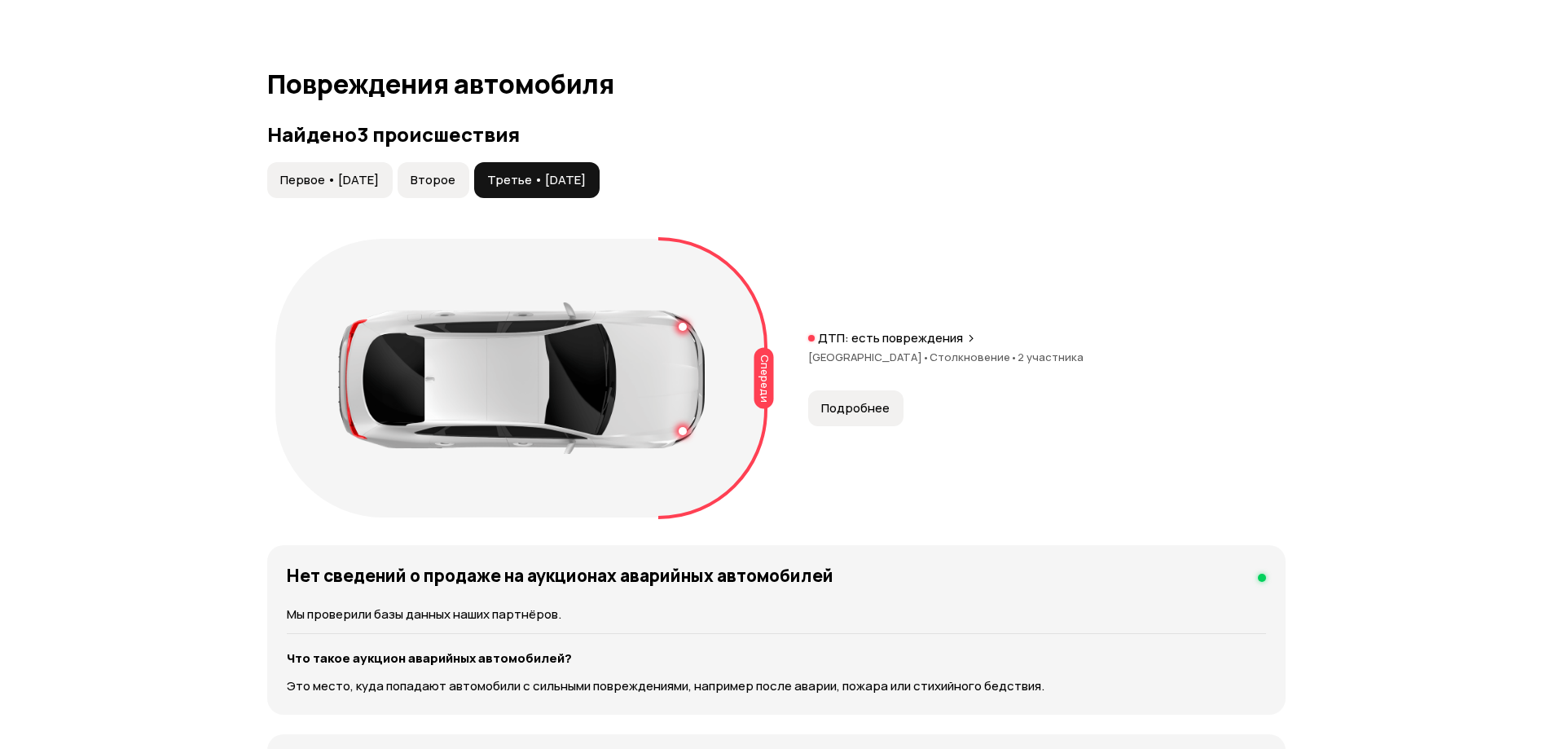
click at [846, 412] on span "Подробнее" at bounding box center [855, 408] width 68 height 16
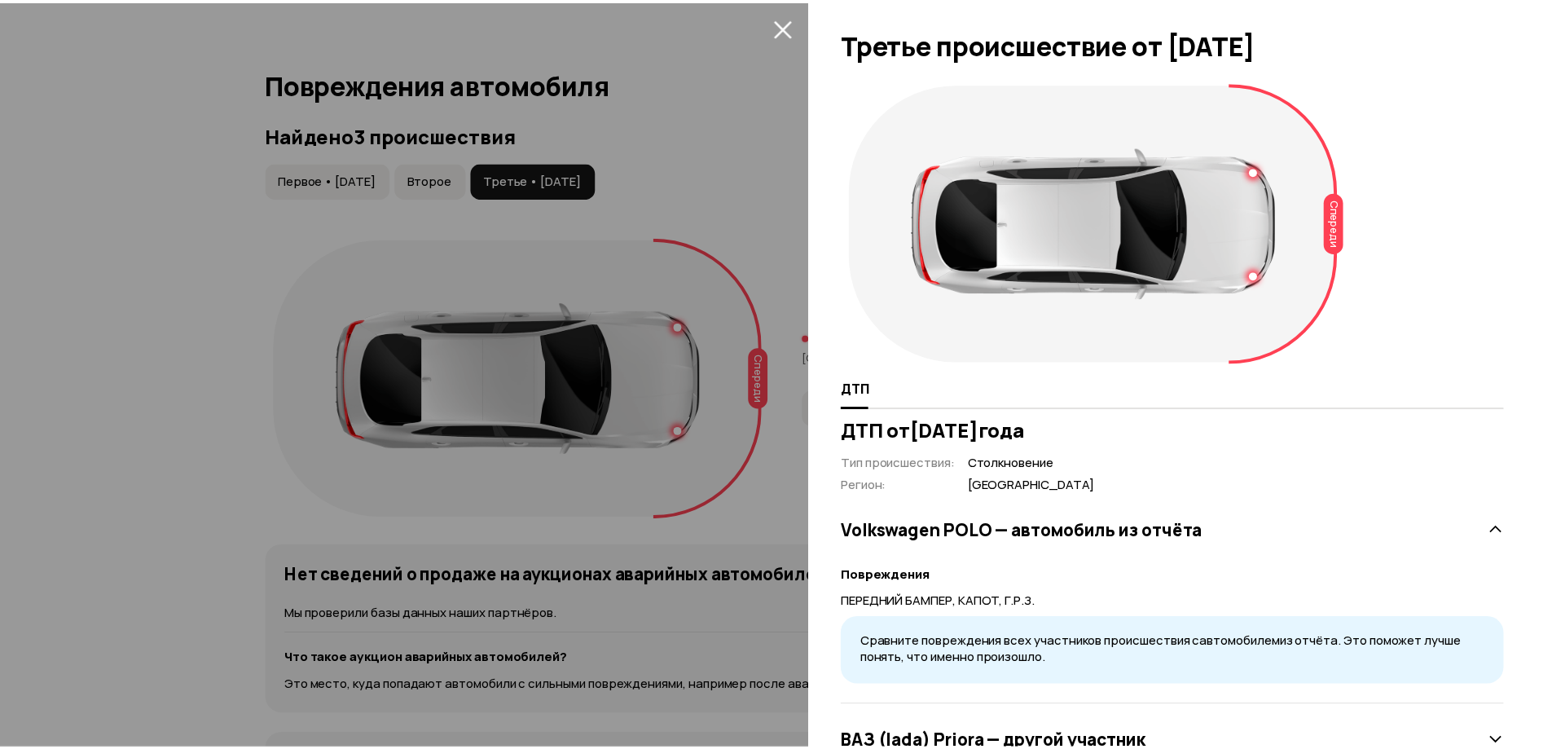
scroll to position [62, 0]
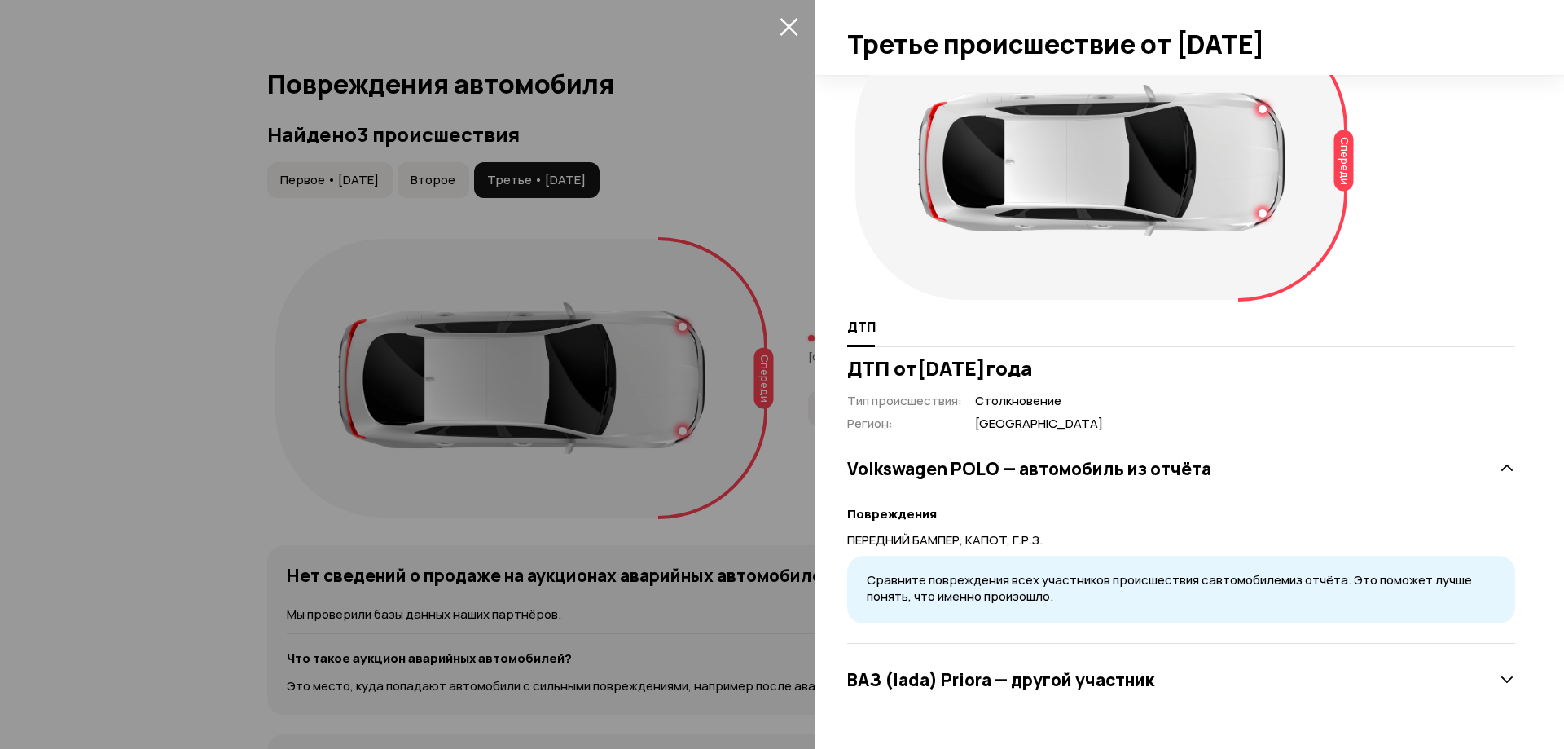
click at [789, 24] on icon "закрыть" at bounding box center [789, 26] width 19 height 19
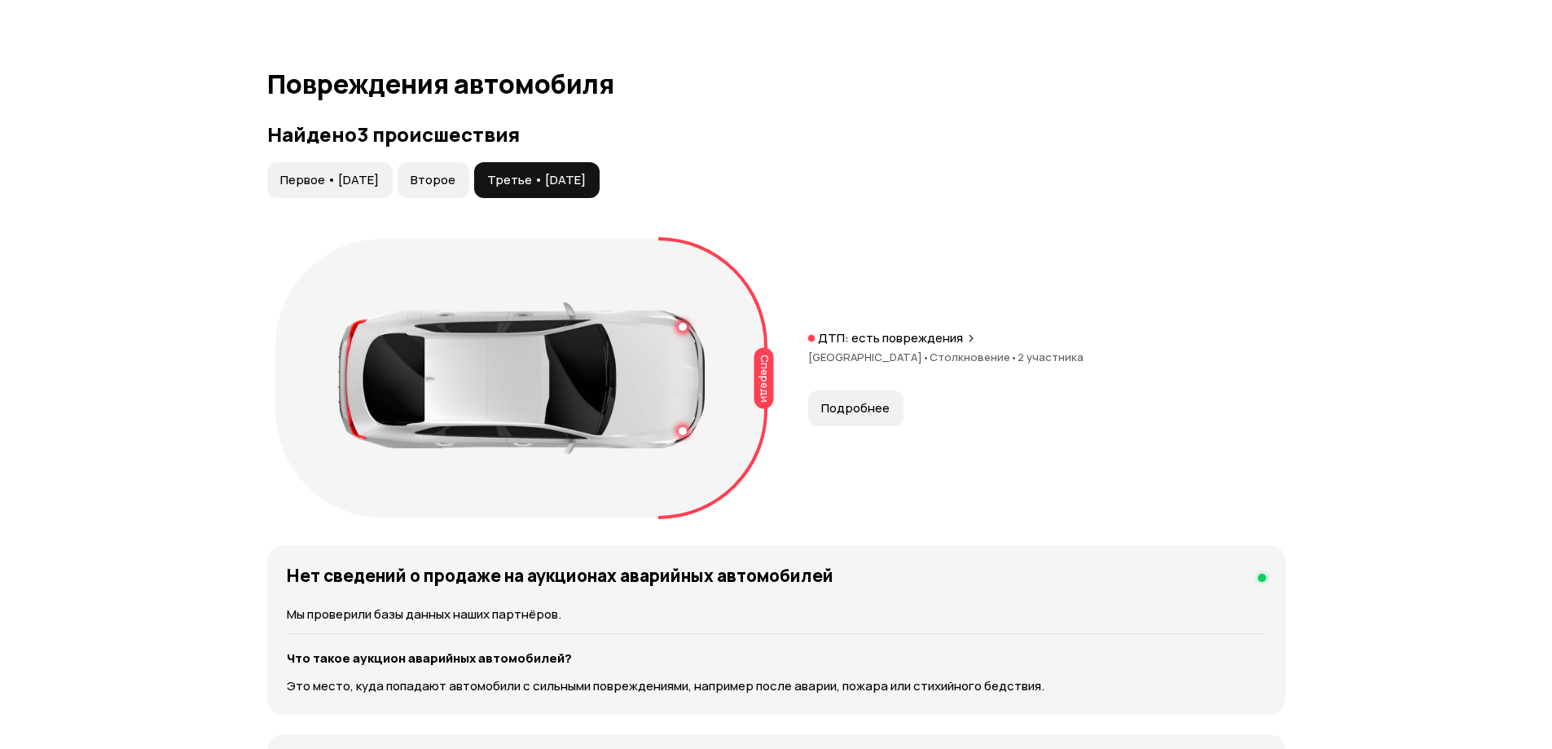
click at [450, 169] on button "Второе" at bounding box center [434, 180] width 72 height 36
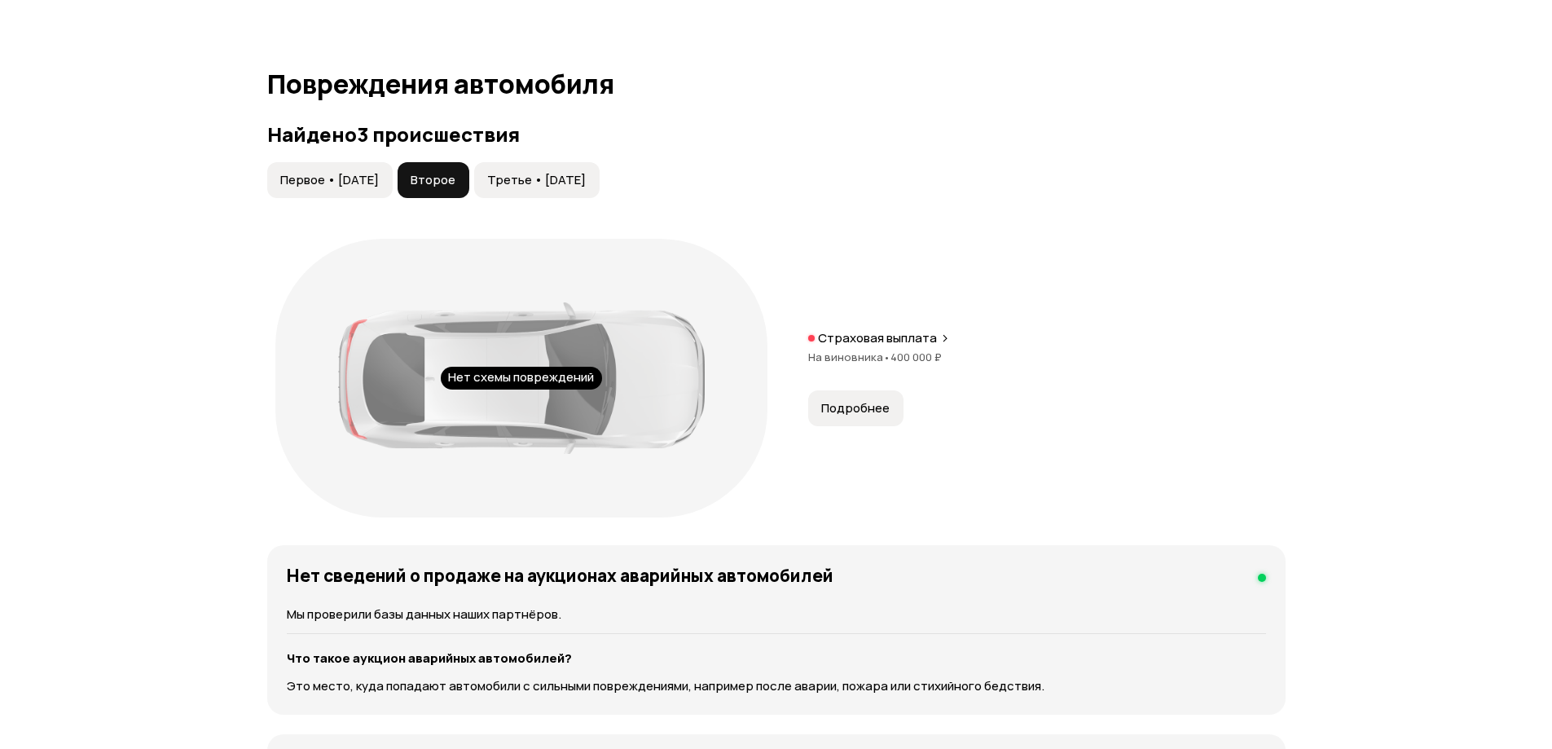
click at [868, 358] on span "На виновника •" at bounding box center [849, 356] width 82 height 15
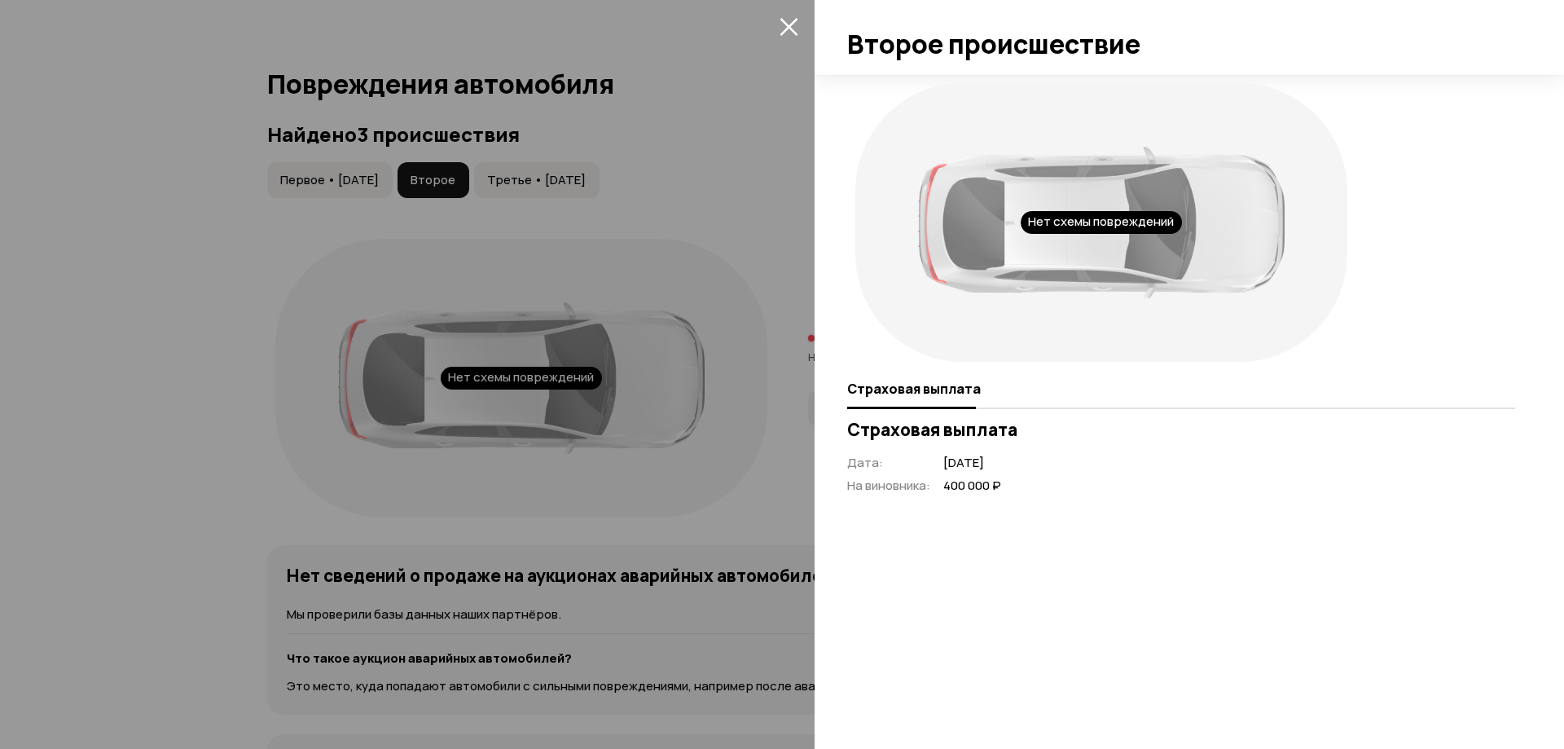
click at [936, 389] on span "Страховая выплата" at bounding box center [914, 388] width 134 height 16
click at [965, 470] on span "май 2017 года" at bounding box center [972, 463] width 58 height 17
click at [789, 28] on icon "закрыть" at bounding box center [789, 27] width 18 height 18
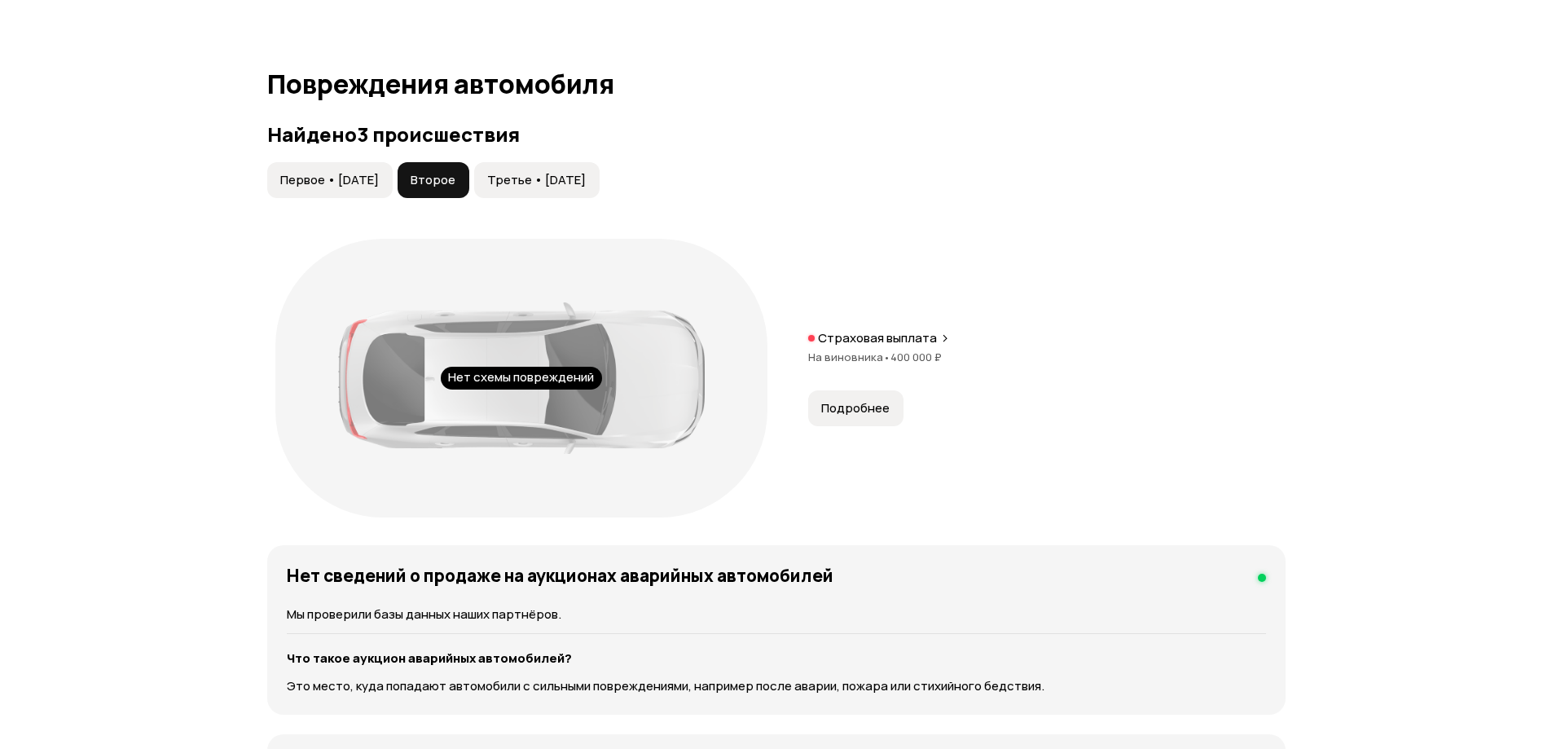
click at [379, 172] on span "Первое • 28 июл 2016" at bounding box center [329, 180] width 99 height 16
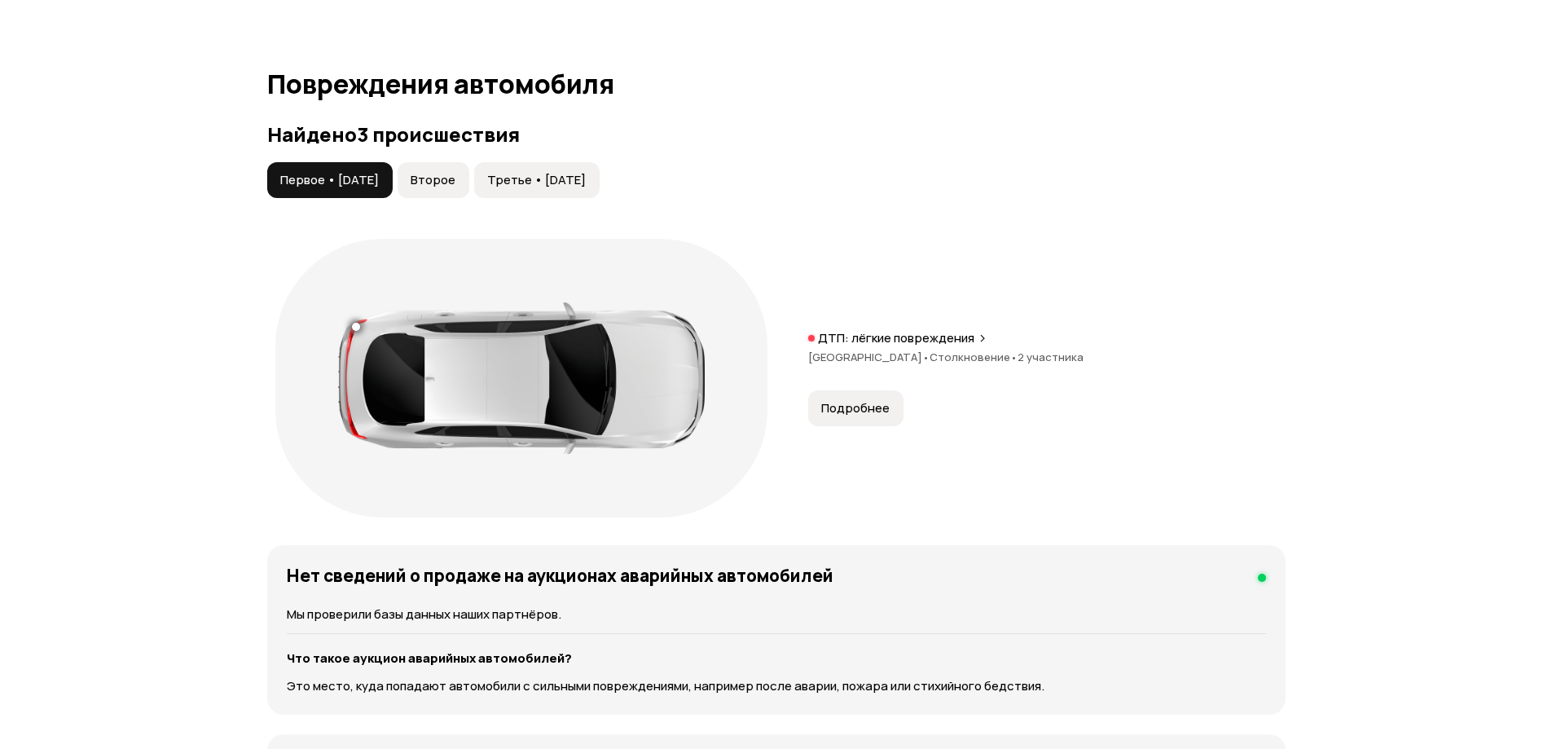
click at [900, 343] on p "ДТП: лёгкие повреждения" at bounding box center [896, 338] width 156 height 16
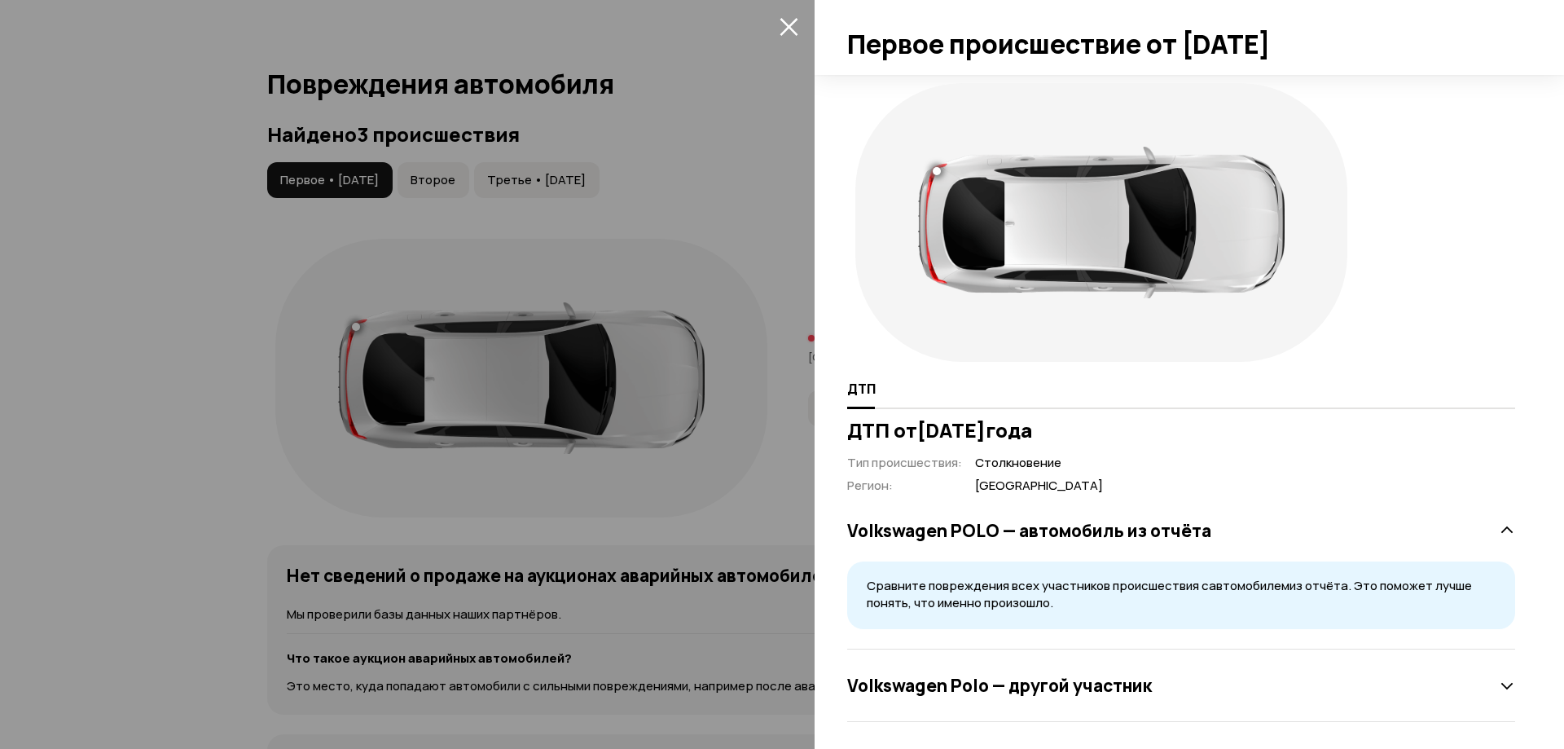
click at [793, 17] on icon "закрыть" at bounding box center [789, 26] width 19 height 19
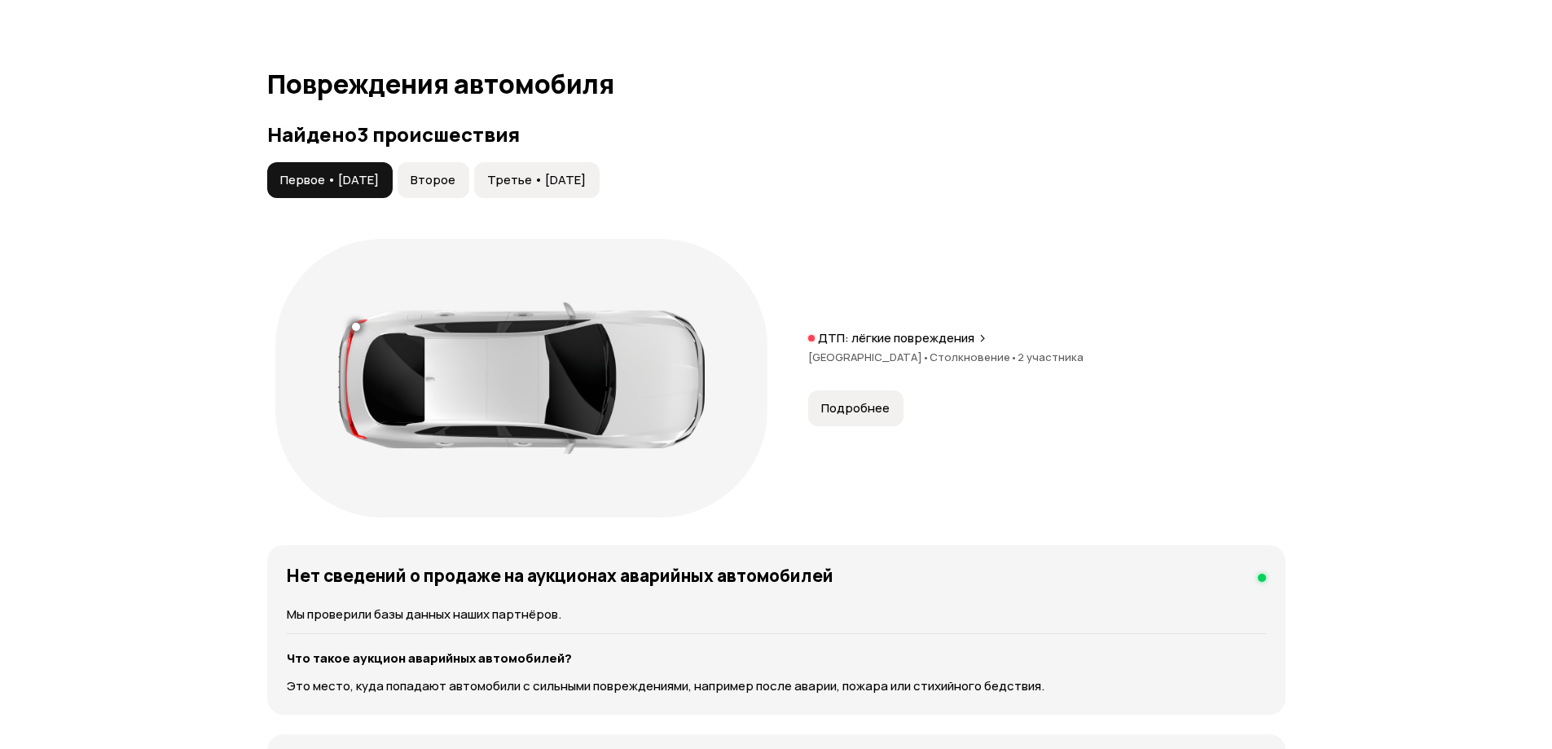
click at [442, 177] on span "Второе" at bounding box center [433, 180] width 45 height 16
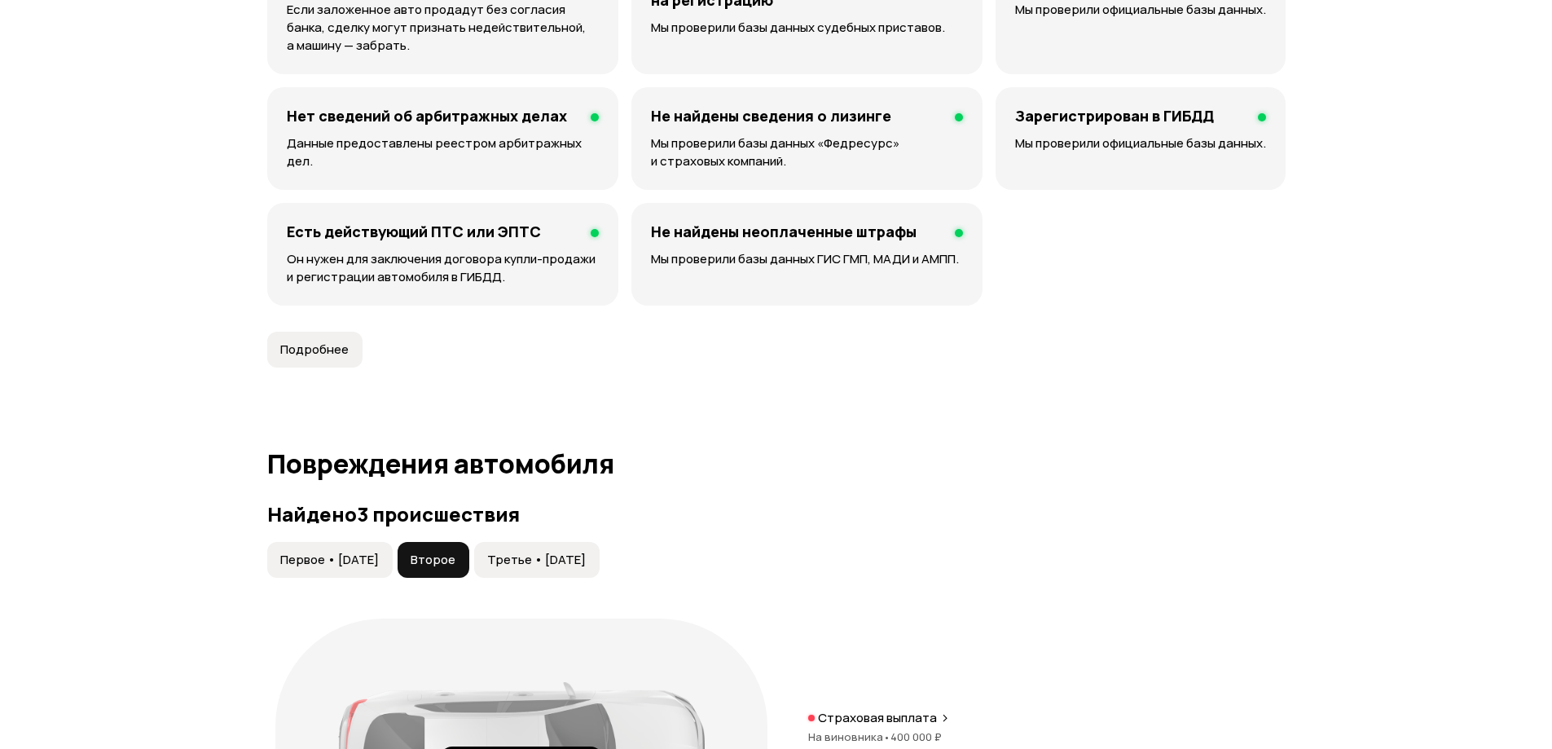
scroll to position [0, 0]
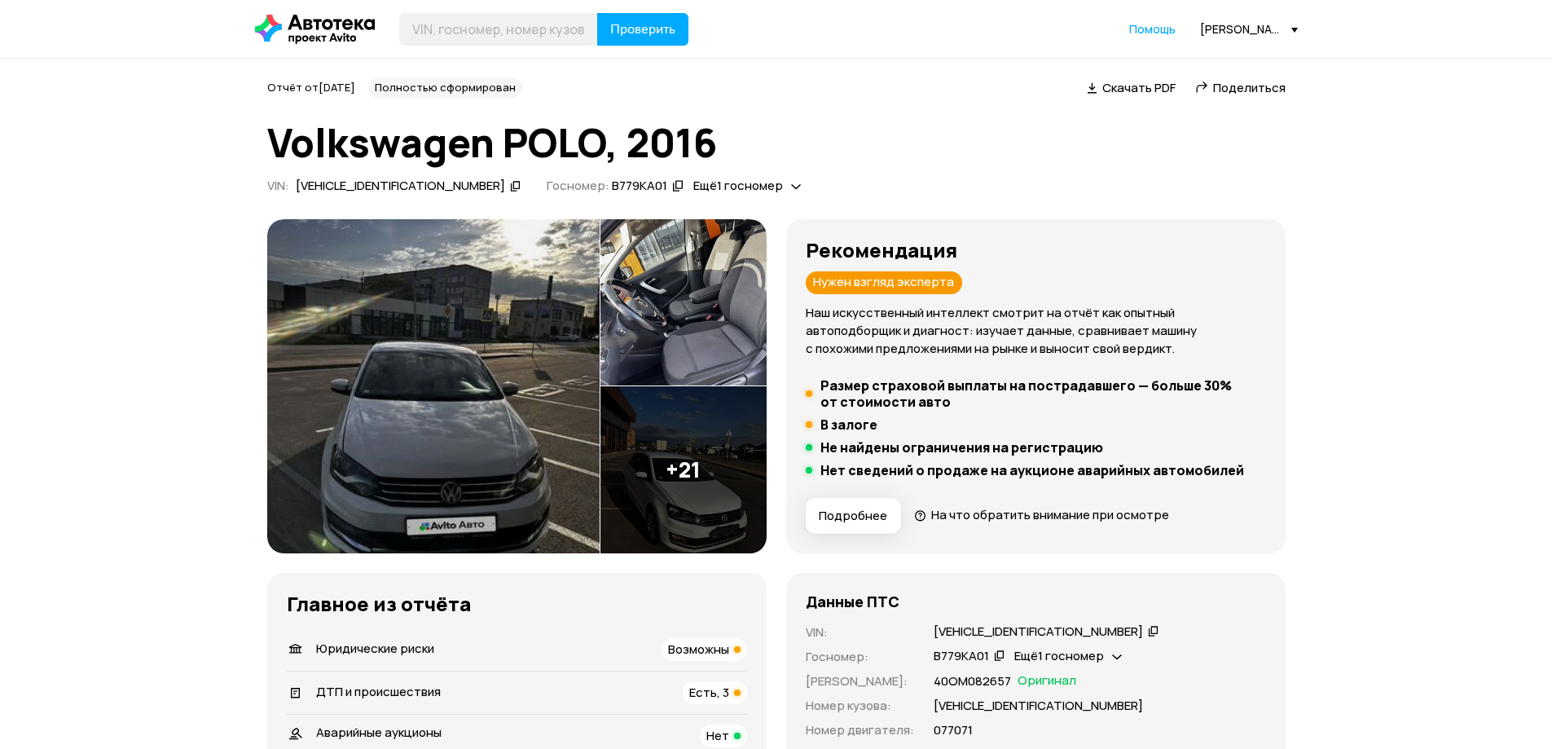
click at [1148, 624] on icon at bounding box center [1153, 630] width 11 height 16
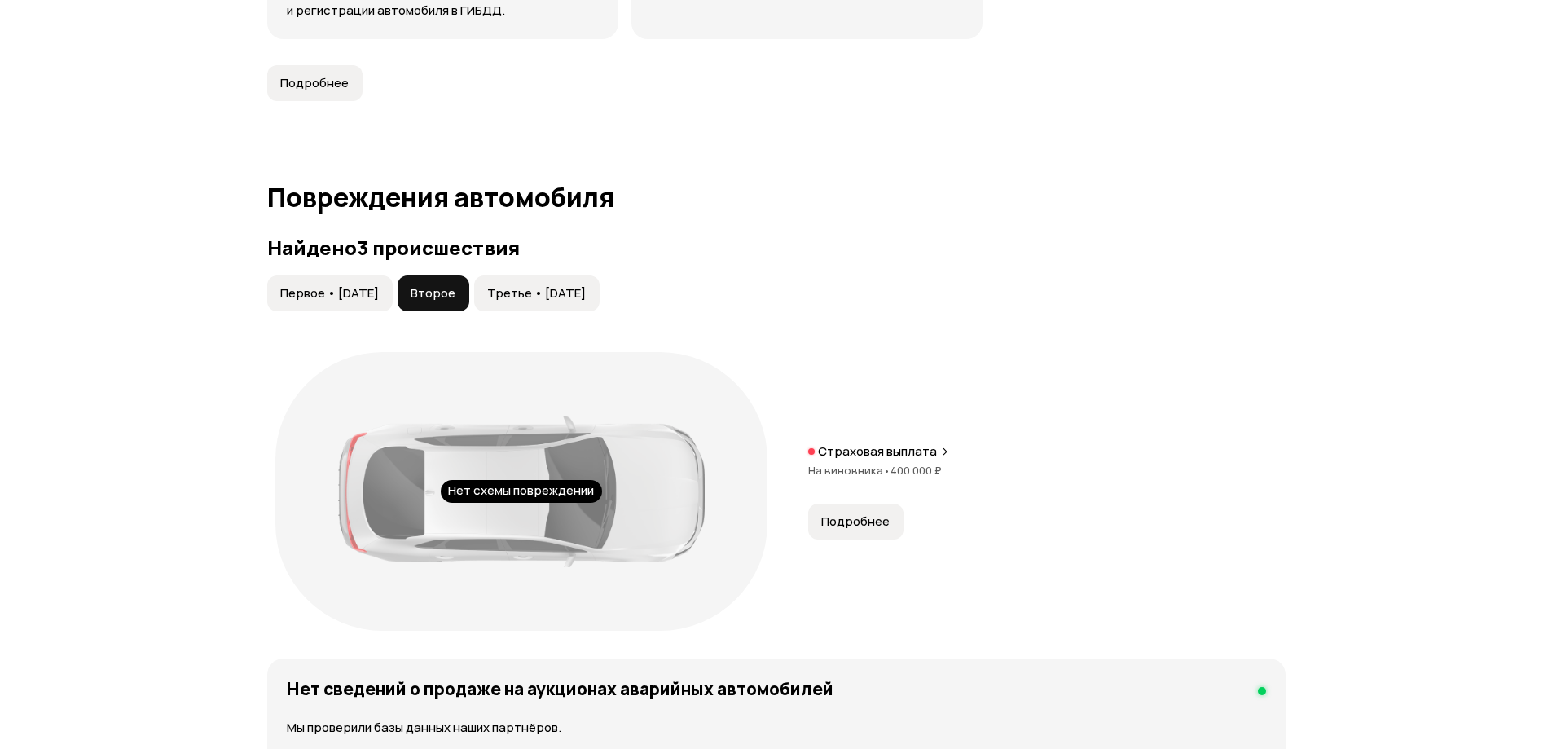
scroll to position [1711, 0]
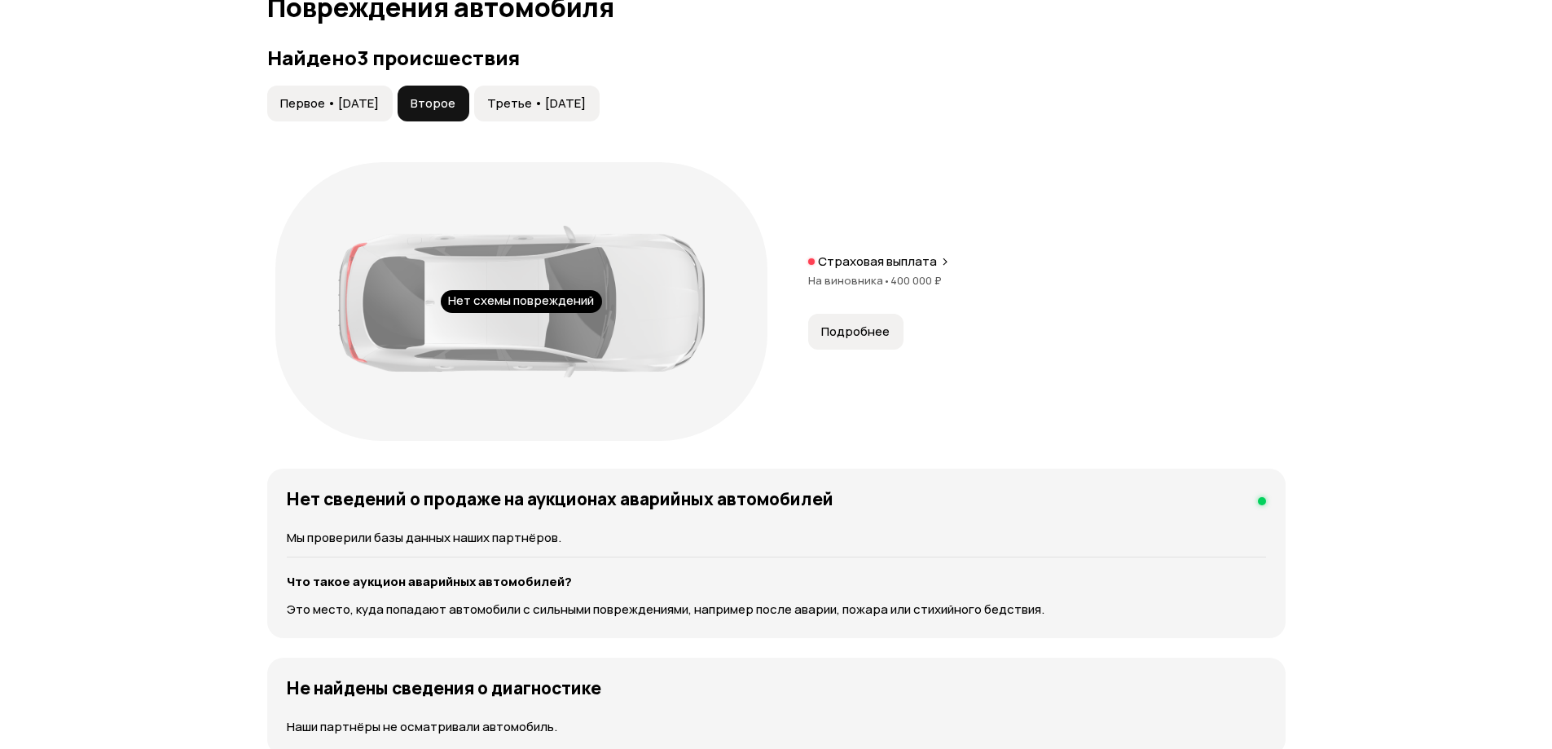
click at [526, 107] on span "Третье • 08 июн 2023" at bounding box center [536, 103] width 99 height 16
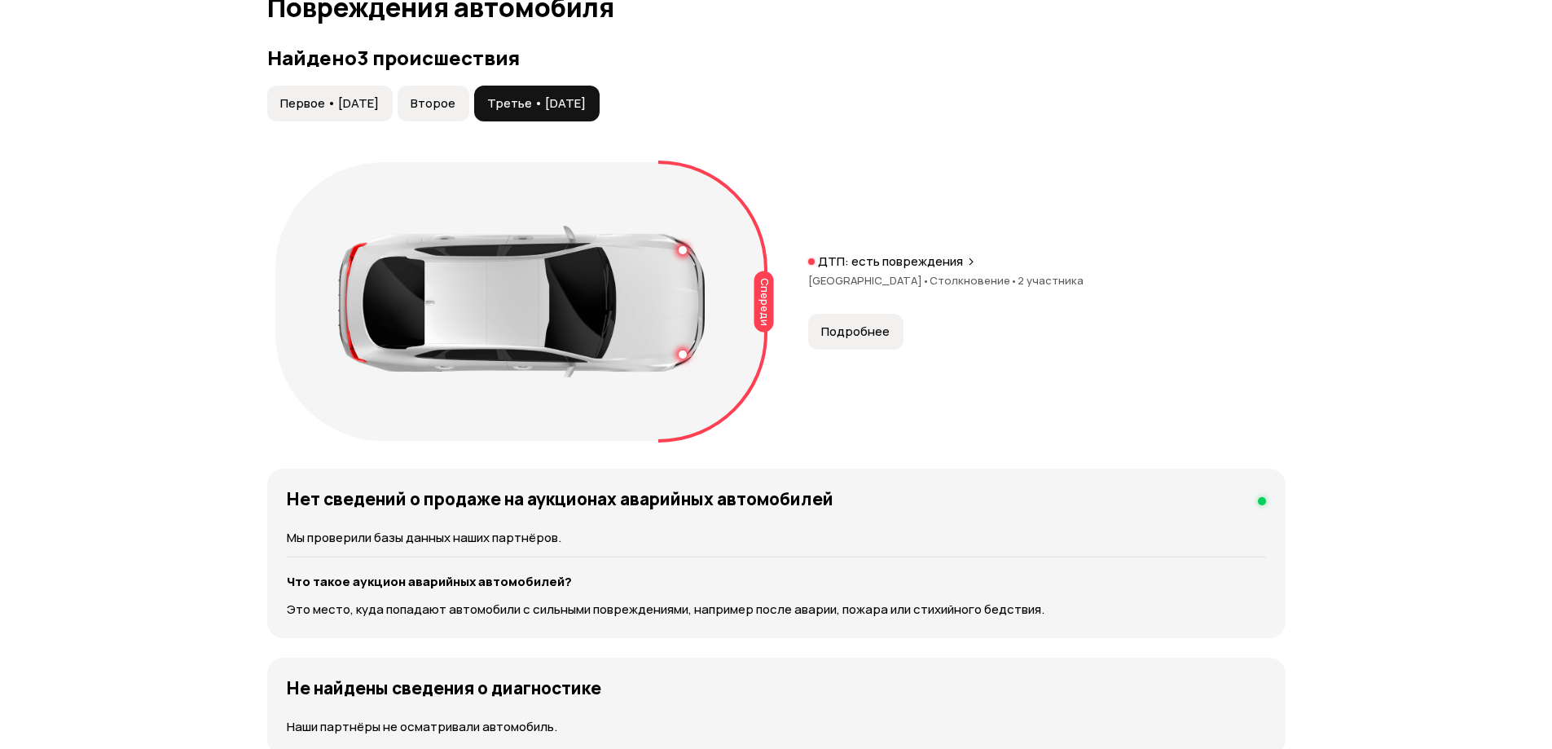
click at [811, 345] on button "Подробнее" at bounding box center [855, 332] width 95 height 36
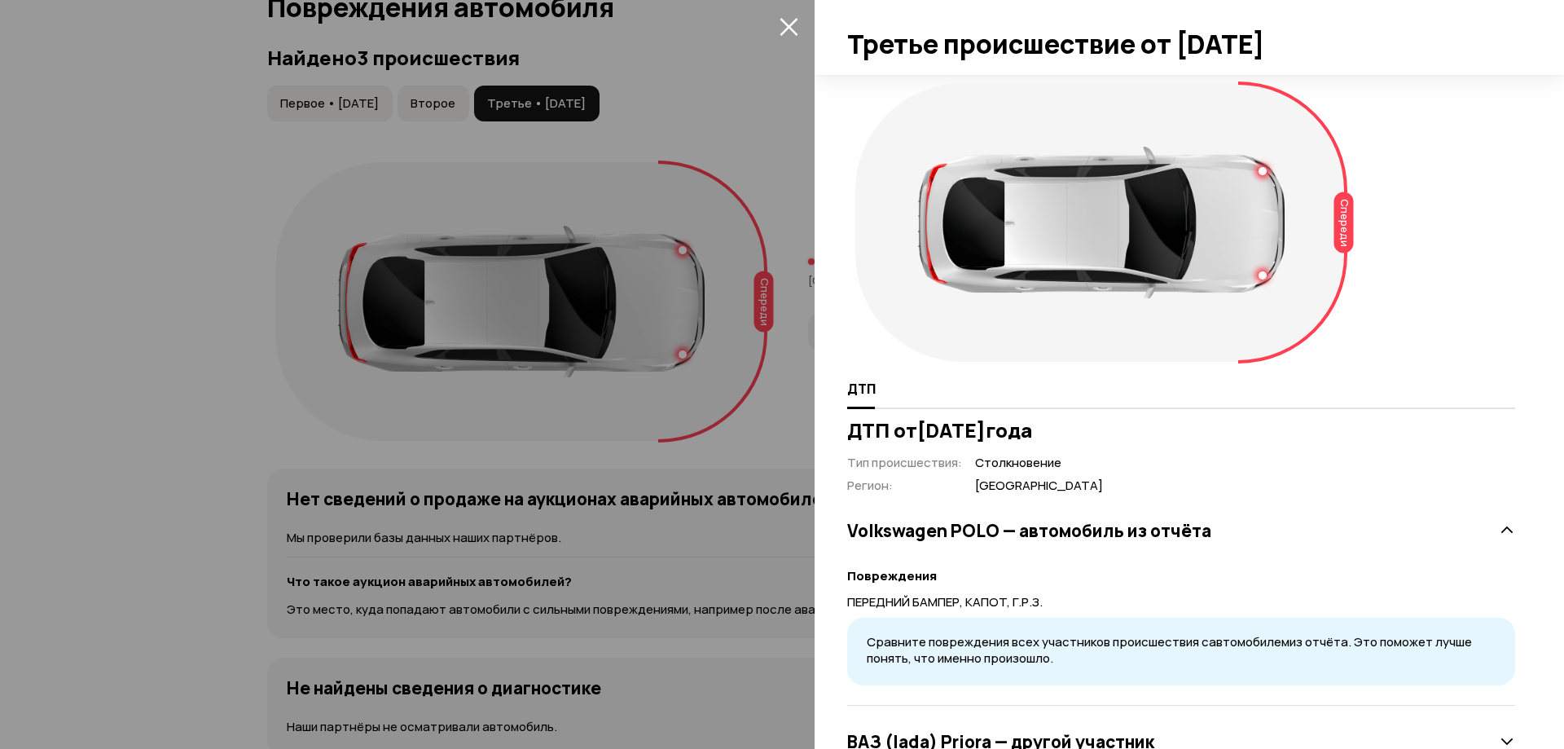
click at [789, 14] on button "закрыть" at bounding box center [789, 26] width 26 height 26
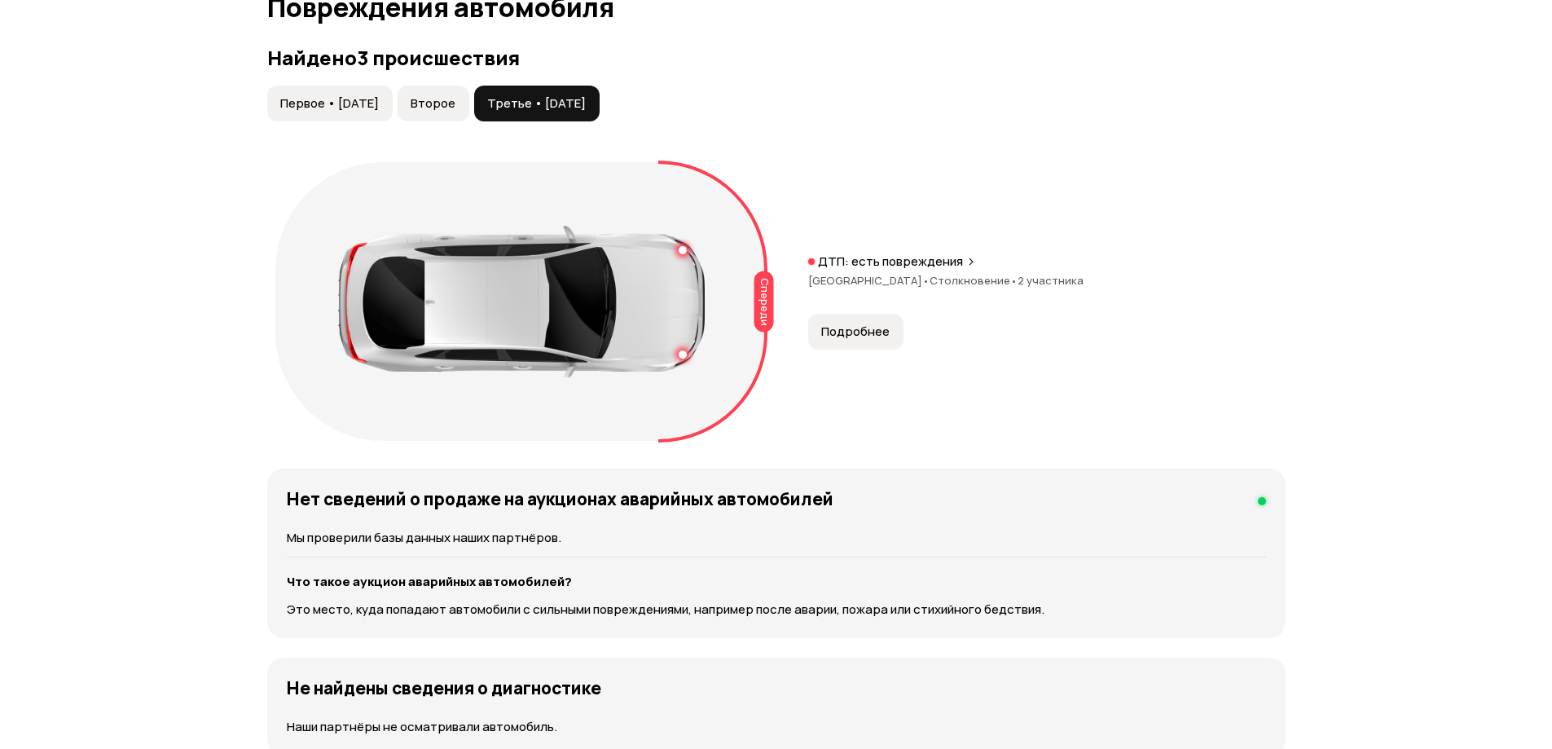
scroll to position [380, 0]
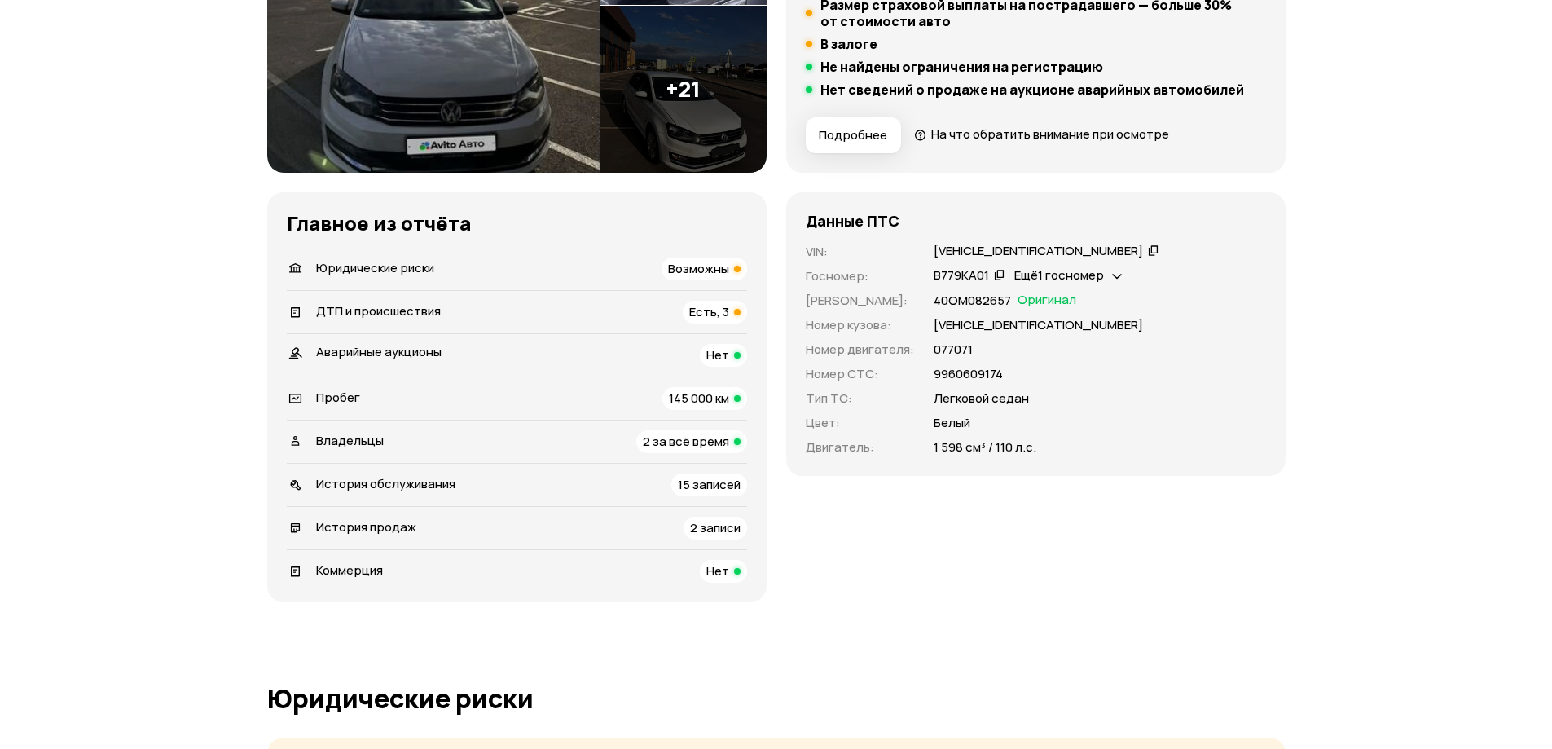
click at [1148, 250] on icon at bounding box center [1153, 250] width 11 height 16
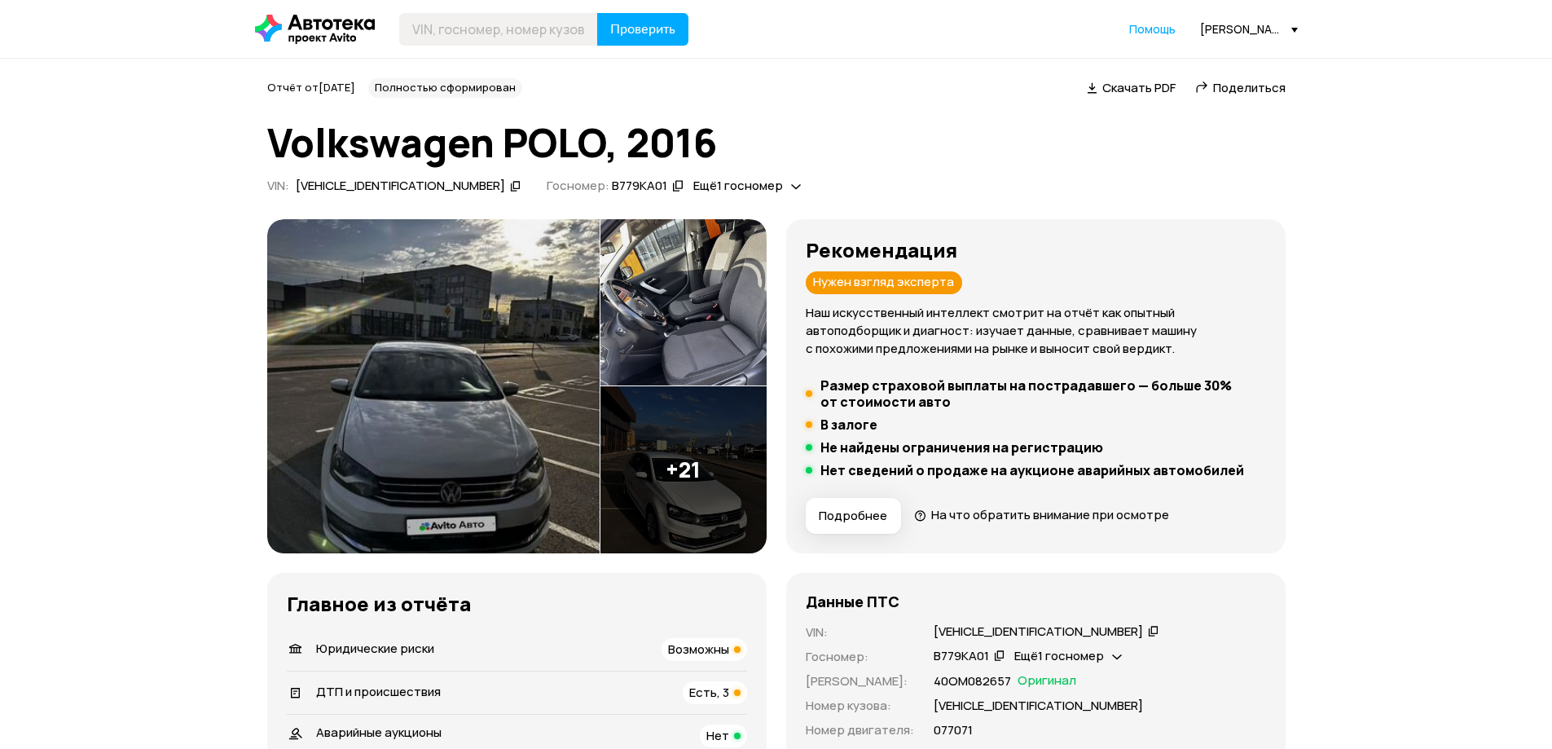
click at [667, 292] on img at bounding box center [683, 302] width 166 height 167
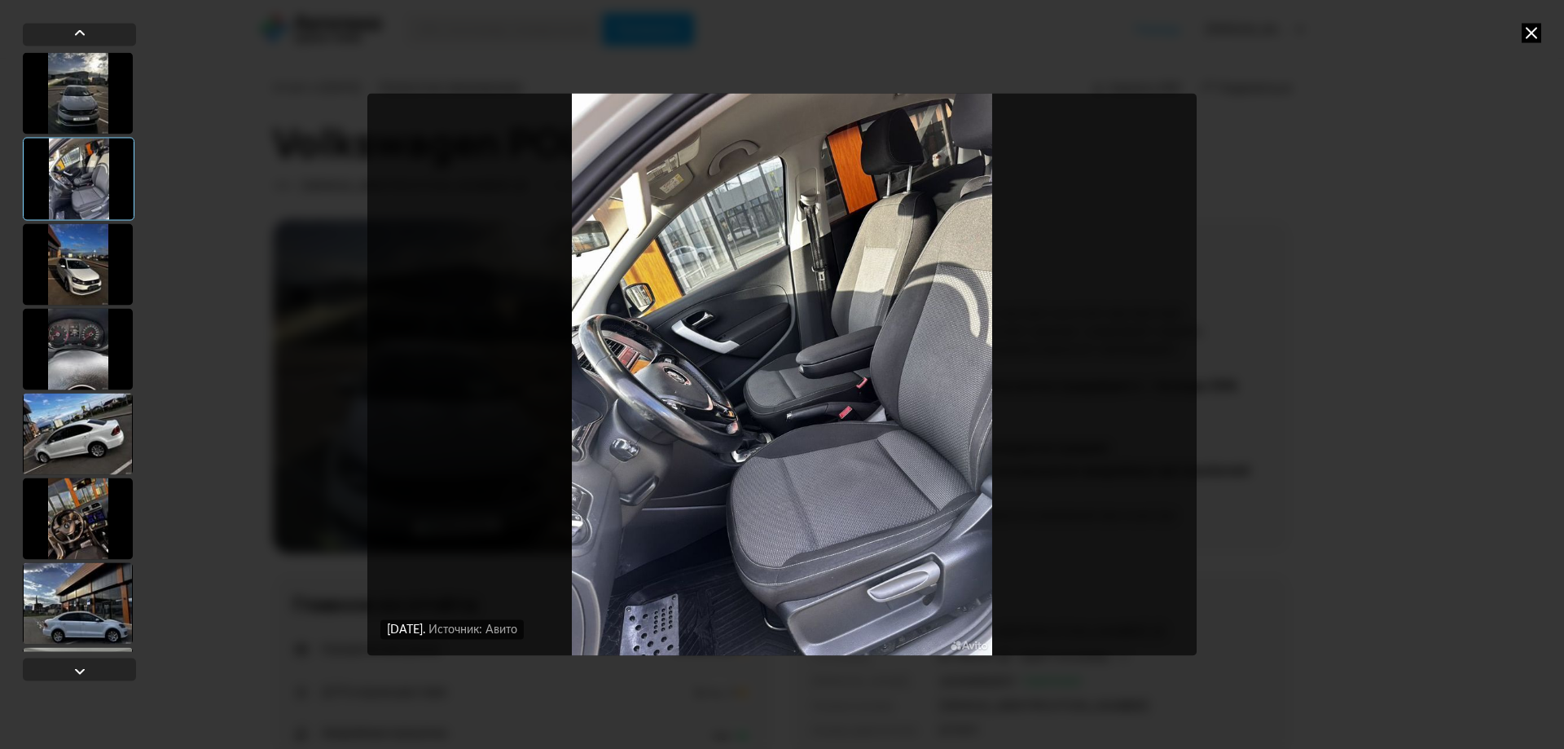
click at [88, 82] on div at bounding box center [78, 92] width 110 height 81
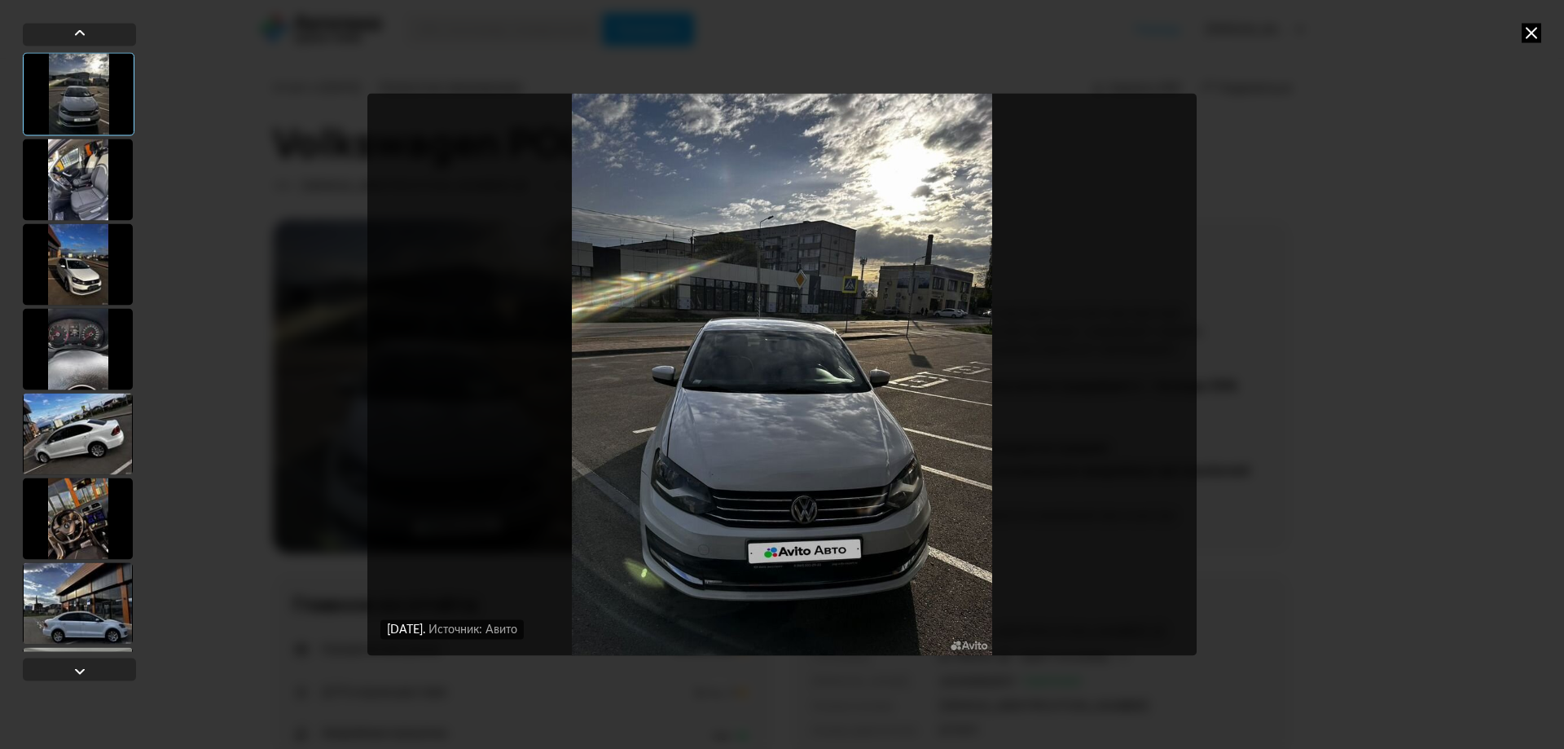
click at [74, 277] on div at bounding box center [78, 263] width 110 height 81
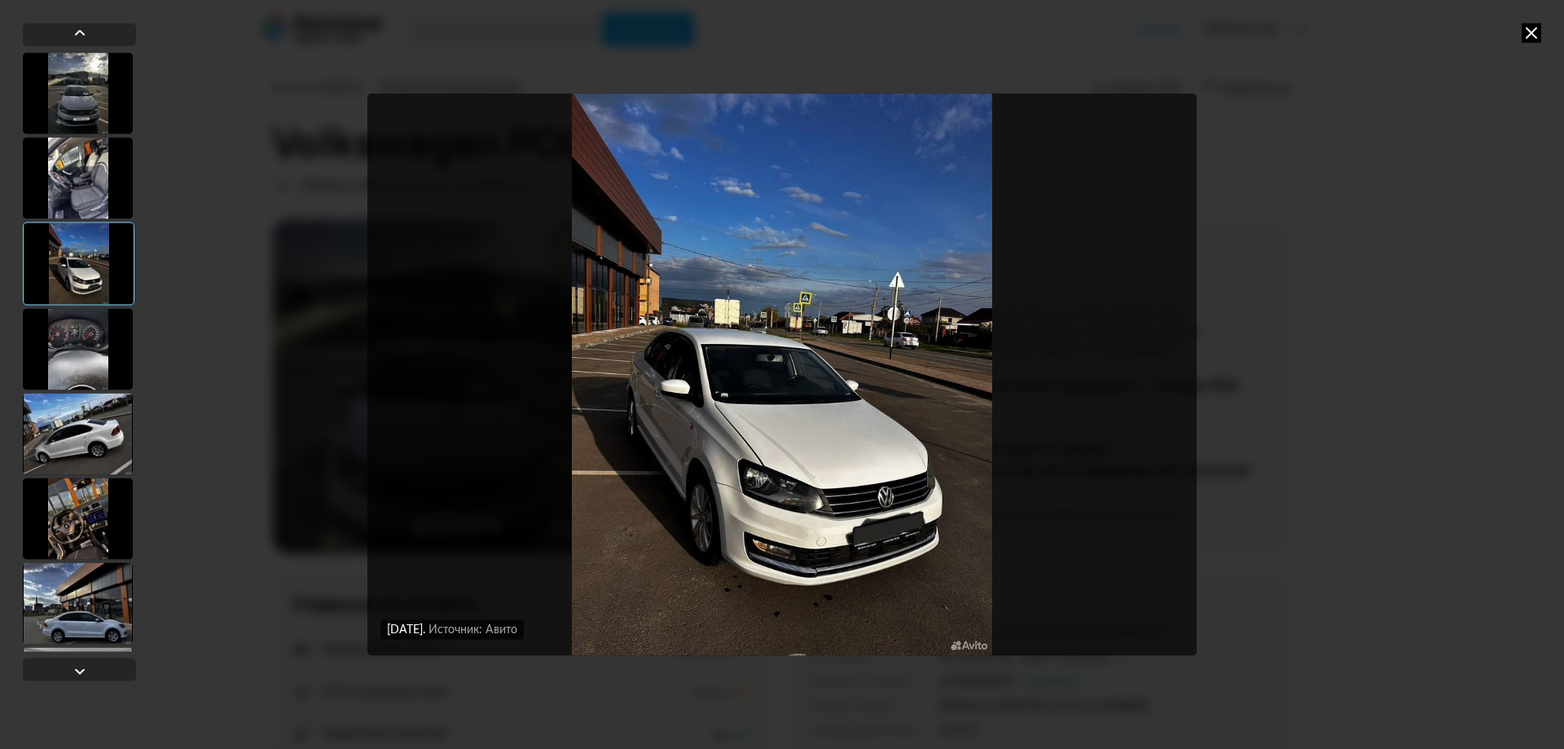
click at [70, 423] on div at bounding box center [78, 433] width 110 height 81
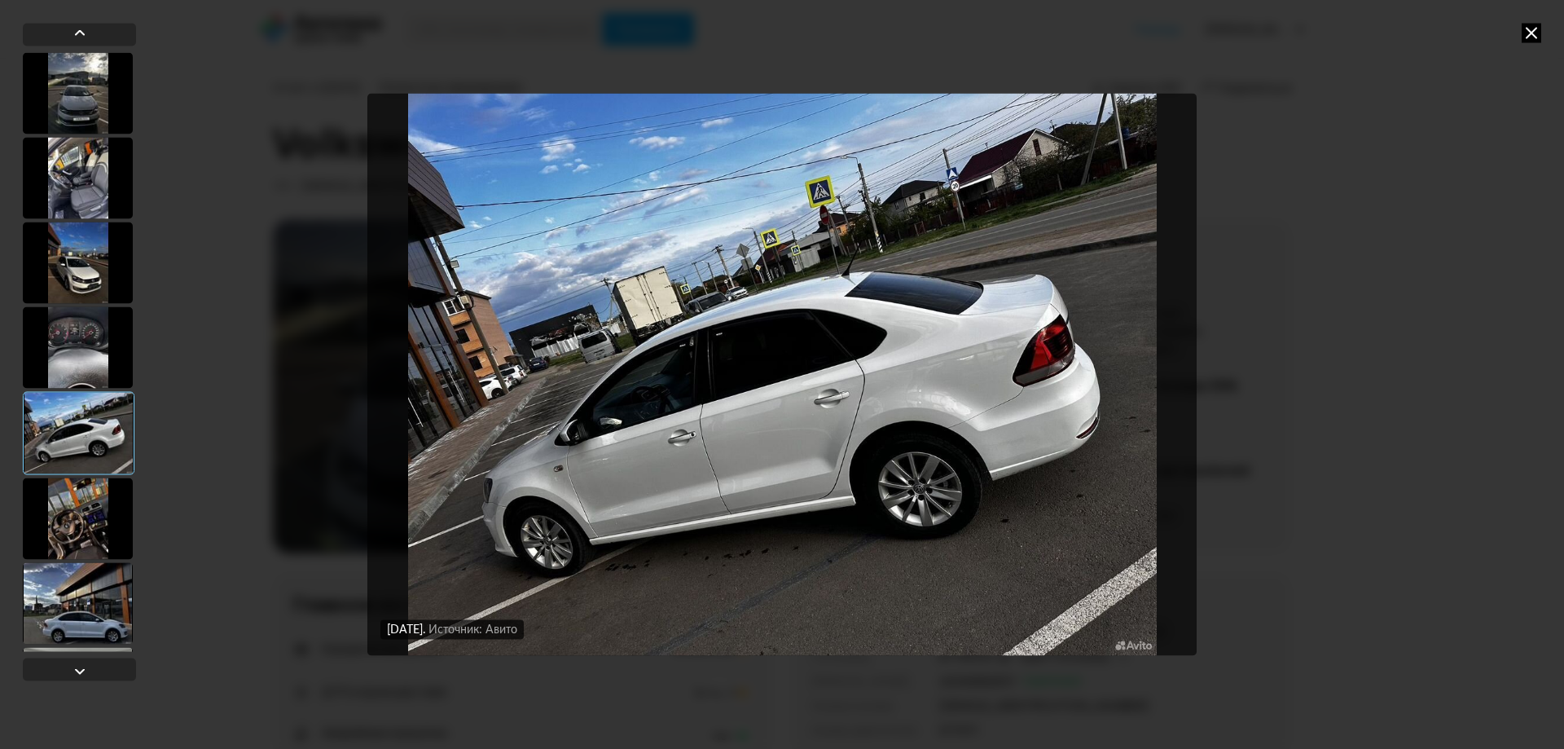
click at [68, 499] on div at bounding box center [78, 517] width 110 height 81
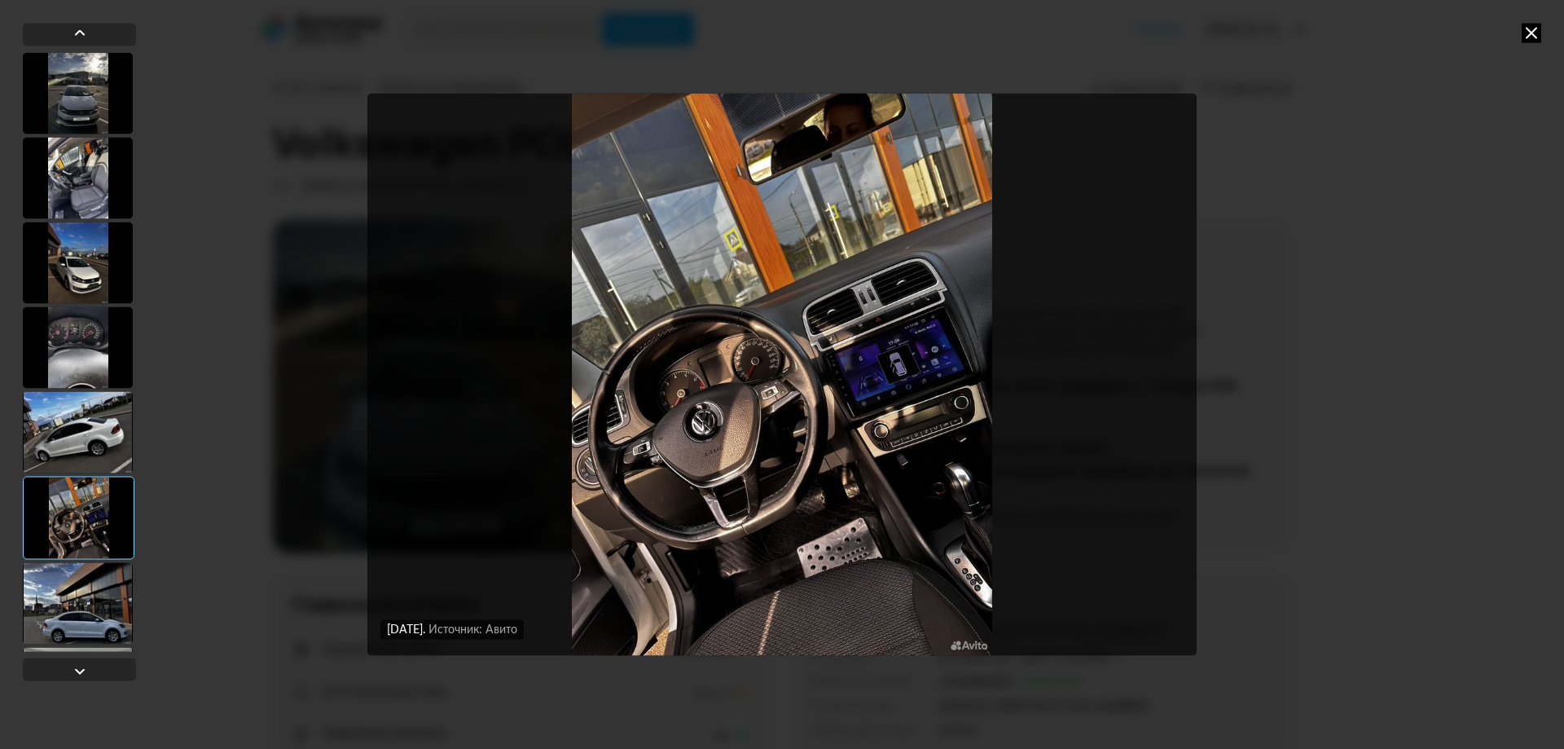
click at [101, 608] on div at bounding box center [78, 602] width 110 height 81
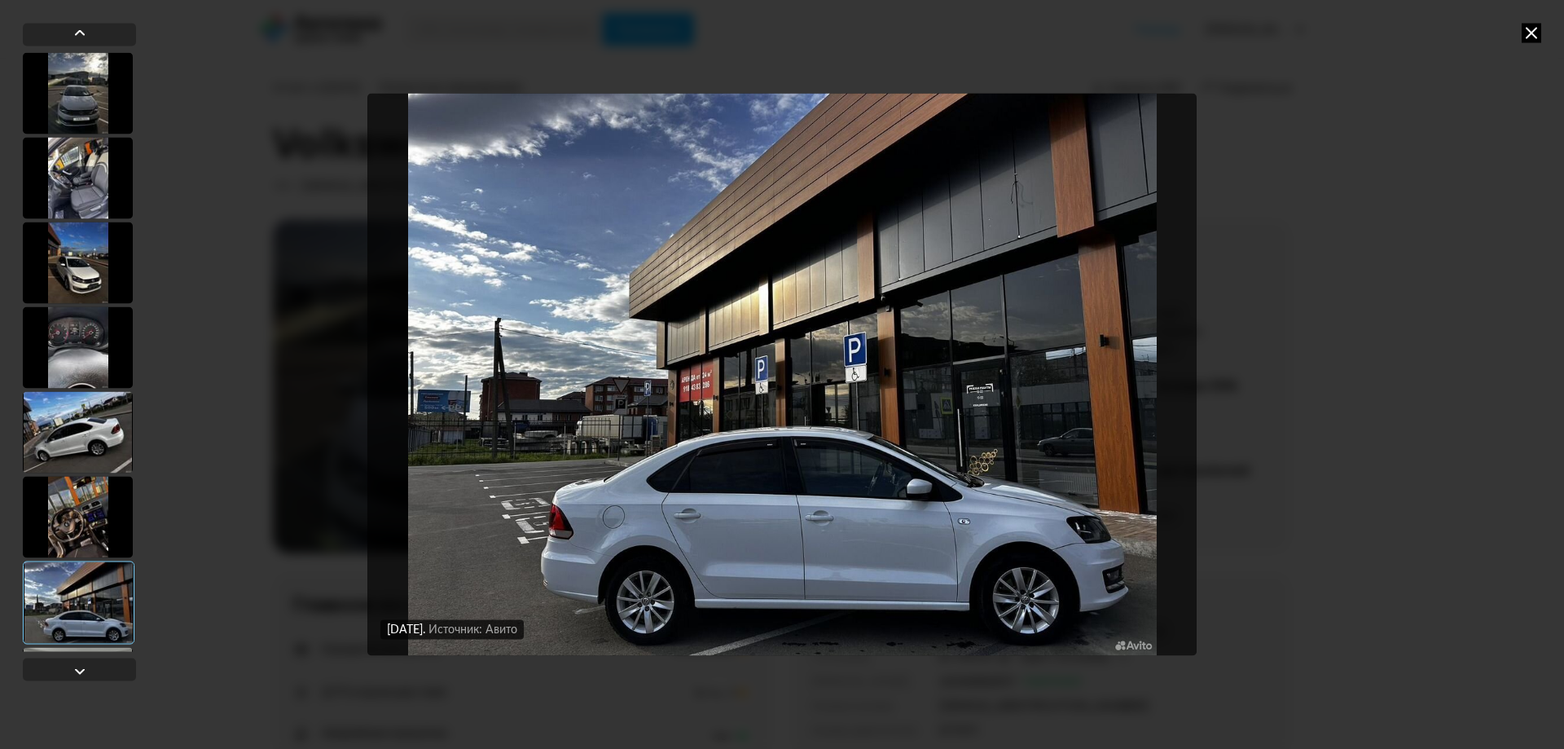
click at [1534, 28] on icon at bounding box center [1532, 33] width 20 height 20
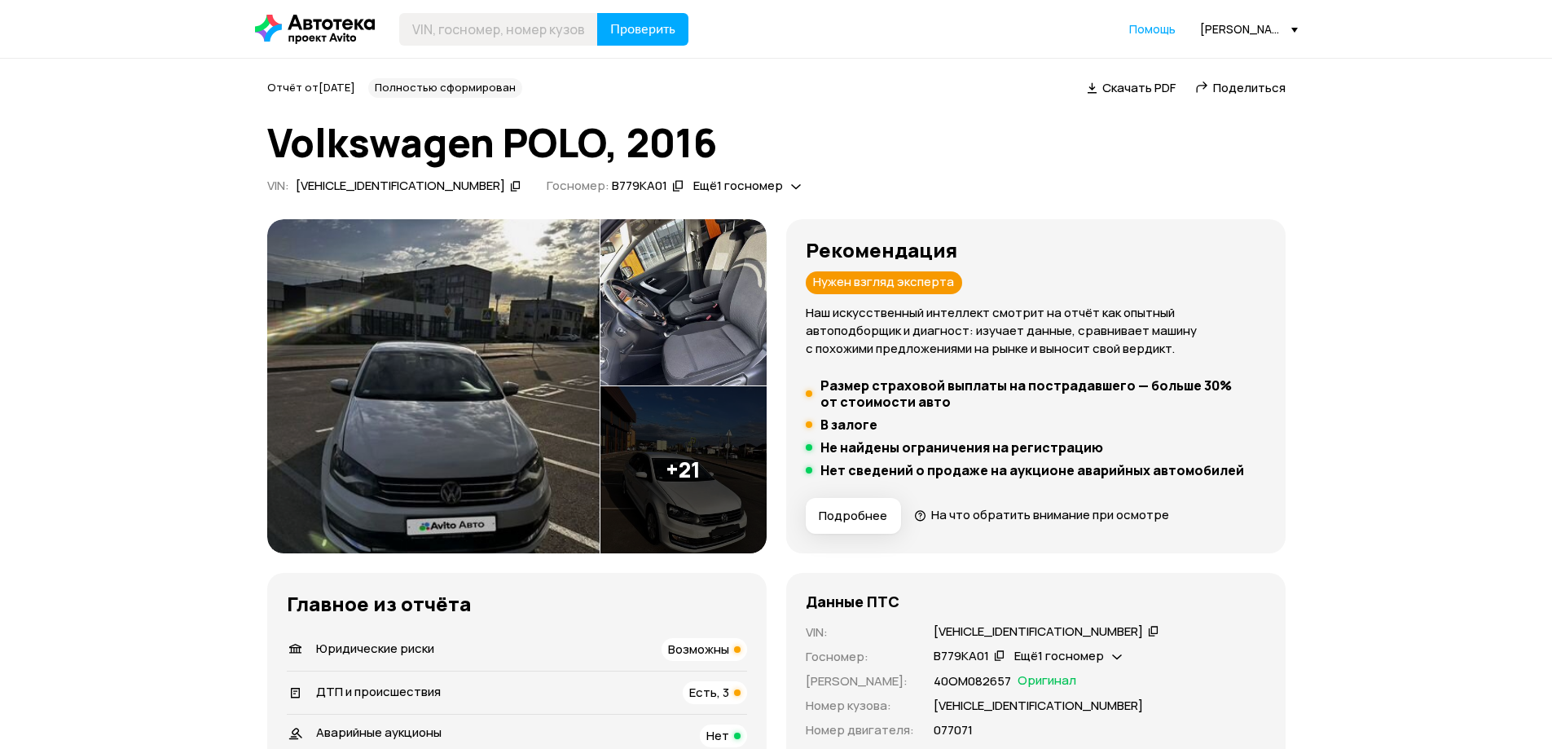
scroll to position [190, 0]
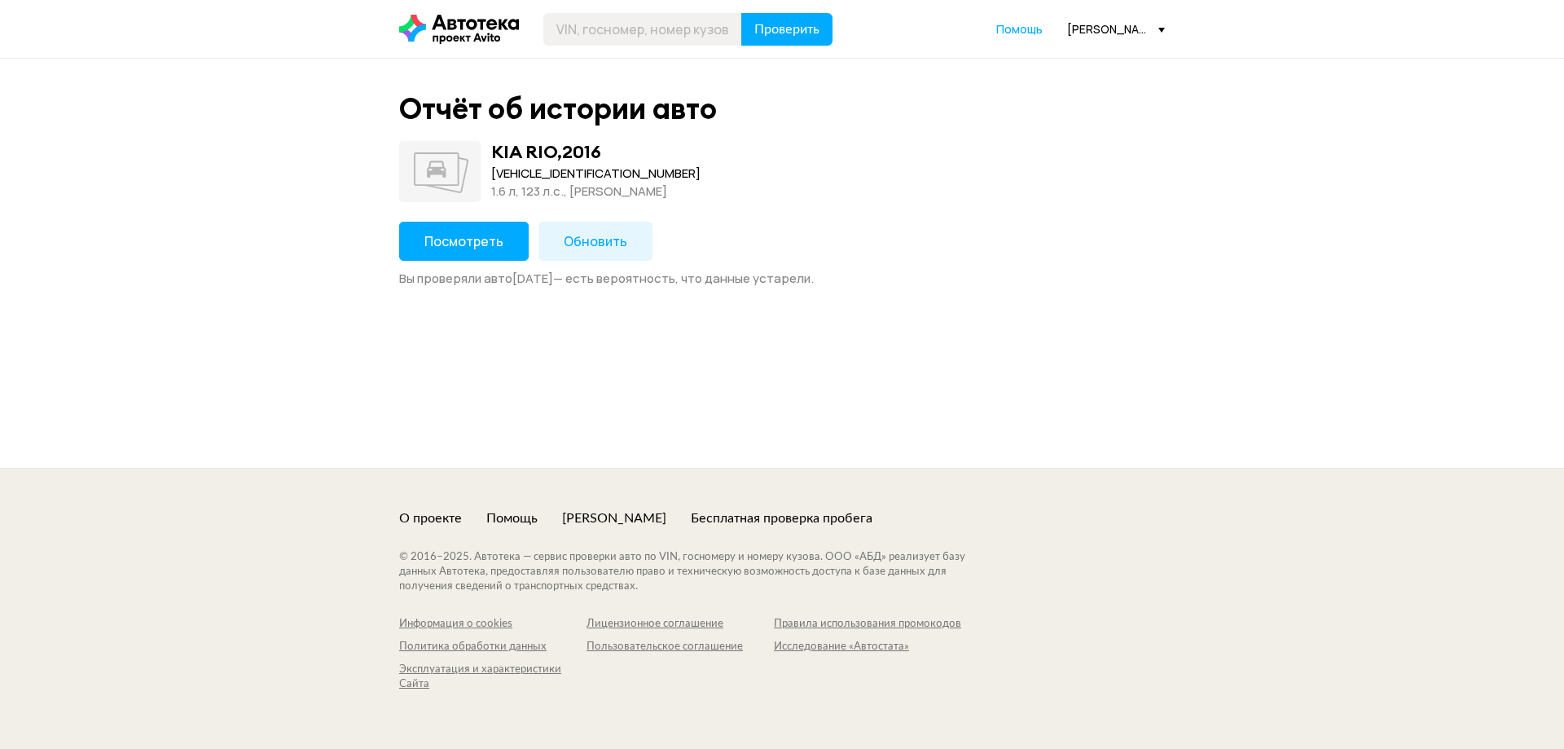
click at [472, 256] on button "Посмотреть" at bounding box center [464, 241] width 130 height 39
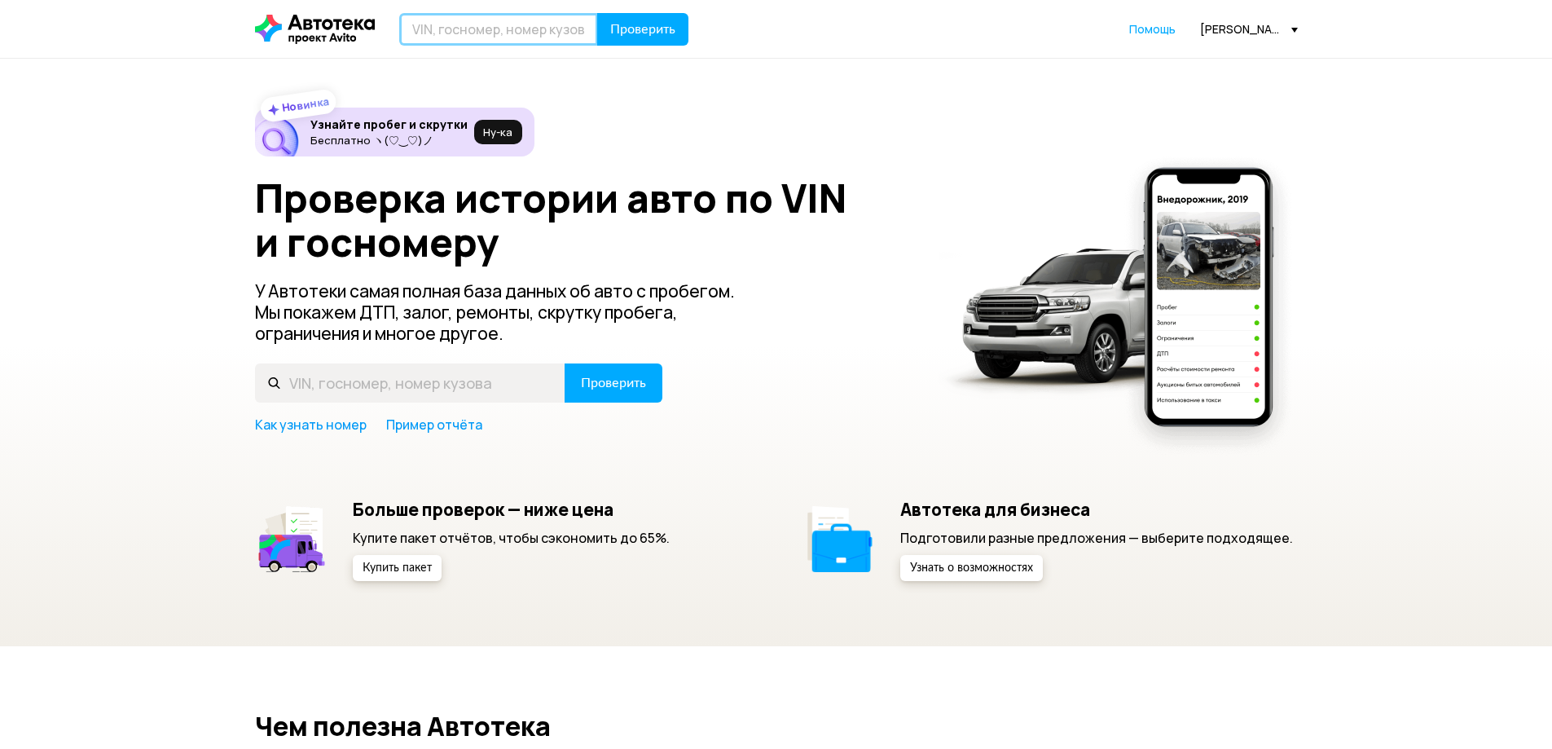
paste input "Z6FDXXEECDGB10461"
type input "Z6FDXXEECDGB10461"
click at [597, 13] on button "Проверить" at bounding box center [642, 29] width 91 height 33
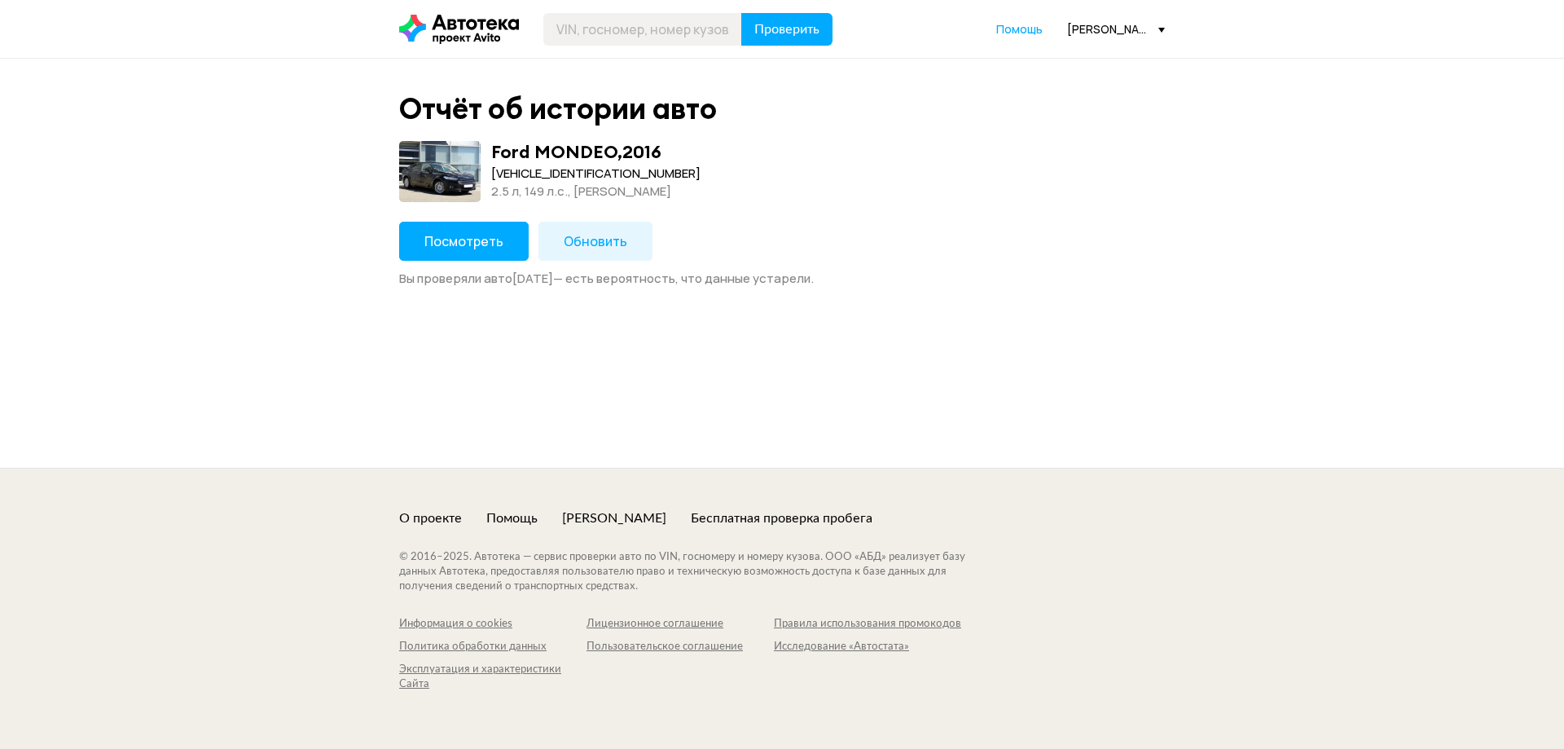
click at [505, 242] on button "Посмотреть" at bounding box center [464, 241] width 130 height 39
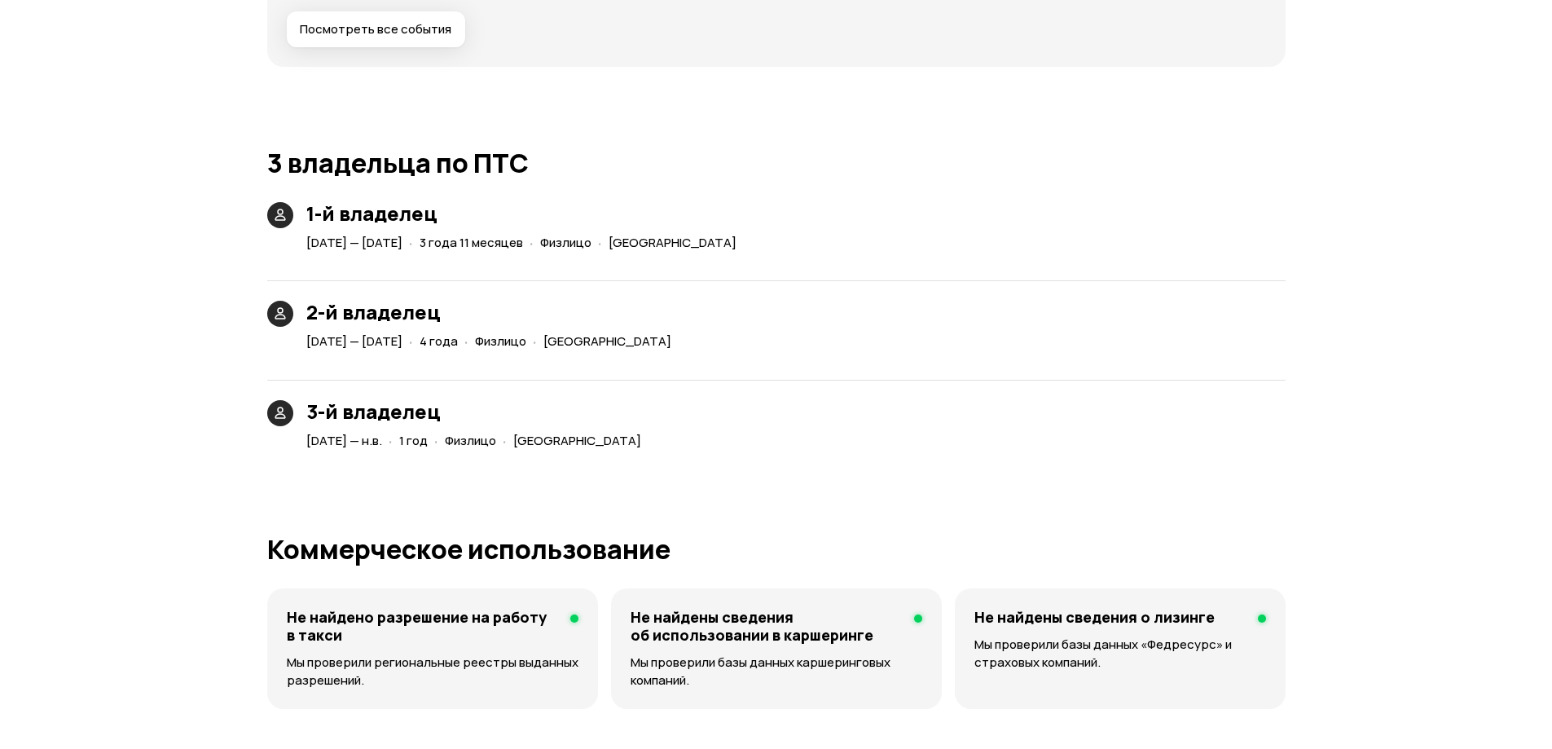
scroll to position [4372, 0]
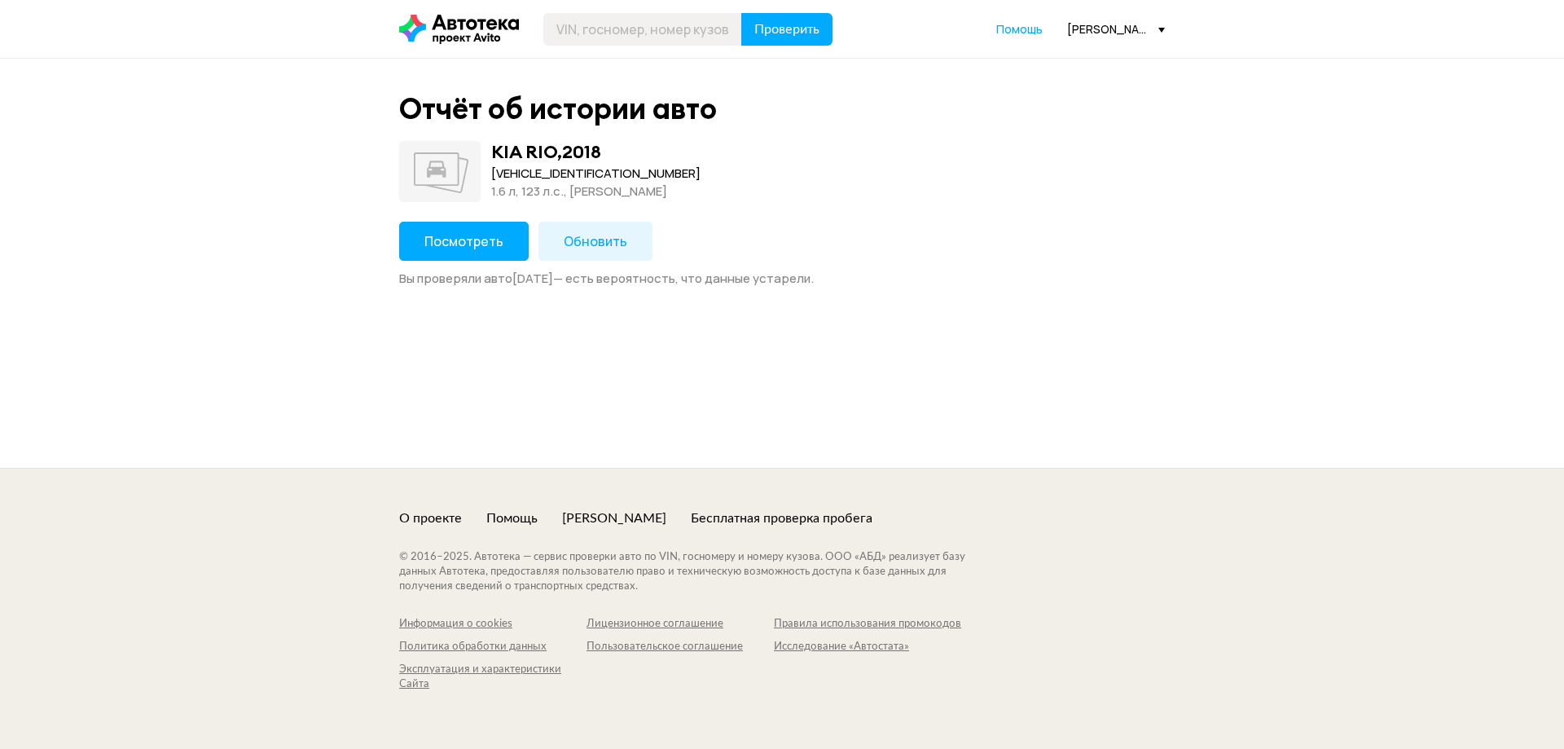
click at [465, 245] on span "Посмотреть" at bounding box center [463, 241] width 79 height 18
